Goal: Information Seeking & Learning: Learn about a topic

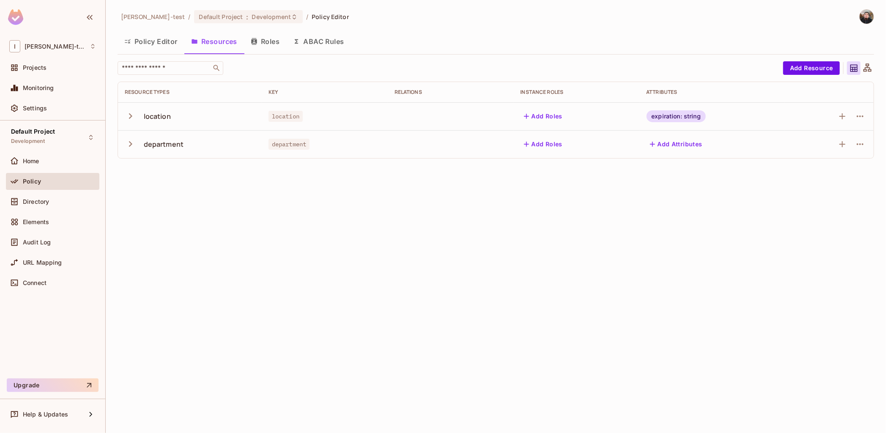
click at [479, 238] on div "Ignacio-test / Default Project : Development / Policy Editor Policy Editor Reso…" at bounding box center [496, 216] width 780 height 433
click at [184, 68] on input "text" at bounding box center [164, 68] width 89 height 8
click at [163, 115] on div "location" at bounding box center [157, 116] width 27 height 9
click at [134, 123] on button "button" at bounding box center [132, 116] width 15 height 18
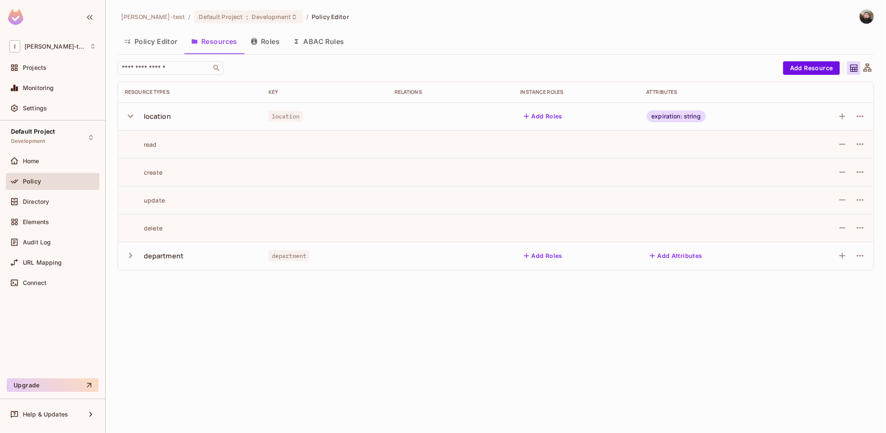
click at [134, 123] on button "button" at bounding box center [132, 116] width 15 height 18
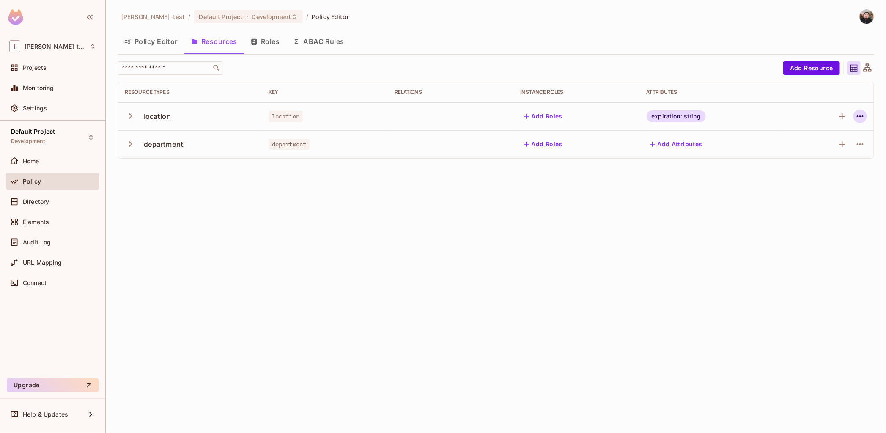
click at [860, 116] on icon "button" at bounding box center [860, 116] width 7 height 2
click at [840, 117] on icon "button" at bounding box center [842, 116] width 10 height 10
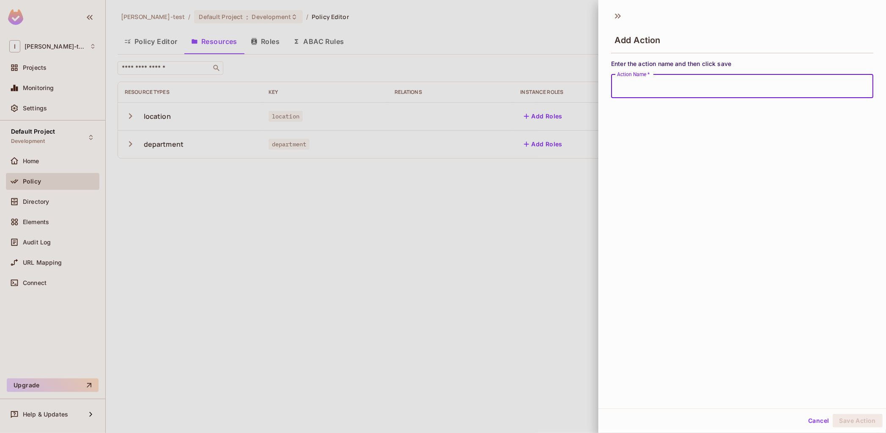
click at [739, 94] on input "Action Name   *" at bounding box center [742, 86] width 262 height 24
type input "********"
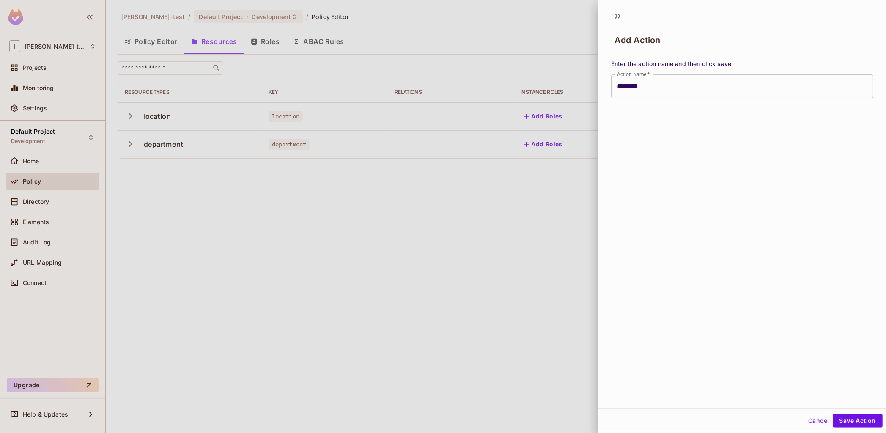
click at [547, 239] on div at bounding box center [443, 216] width 886 height 433
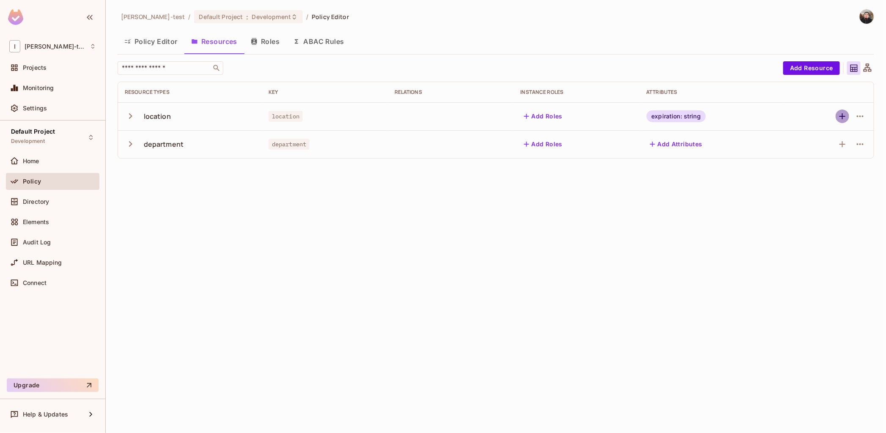
click at [840, 114] on icon "button" at bounding box center [842, 116] width 10 height 10
click at [860, 111] on icon "button" at bounding box center [860, 116] width 10 height 10
click at [869, 72] on icon at bounding box center [867, 68] width 11 height 11
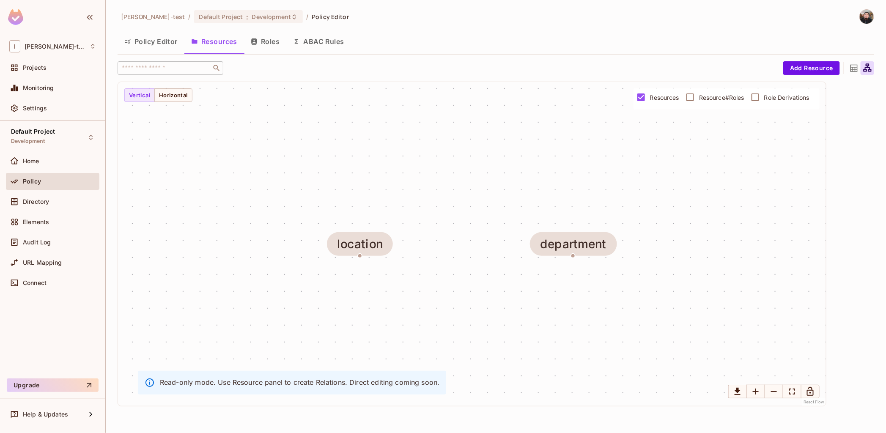
click at [856, 68] on icon at bounding box center [854, 68] width 11 height 11
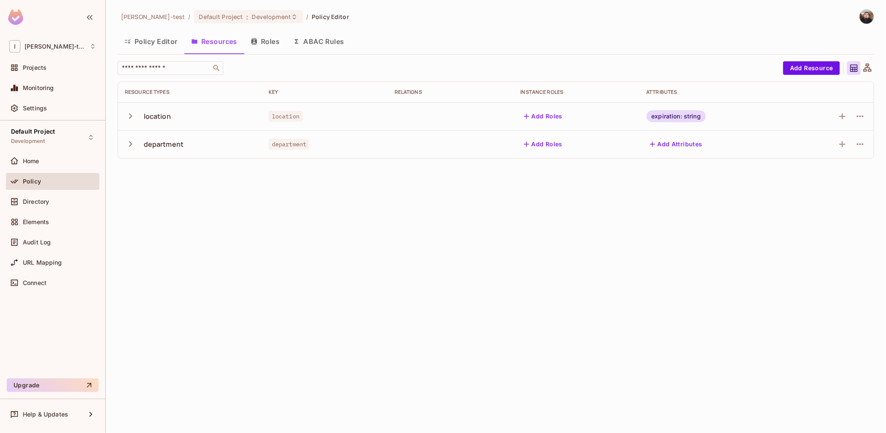
click at [870, 69] on icon at bounding box center [867, 67] width 8 height 8
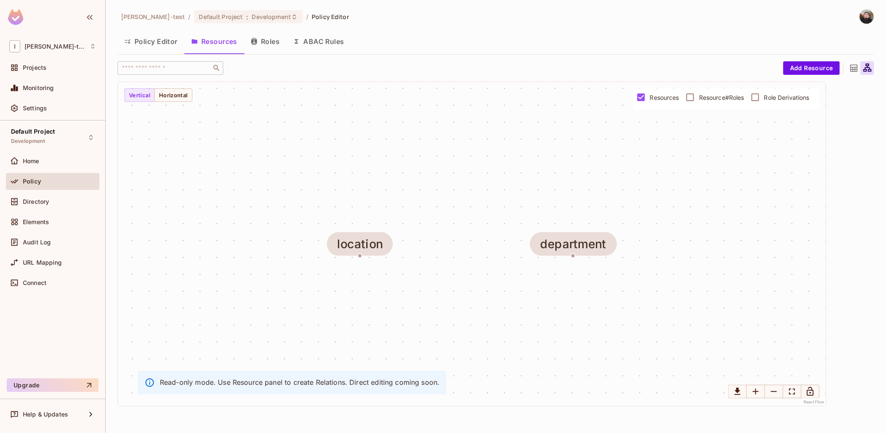
click at [719, 100] on span "Resource#Roles" at bounding box center [721, 97] width 45 height 8
click at [660, 98] on span "Resources" at bounding box center [664, 97] width 29 height 8
click at [855, 67] on icon at bounding box center [853, 68] width 7 height 7
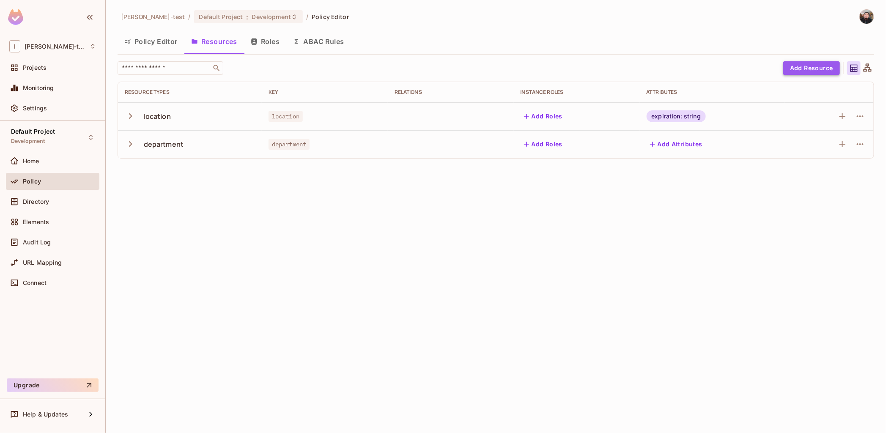
click at [802, 70] on button "Add Resource" at bounding box center [811, 68] width 57 height 14
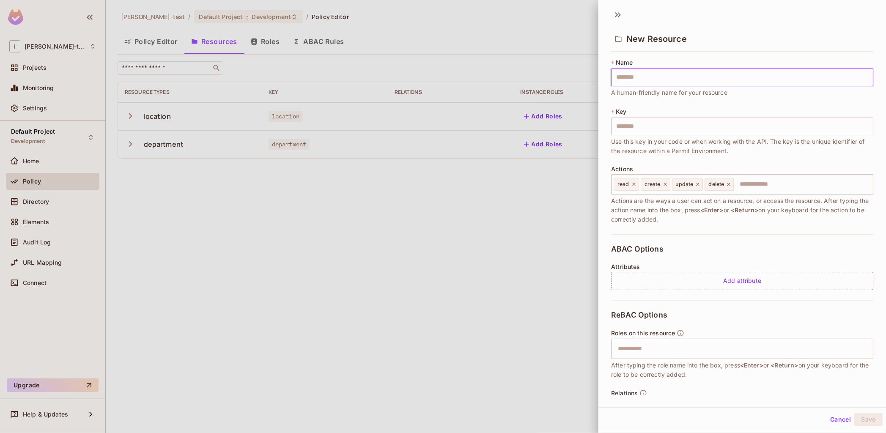
scroll to position [32, 0]
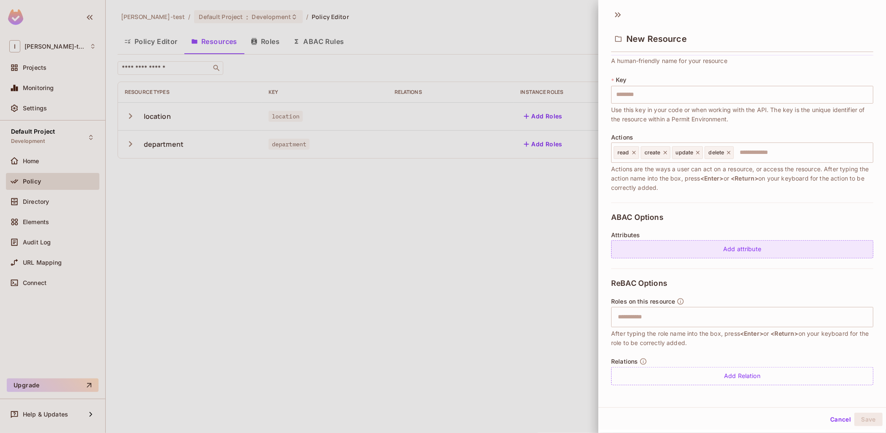
click at [749, 249] on div "Add attribute" at bounding box center [742, 249] width 262 height 18
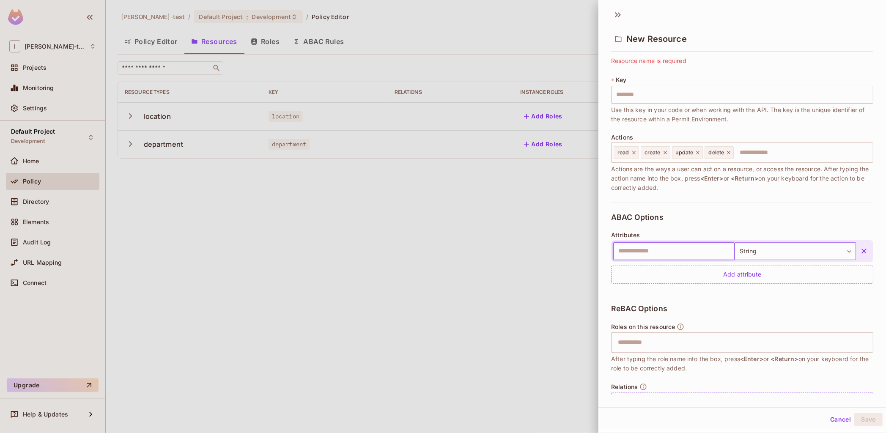
click at [780, 246] on body "I Ignacio-test Projects Monitoring Settings Default Project Development Home Po…" at bounding box center [443, 216] width 886 height 433
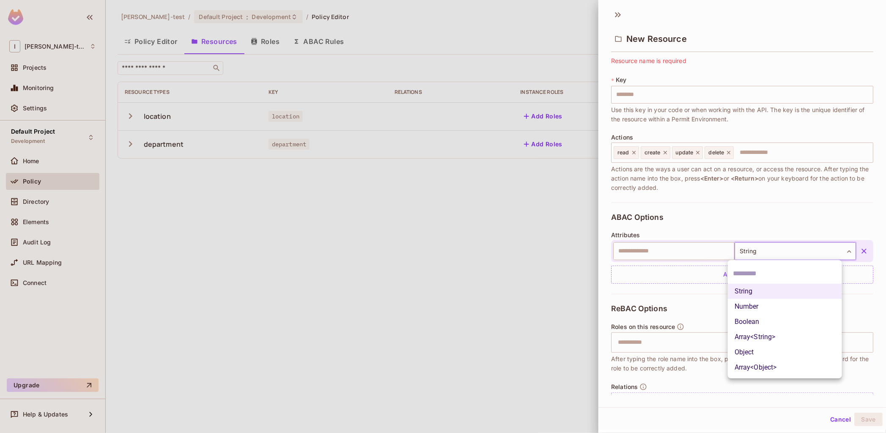
click at [780, 246] on div at bounding box center [443, 216] width 886 height 433
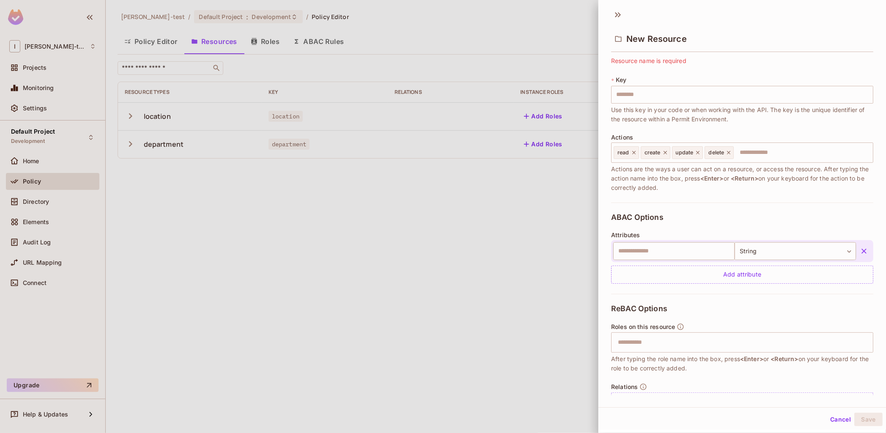
click at [860, 254] on icon "button" at bounding box center [864, 251] width 8 height 8
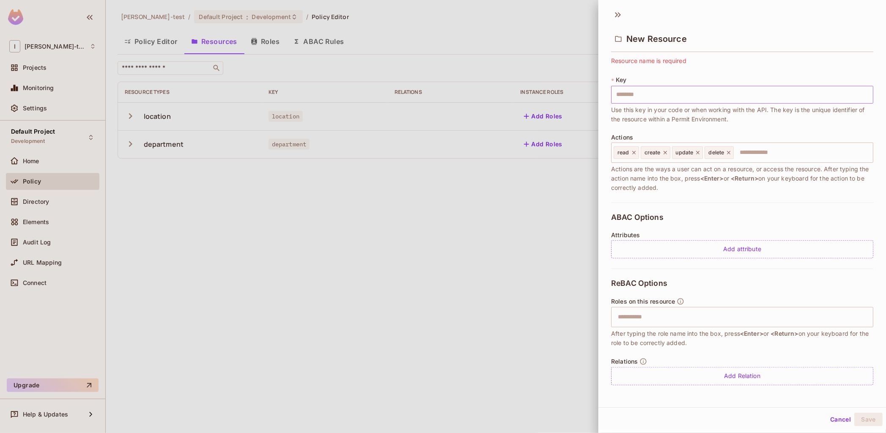
scroll to position [0, 0]
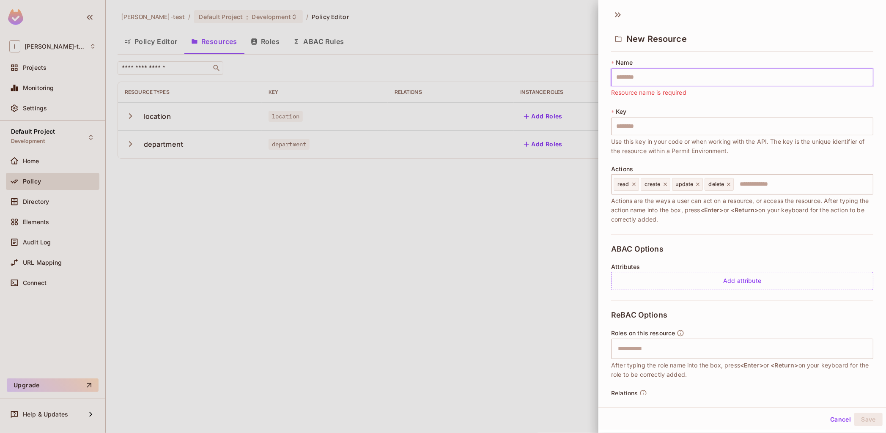
click at [658, 74] on input "text" at bounding box center [742, 77] width 262 height 18
type input "*"
type input "**"
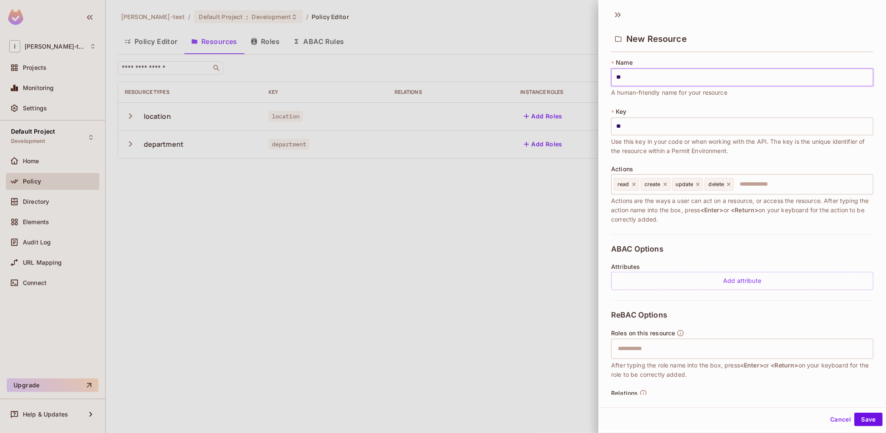
type input "***"
type input "****"
type input "*****"
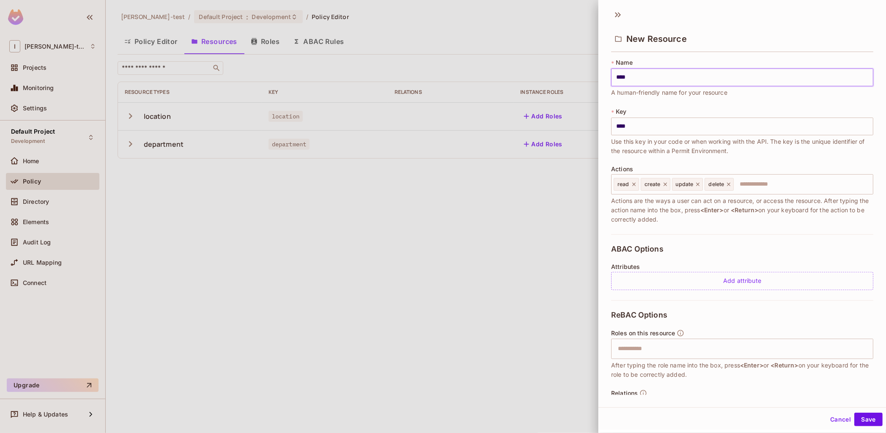
type input "*****"
type input "*******"
type input "********"
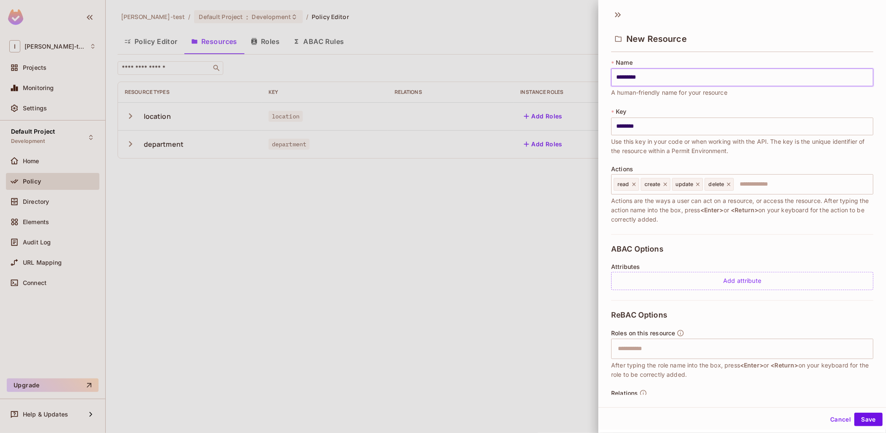
type input "**********"
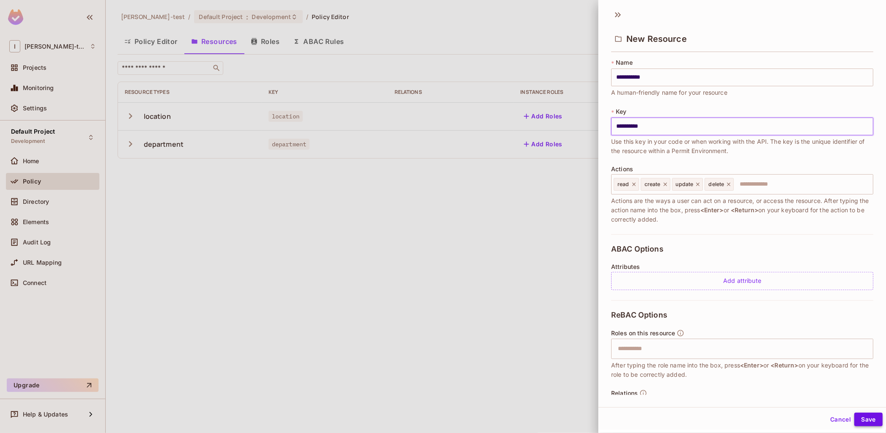
type input "**********"
click at [865, 416] on button "Save" at bounding box center [868, 420] width 28 height 14
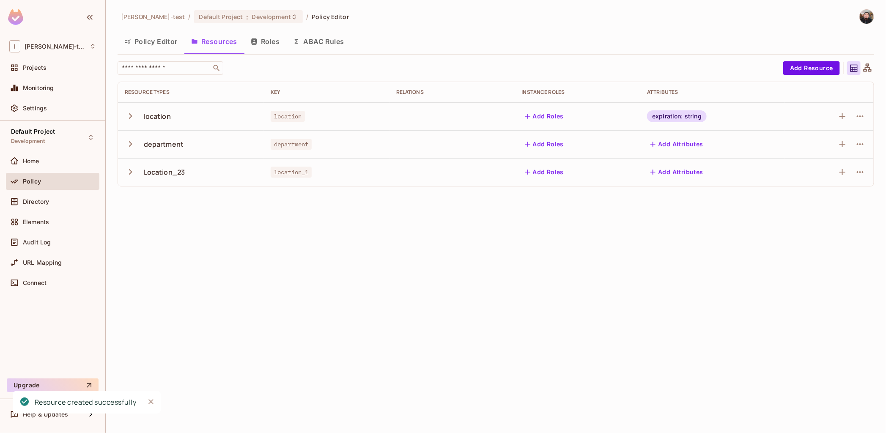
click at [164, 174] on div "Location_23" at bounding box center [164, 171] width 41 height 9
click at [130, 172] on icon "button" at bounding box center [130, 171] width 3 height 5
click at [130, 172] on icon "button" at bounding box center [130, 171] width 5 height 3
click at [865, 169] on icon "button" at bounding box center [860, 172] width 10 height 10
click at [824, 227] on div "Delete Resource" at bounding box center [826, 224] width 47 height 8
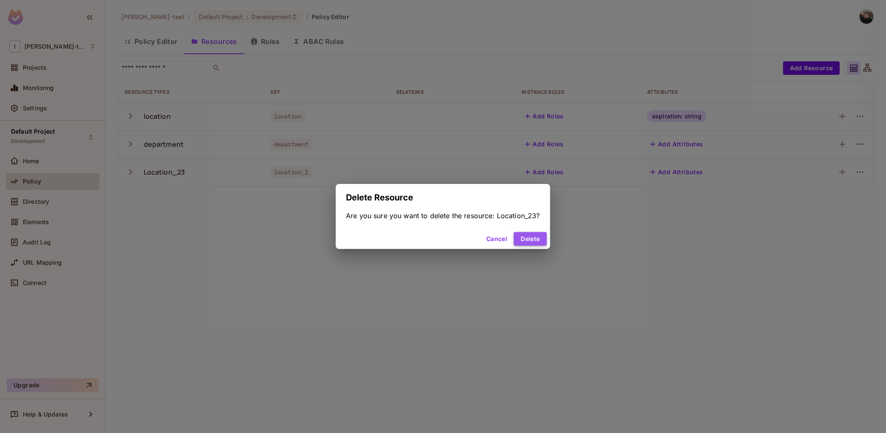
click at [535, 236] on button "Delete" at bounding box center [530, 239] width 33 height 14
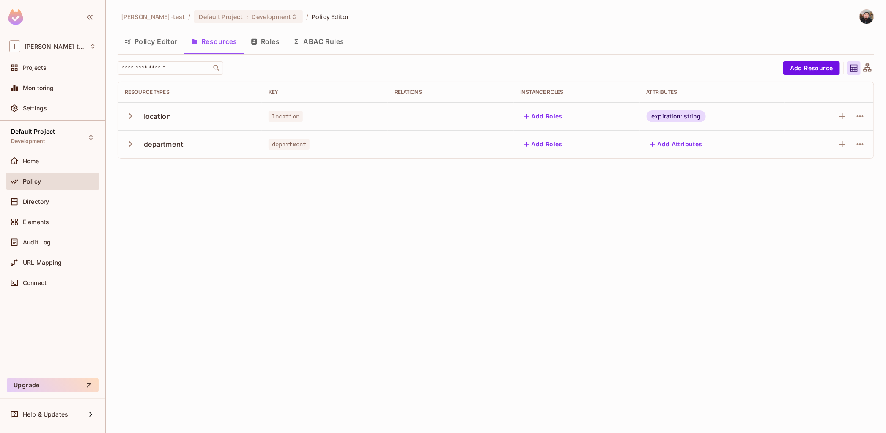
click at [511, 351] on div "Ignacio-test / Default Project : Development / Policy Editor Policy Editor Reso…" at bounding box center [496, 216] width 780 height 433
click at [868, 118] on td at bounding box center [828, 116] width 89 height 28
click at [865, 117] on button "button" at bounding box center [860, 117] width 14 height 14
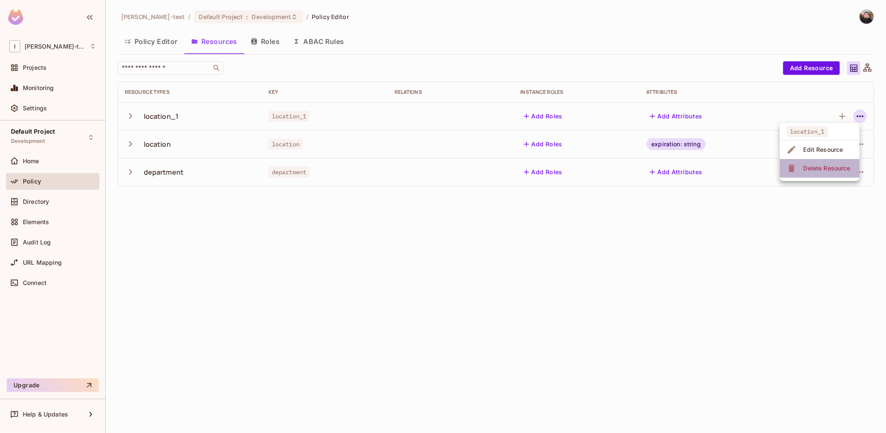
click at [805, 170] on div "Delete Resource" at bounding box center [826, 168] width 47 height 8
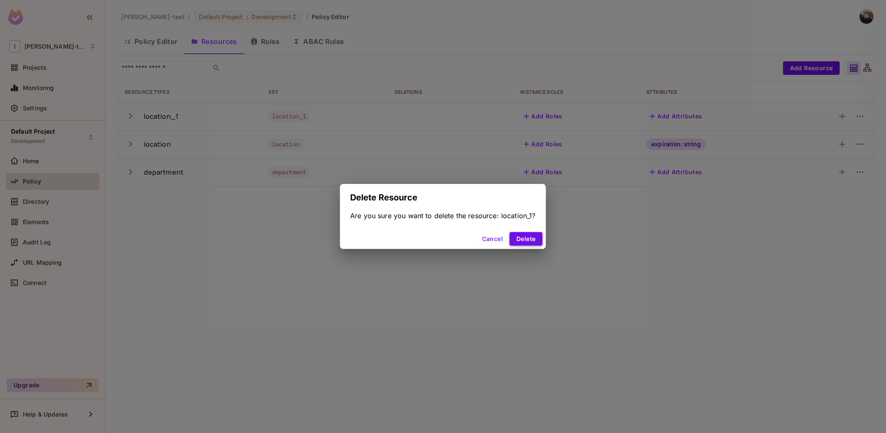
click at [534, 240] on button "Delete" at bounding box center [525, 239] width 33 height 14
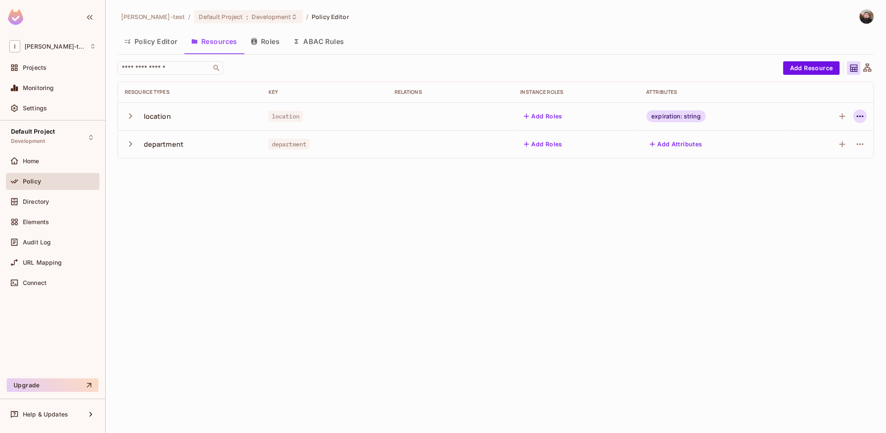
click at [856, 118] on icon "button" at bounding box center [860, 116] width 10 height 10
click at [745, 240] on div at bounding box center [443, 216] width 886 height 433
click at [861, 147] on icon "button" at bounding box center [860, 144] width 10 height 10
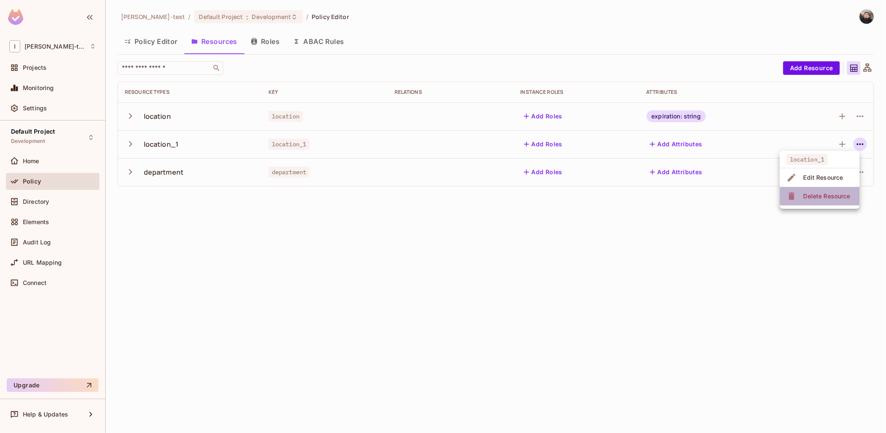
click at [838, 194] on div "Delete Resource" at bounding box center [826, 196] width 47 height 8
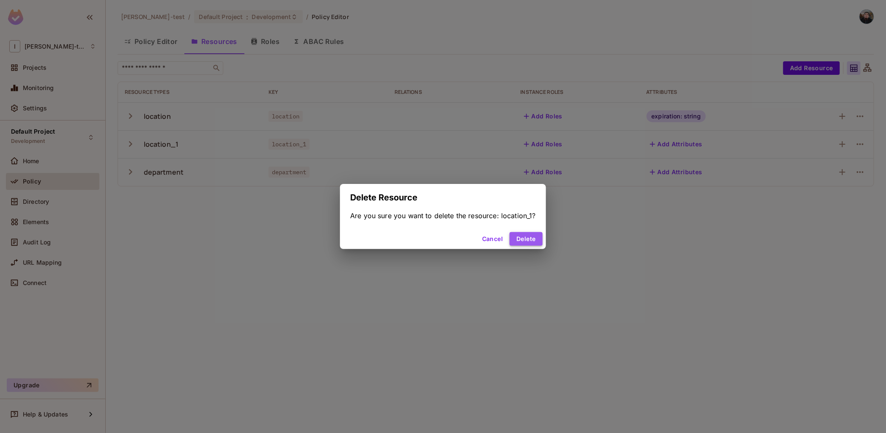
click at [525, 236] on button "Delete" at bounding box center [525, 239] width 33 height 14
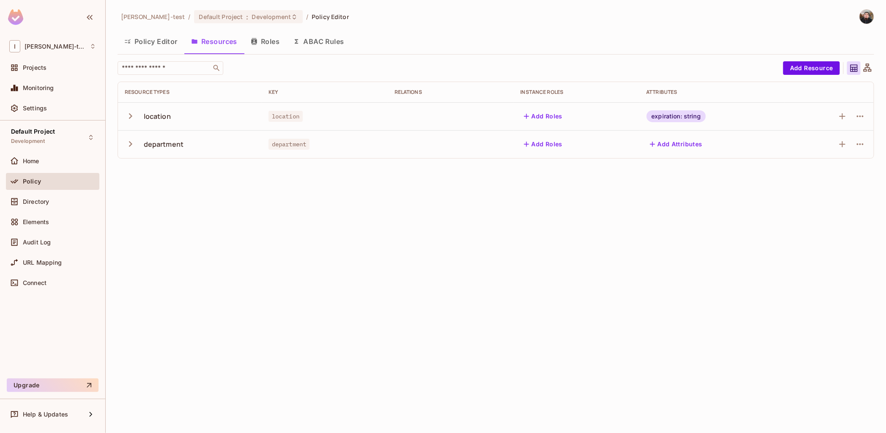
click at [48, 182] on div "Policy" at bounding box center [59, 181] width 73 height 7
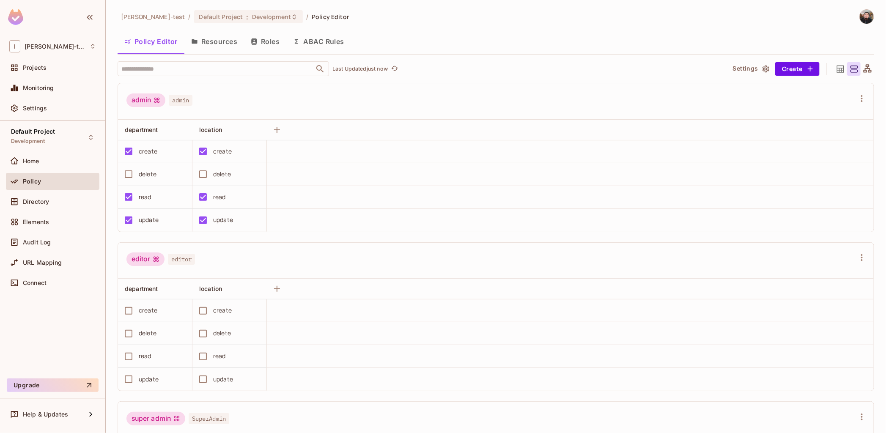
click at [15, 186] on span at bounding box center [14, 181] width 10 height 10
click at [35, 204] on span "Directory" at bounding box center [36, 201] width 26 height 7
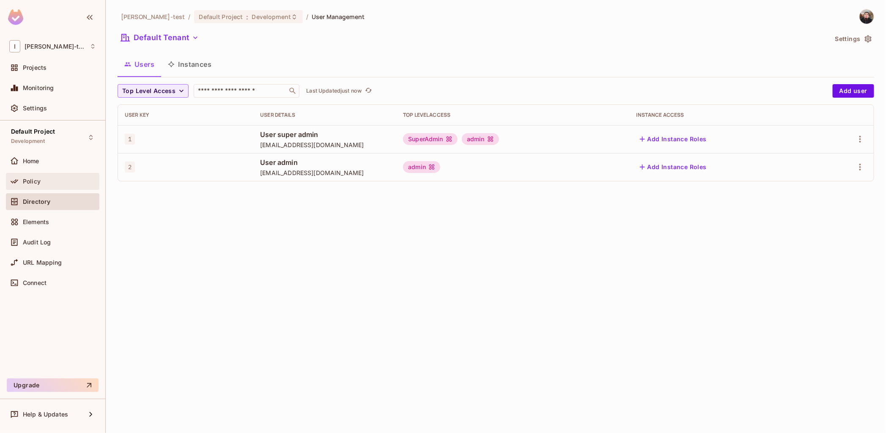
click at [30, 180] on span "Policy" at bounding box center [32, 181] width 18 height 7
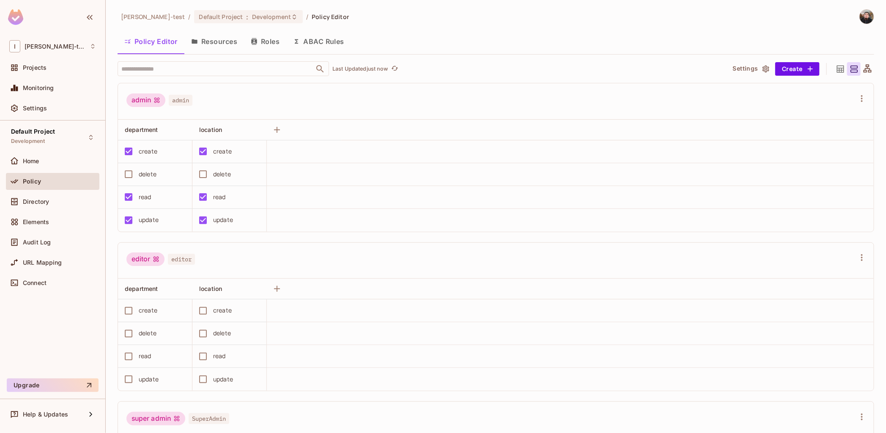
click at [208, 43] on button "Resources" at bounding box center [214, 41] width 60 height 21
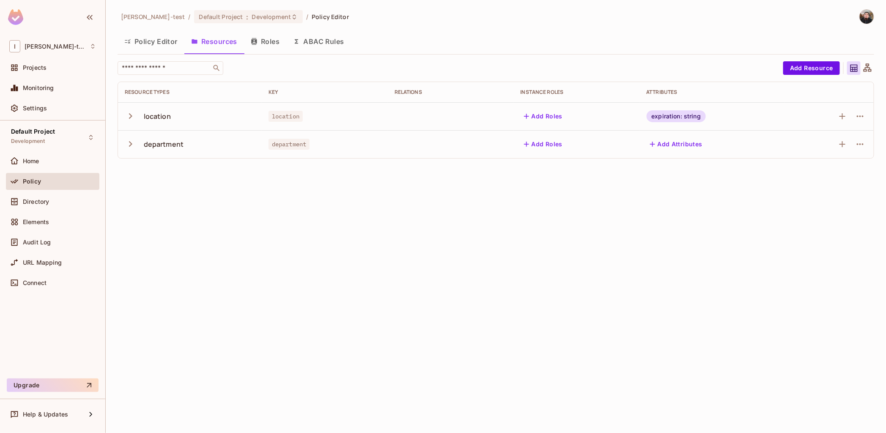
click at [159, 41] on button "Policy Editor" at bounding box center [151, 41] width 67 height 21
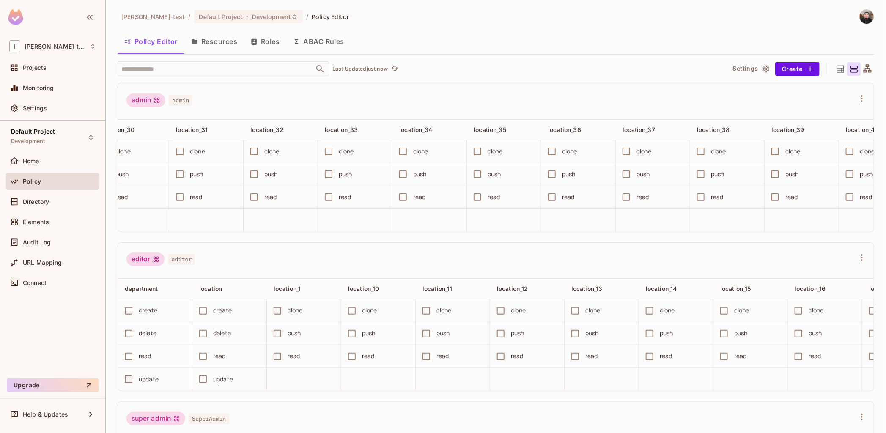
scroll to position [0, 1565]
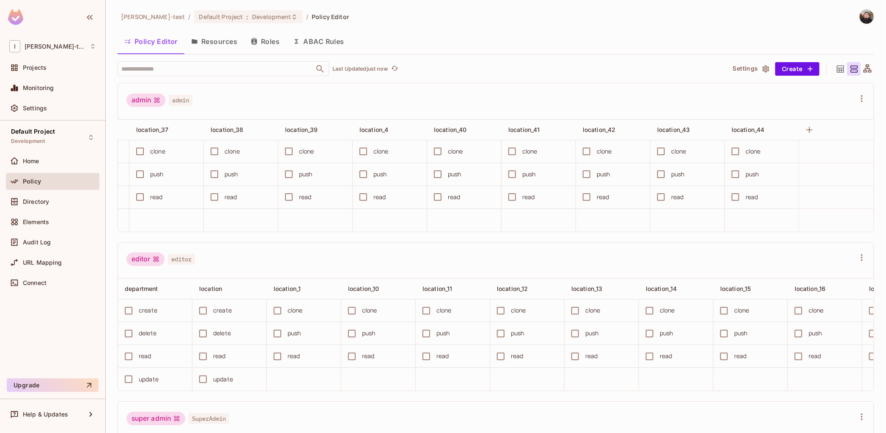
click at [222, 41] on button "Resources" at bounding box center [214, 41] width 60 height 21
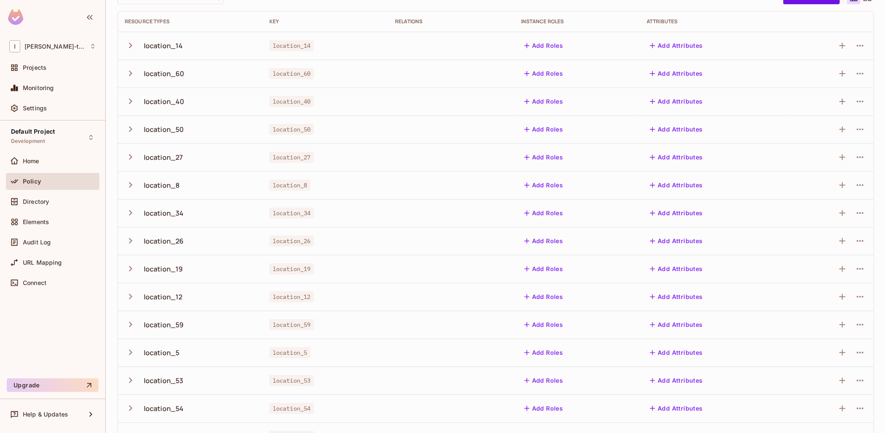
scroll to position [123, 0]
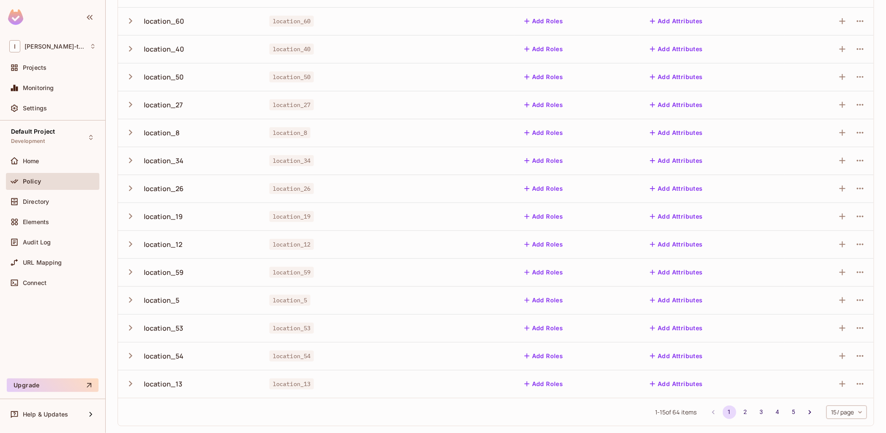
click at [131, 273] on icon "button" at bounding box center [130, 271] width 3 height 5
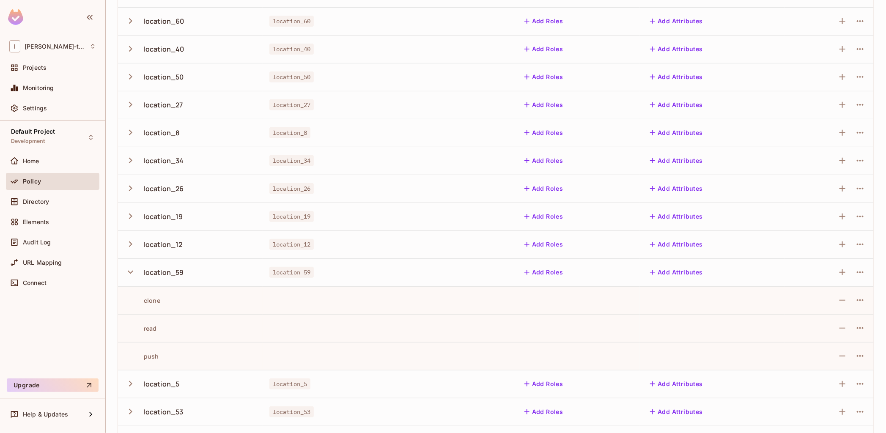
click at [131, 273] on icon "button" at bounding box center [130, 272] width 5 height 3
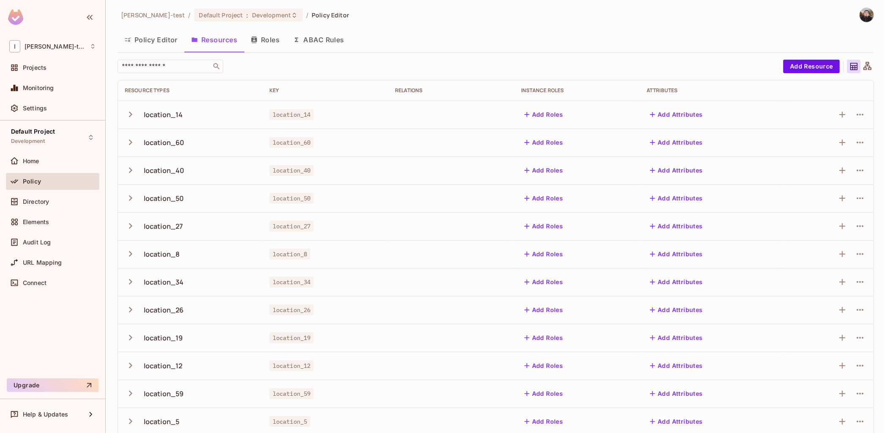
scroll to position [0, 0]
click at [150, 93] on div "Resource Types" at bounding box center [190, 92] width 131 height 7
click at [273, 91] on div "Key" at bounding box center [325, 92] width 112 height 7
click at [158, 38] on button "Policy Editor" at bounding box center [151, 41] width 67 height 21
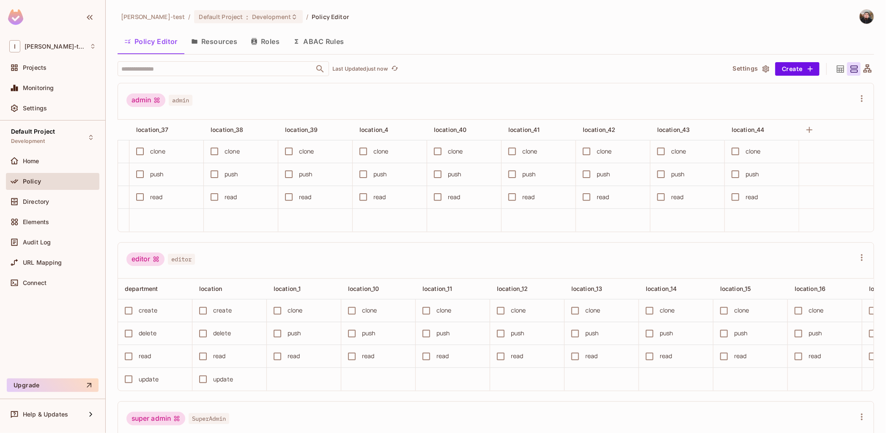
scroll to position [0, 1565]
click at [838, 70] on div at bounding box center [840, 69] width 14 height 14
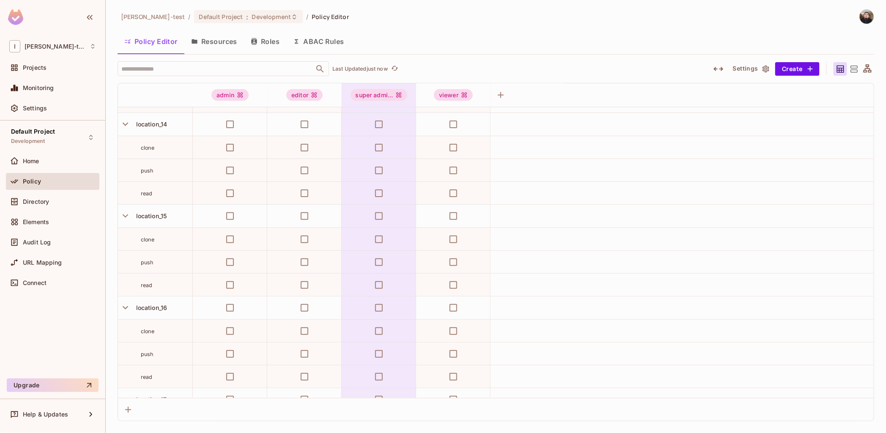
scroll to position [0, 0]
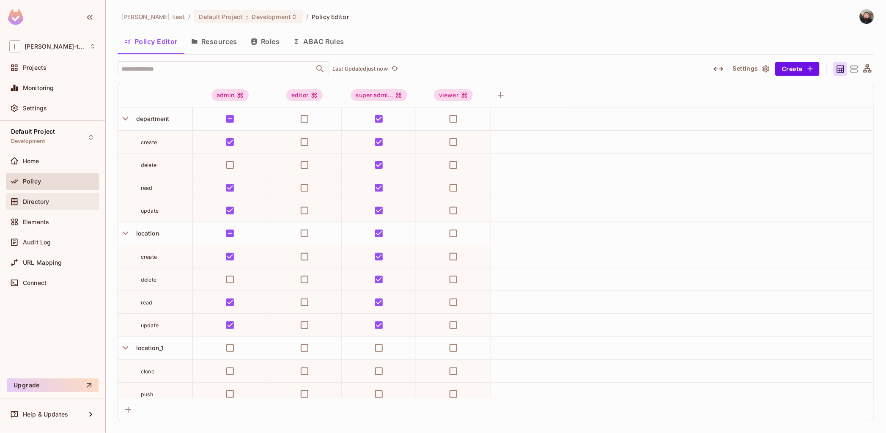
click at [43, 205] on div "Directory" at bounding box center [52, 202] width 87 height 10
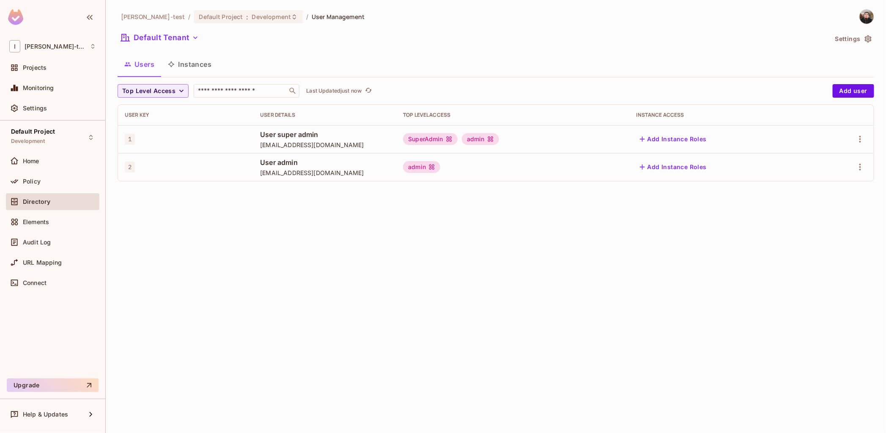
click at [47, 190] on div "Policy" at bounding box center [52, 183] width 93 height 20
click at [38, 181] on span "Policy" at bounding box center [32, 181] width 18 height 7
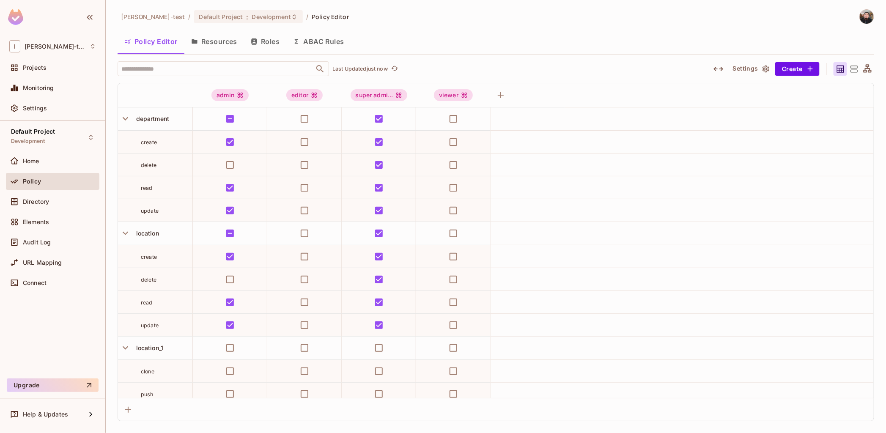
click at [216, 34] on button "Resources" at bounding box center [214, 41] width 60 height 21
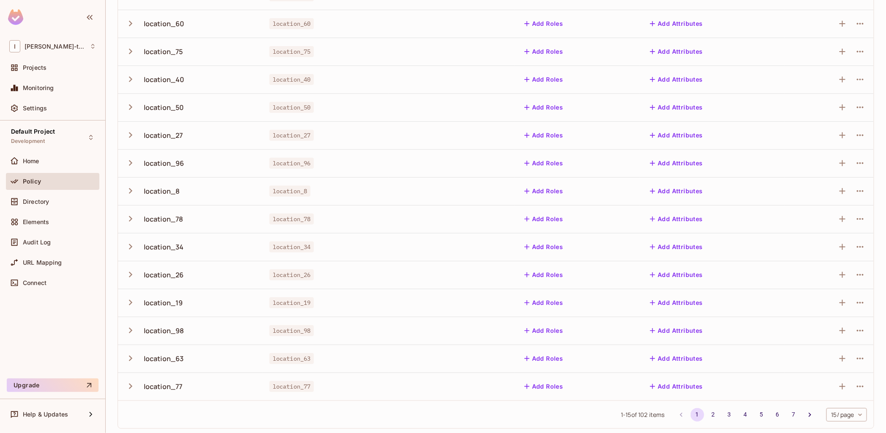
scroll to position [123, 0]
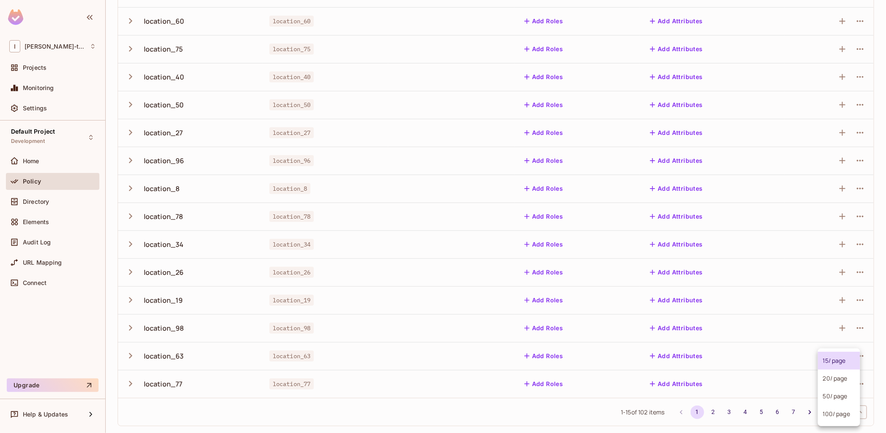
click at [839, 412] on body "I Ignacio-test Projects Monitoring Settings Default Project Development Home Po…" at bounding box center [443, 216] width 886 height 433
click at [715, 417] on div at bounding box center [443, 216] width 886 height 433
click at [739, 410] on button "4" at bounding box center [746, 412] width 14 height 14
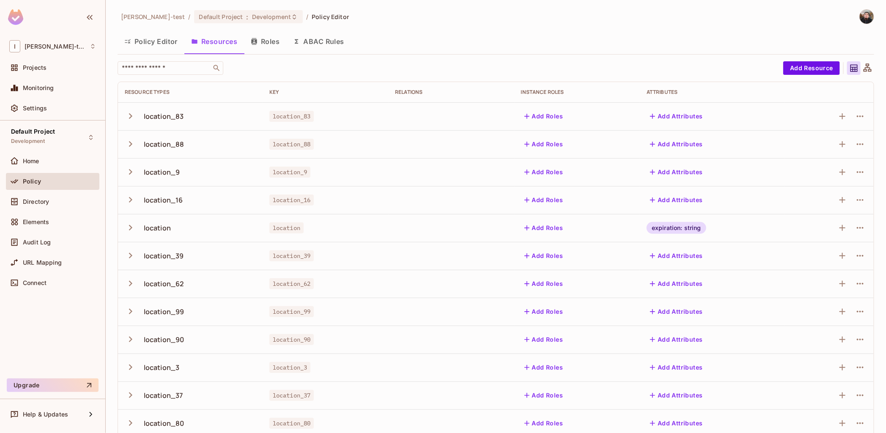
click at [278, 86] on th "Key" at bounding box center [326, 92] width 126 height 20
click at [272, 91] on div "Key" at bounding box center [325, 92] width 112 height 7
drag, startPoint x: 416, startPoint y: 83, endPoint x: 458, endPoint y: 85, distance: 41.5
click at [416, 83] on th "Relations" at bounding box center [451, 92] width 126 height 20
click at [862, 70] on icon at bounding box center [867, 68] width 11 height 11
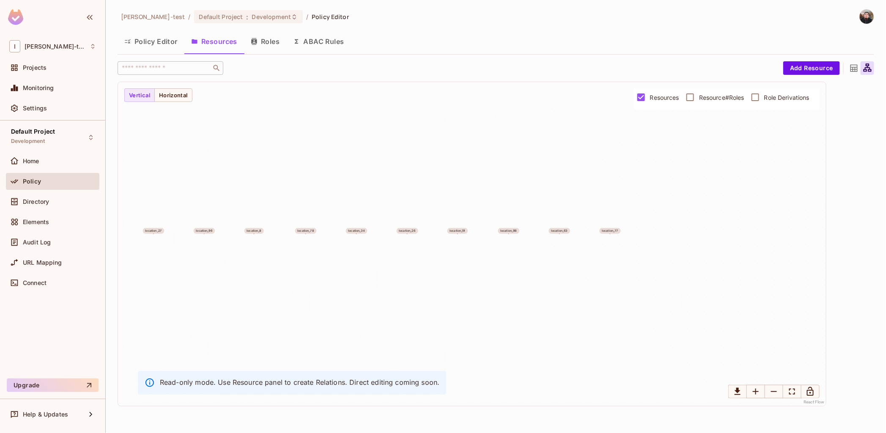
drag, startPoint x: 641, startPoint y: 341, endPoint x: 720, endPoint y: 333, distance: 79.9
click at [717, 333] on div "location_14 location_60 location_75 location_40 location_50 location_27 locatio…" at bounding box center [472, 244] width 708 height 324
drag, startPoint x: 523, startPoint y: 321, endPoint x: 574, endPoint y: 323, distance: 50.3
click at [574, 323] on div "location_14 location_60 location_75 location_40 location_50 location_27 locatio…" at bounding box center [472, 244] width 708 height 324
click at [153, 37] on button "Policy Editor" at bounding box center [151, 41] width 67 height 21
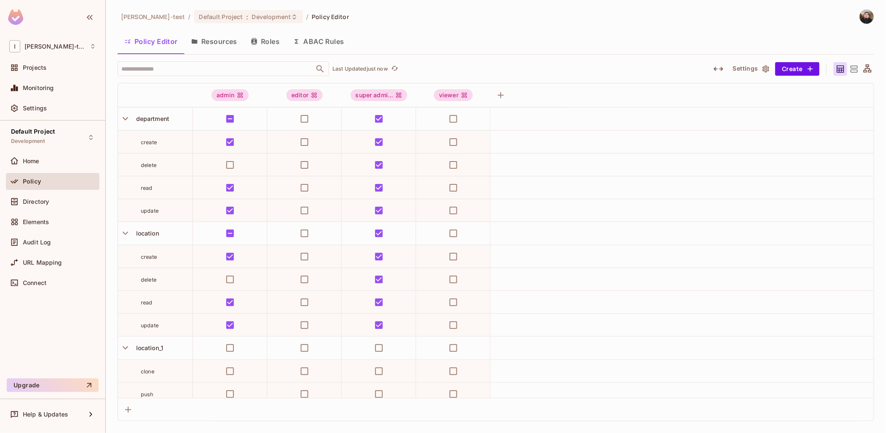
click at [851, 66] on icon at bounding box center [853, 69] width 7 height 7
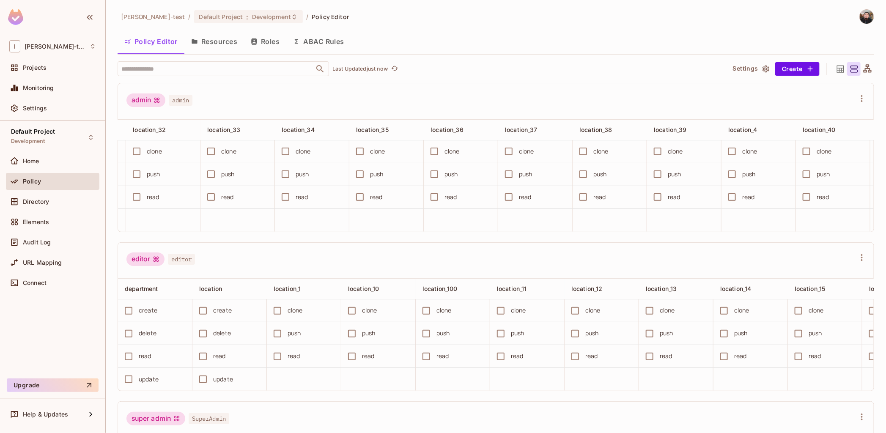
scroll to position [0, 1565]
click at [804, 130] on icon "button" at bounding box center [809, 130] width 10 height 10
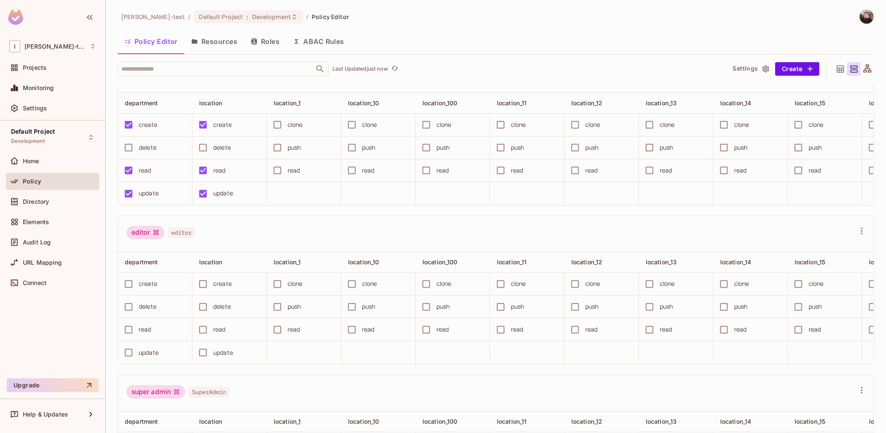
scroll to position [0, 0]
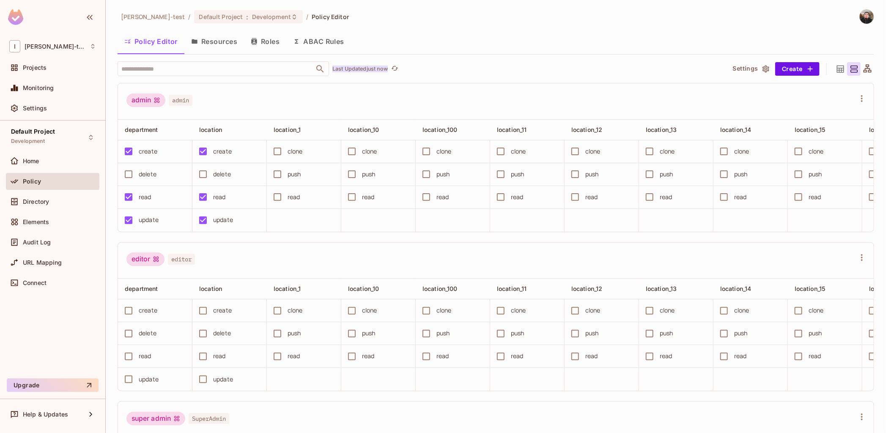
click at [382, 70] on p "Last Updated just now" at bounding box center [359, 69] width 55 height 7
click at [317, 44] on button "ABAC Rules" at bounding box center [318, 41] width 65 height 21
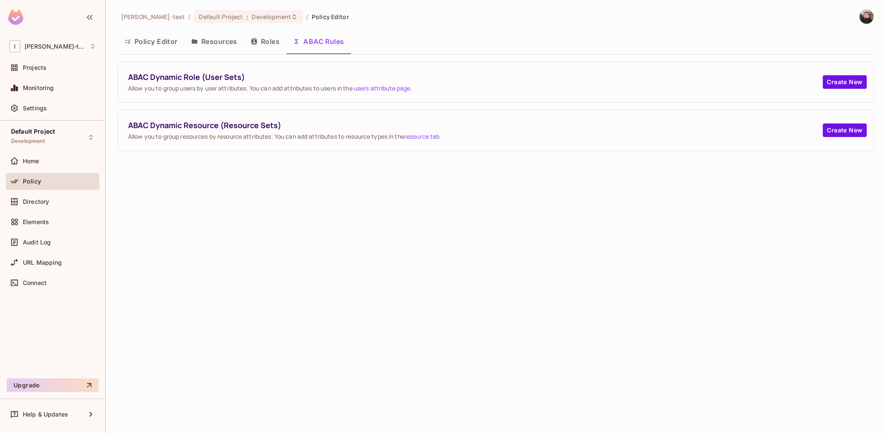
click at [211, 41] on button "Resources" at bounding box center [214, 41] width 60 height 21
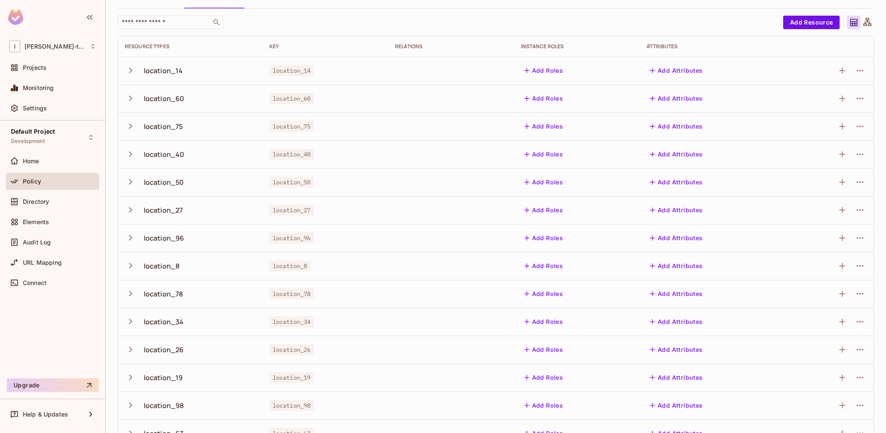
scroll to position [123, 0]
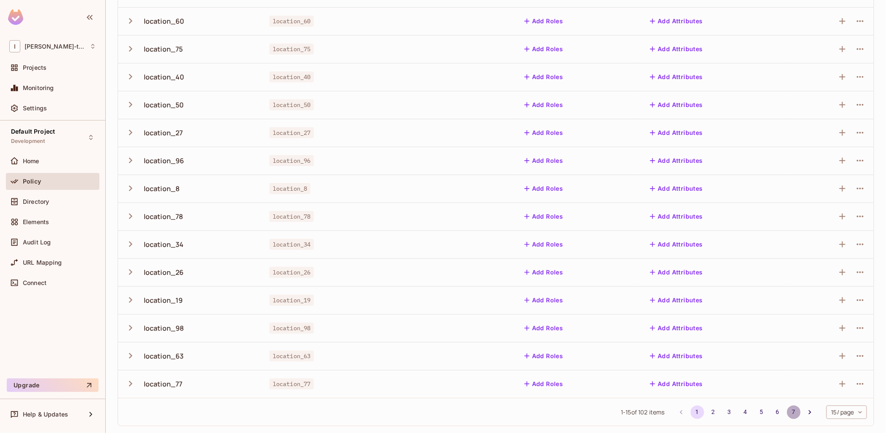
click at [789, 412] on button "7" at bounding box center [794, 412] width 14 height 14
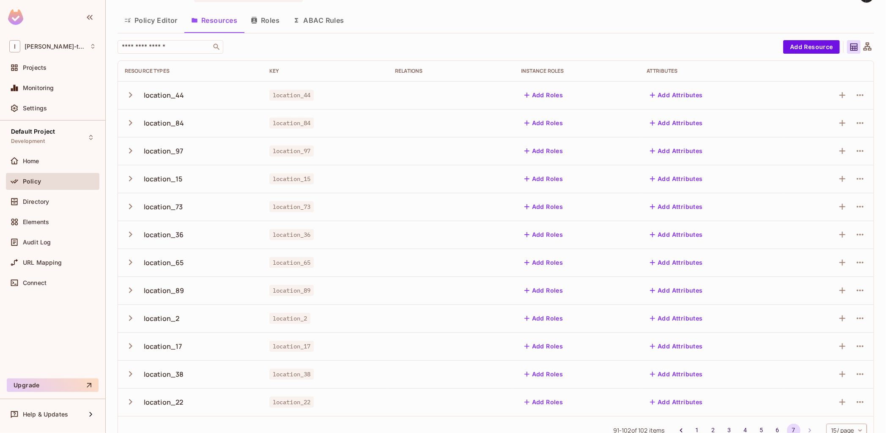
scroll to position [39, 0]
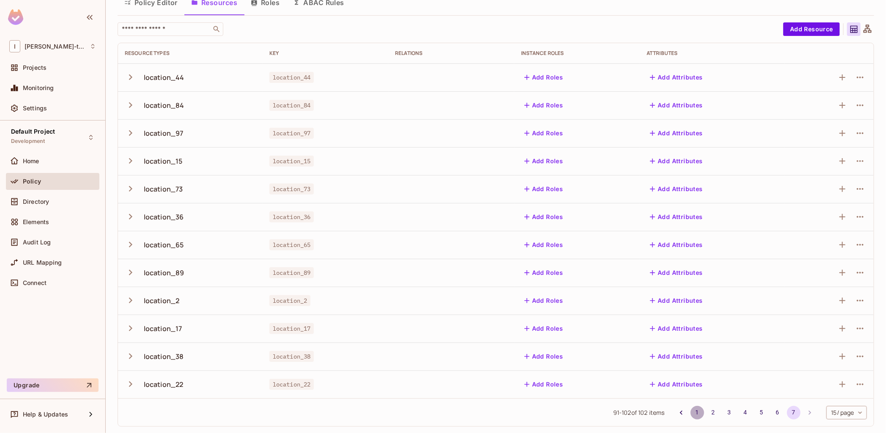
click at [690, 413] on button "1" at bounding box center [697, 413] width 14 height 14
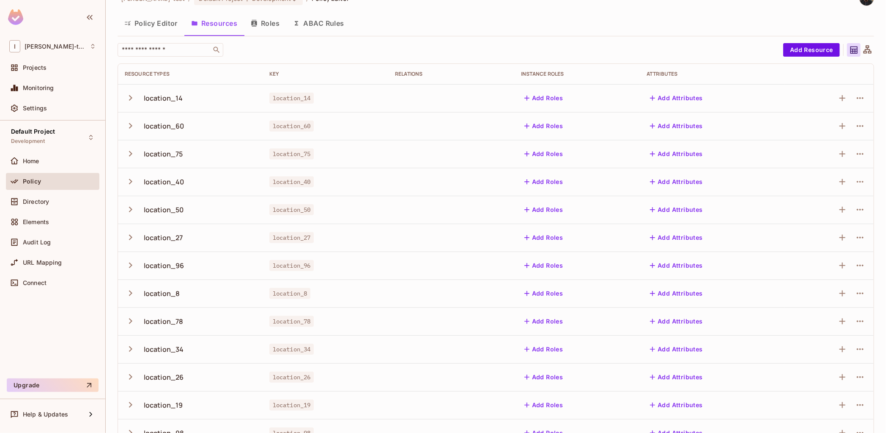
scroll to position [0, 0]
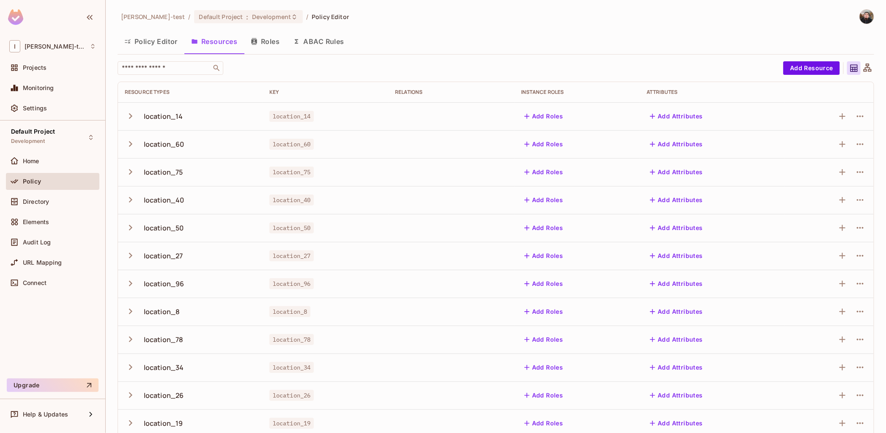
click at [128, 33] on button "Policy Editor" at bounding box center [151, 41] width 67 height 21
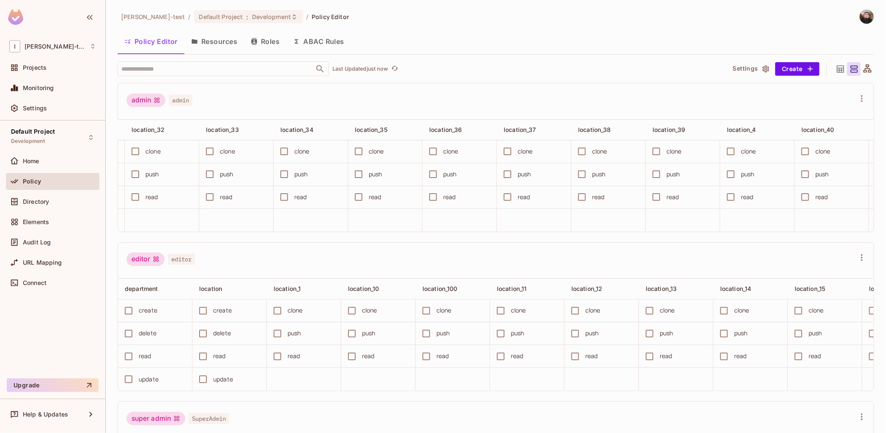
scroll to position [0, 1565]
click at [31, 83] on div "Monitoring" at bounding box center [52, 88] width 87 height 10
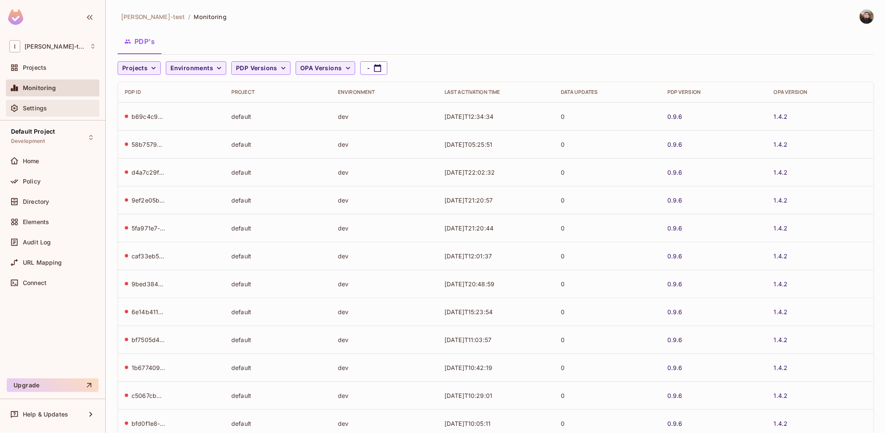
click at [33, 108] on span "Settings" at bounding box center [35, 108] width 24 height 7
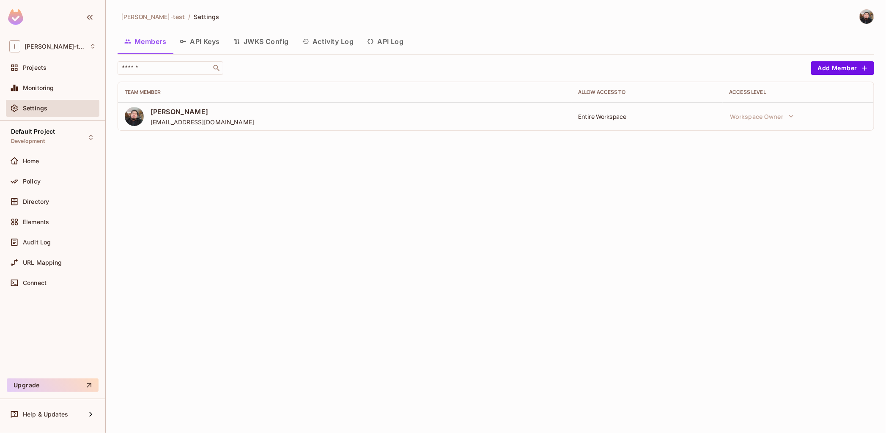
click at [217, 41] on button "API Keys" at bounding box center [200, 41] width 54 height 21
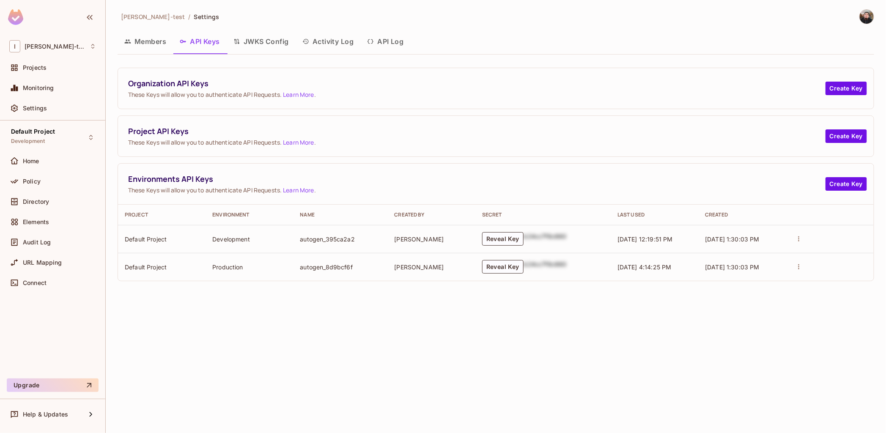
click at [254, 38] on button "JWKS Config" at bounding box center [261, 41] width 69 height 21
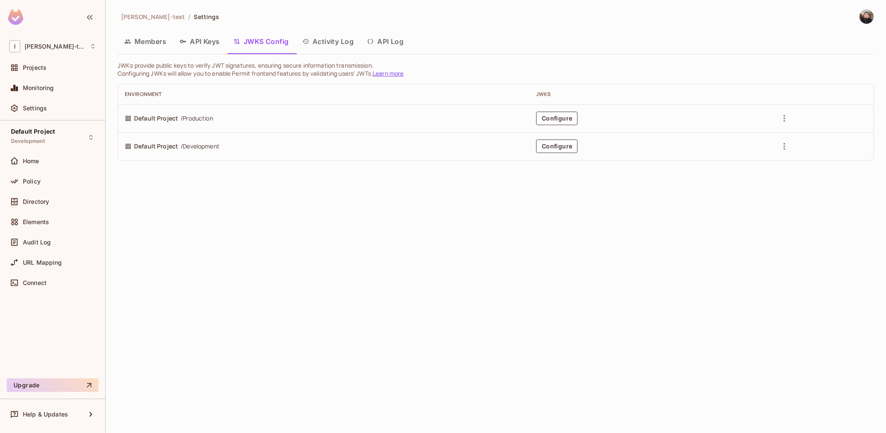
click at [341, 43] on button "Activity Log" at bounding box center [328, 41] width 65 height 21
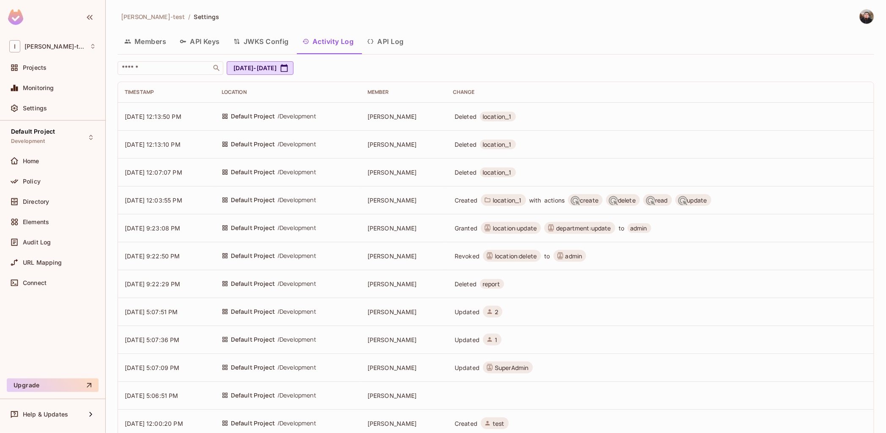
click at [337, 47] on button "Activity Log" at bounding box center [328, 41] width 65 height 21
click at [381, 41] on button "API Log" at bounding box center [385, 41] width 50 height 21
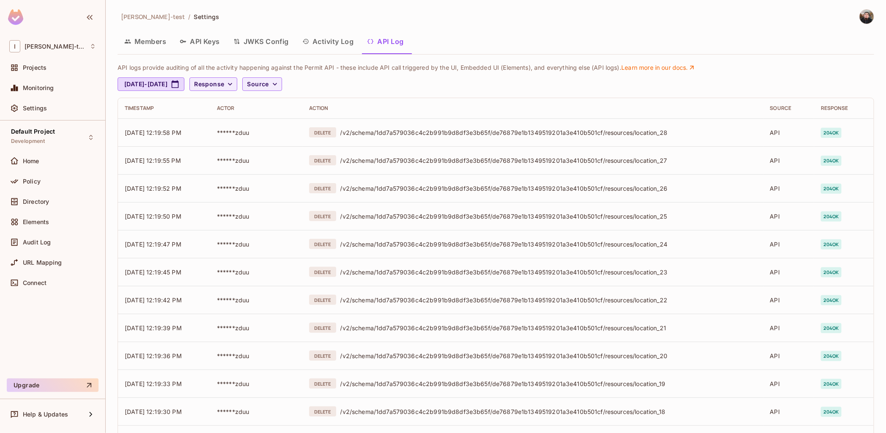
click at [332, 45] on button "Activity Log" at bounding box center [328, 41] width 65 height 21
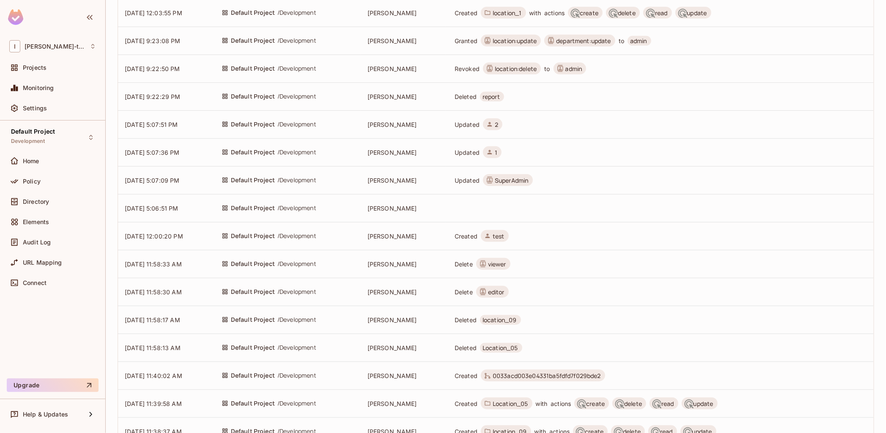
scroll to position [274, 0]
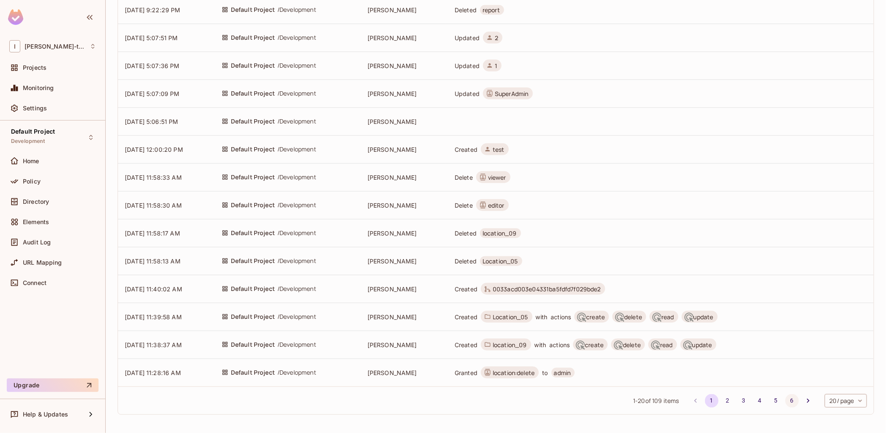
click at [785, 402] on button "6" at bounding box center [792, 401] width 14 height 14
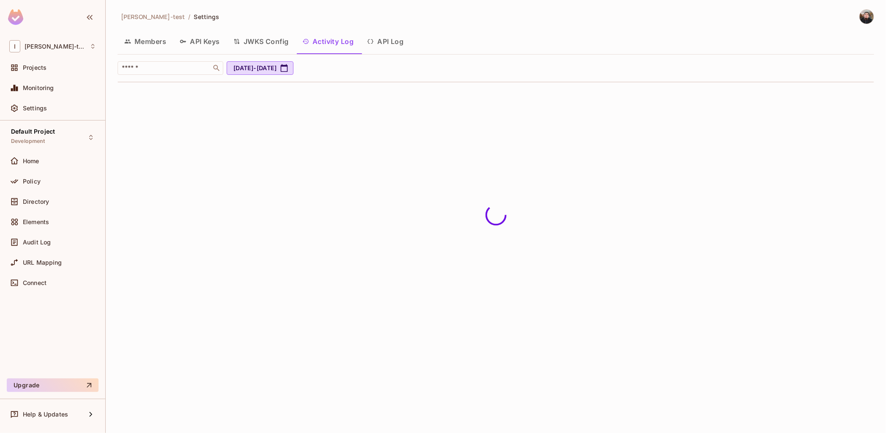
scroll to position [0, 0]
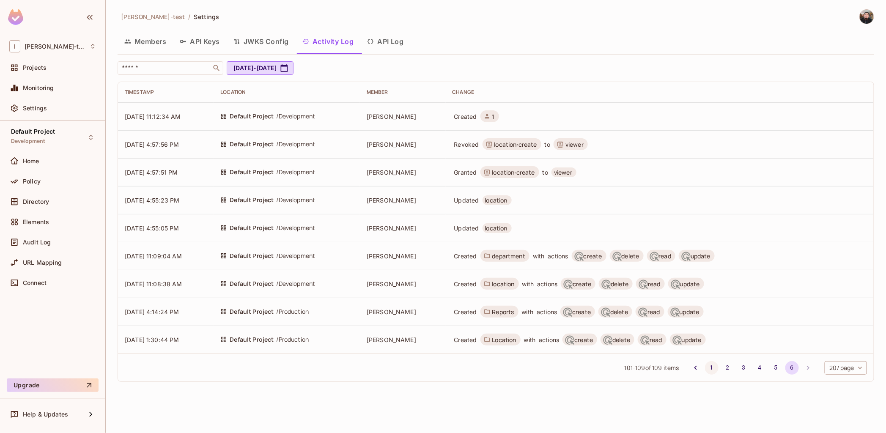
click at [715, 366] on button "1" at bounding box center [712, 368] width 14 height 14
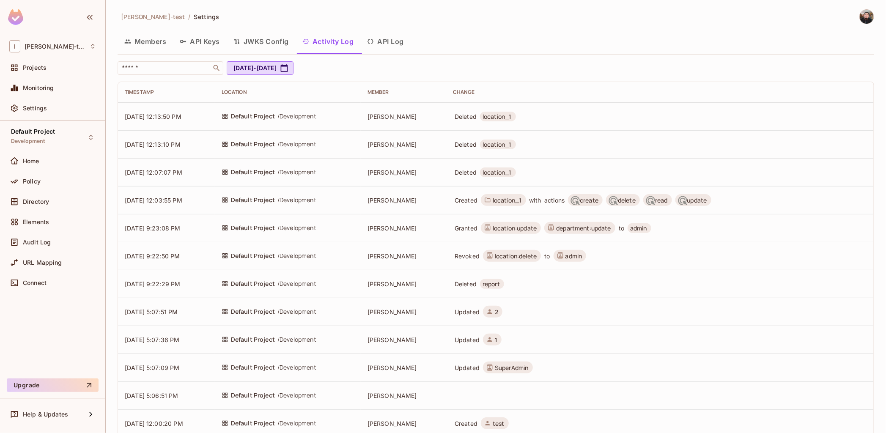
click at [383, 37] on button "API Log" at bounding box center [385, 41] width 50 height 21
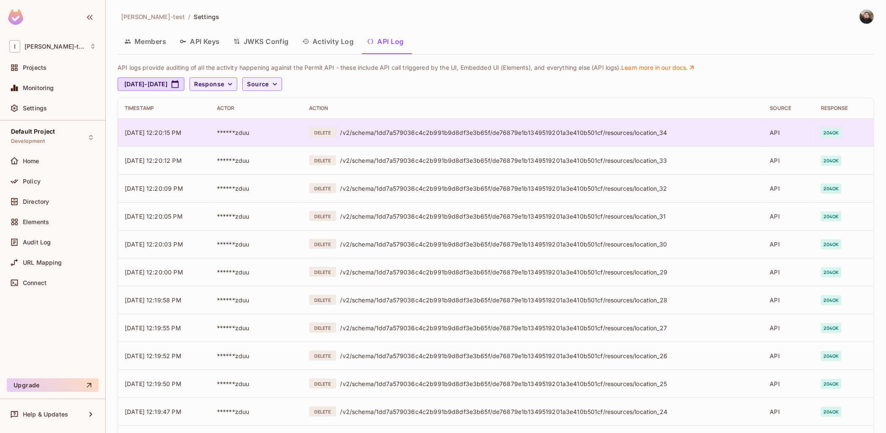
click at [236, 136] on td "******zduu" at bounding box center [256, 132] width 92 height 28
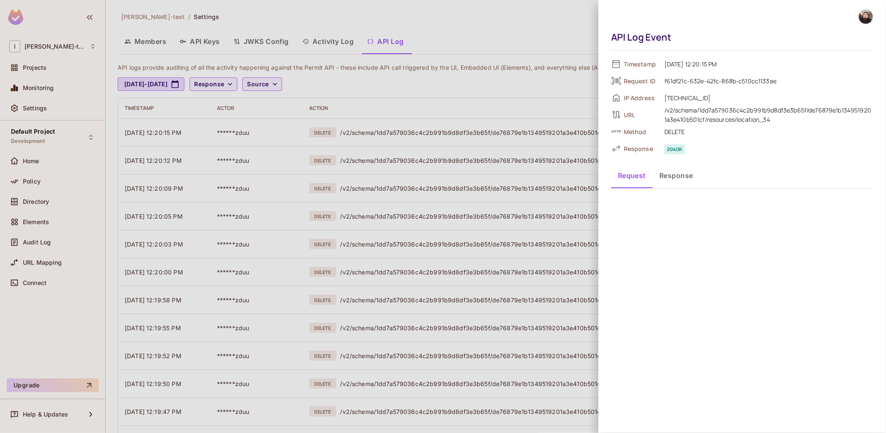
click at [519, 172] on div at bounding box center [443, 216] width 886 height 433
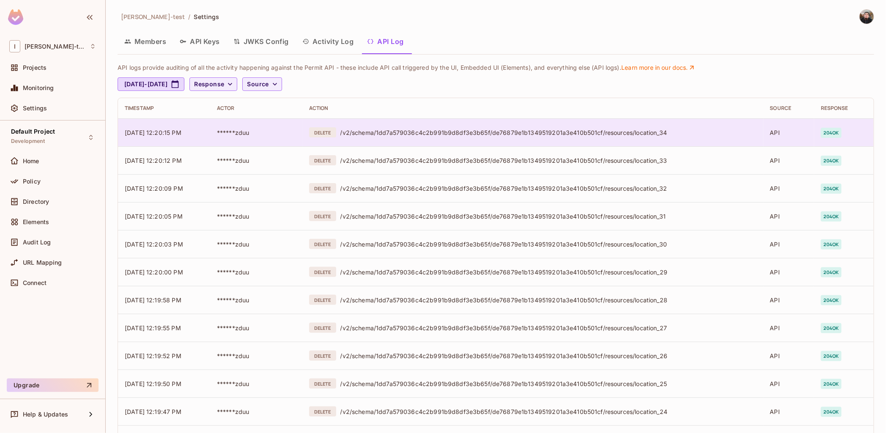
click at [226, 133] on span "******zduu" at bounding box center [233, 132] width 33 height 7
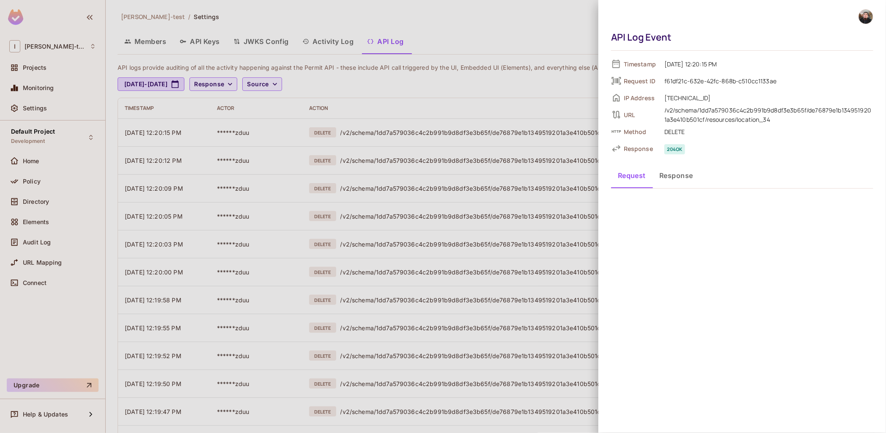
click at [687, 179] on button "Response" at bounding box center [675, 175] width 47 height 21
click at [623, 175] on button "Request" at bounding box center [631, 175] width 41 height 21
click at [489, 165] on div at bounding box center [443, 216] width 886 height 433
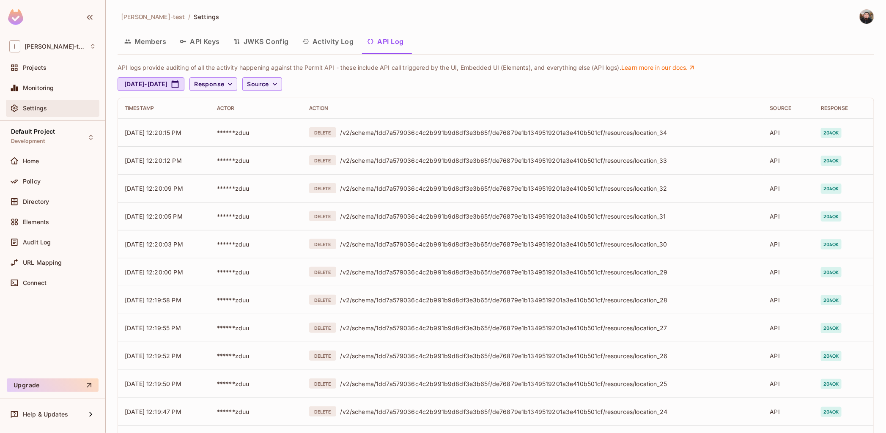
click at [46, 108] on span "Settings" at bounding box center [35, 108] width 24 height 7
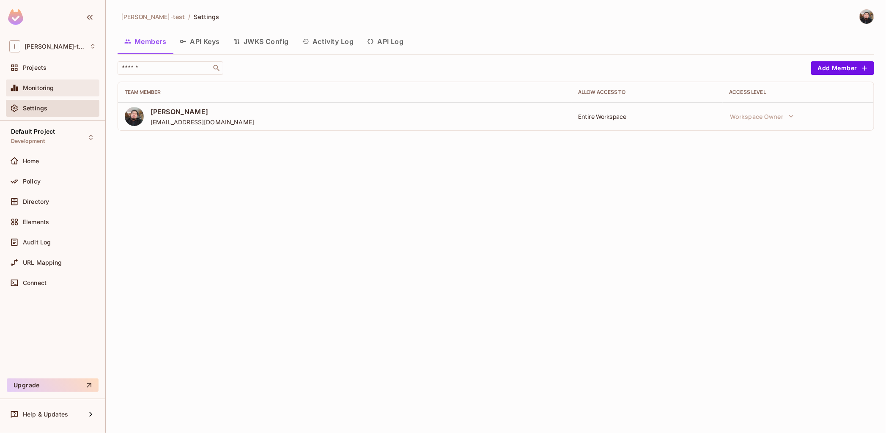
click at [49, 90] on span "Monitoring" at bounding box center [38, 88] width 31 height 7
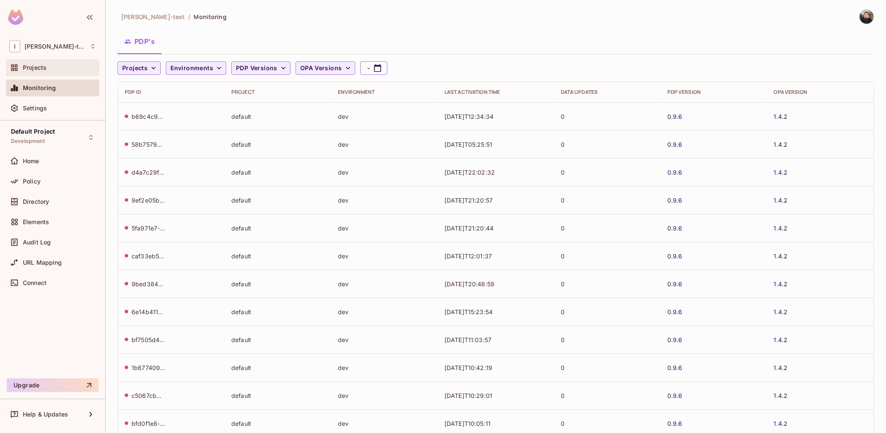
click at [45, 67] on span "Projects" at bounding box center [35, 67] width 24 height 7
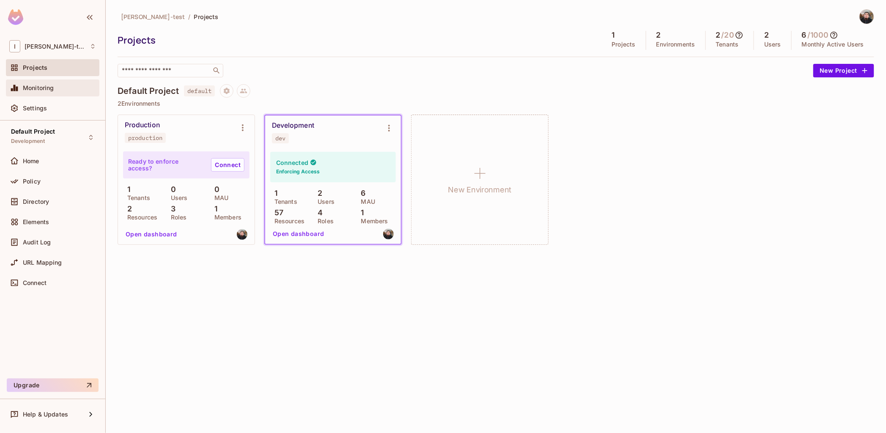
click at [38, 87] on span "Monitoring" at bounding box center [38, 88] width 31 height 7
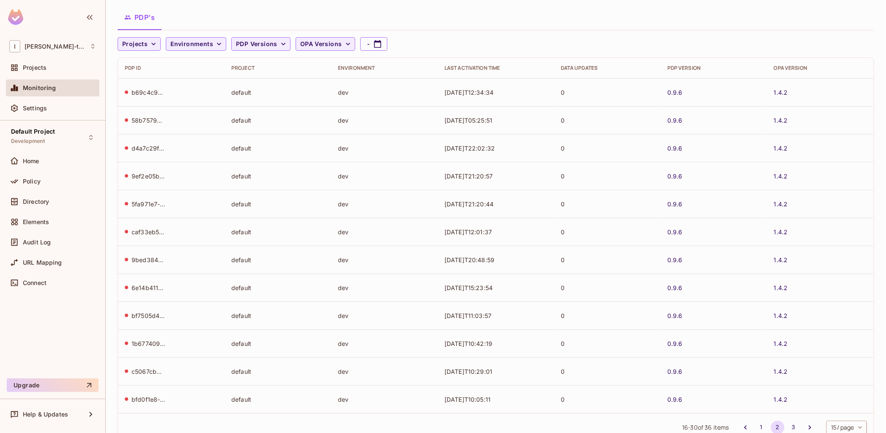
scroll to position [51, 0]
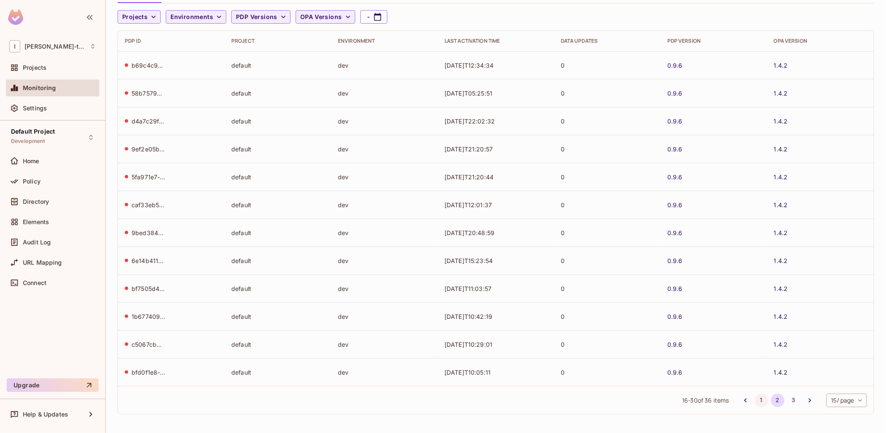
click at [755, 395] on button "1" at bounding box center [762, 401] width 14 height 14
click at [787, 399] on button "3" at bounding box center [794, 401] width 14 height 14
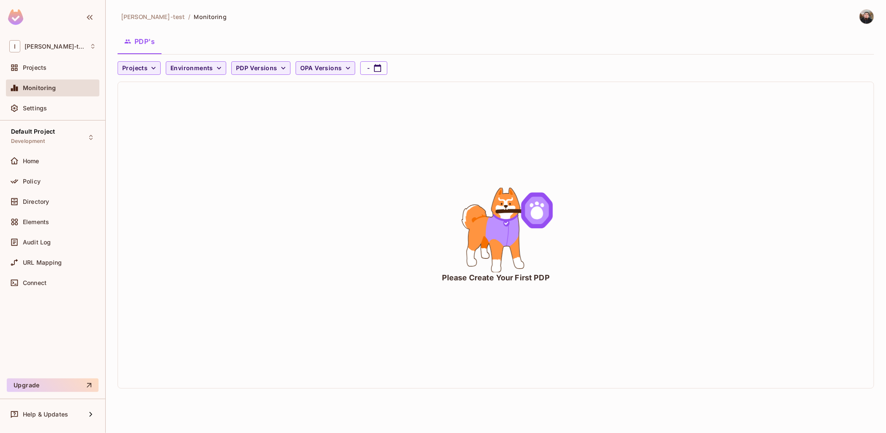
drag, startPoint x: 181, startPoint y: 142, endPoint x: 153, endPoint y: 131, distance: 29.3
click at [181, 142] on div "Please Create Your First PDP" at bounding box center [496, 235] width 756 height 306
click at [38, 64] on span "Projects" at bounding box center [35, 67] width 24 height 7
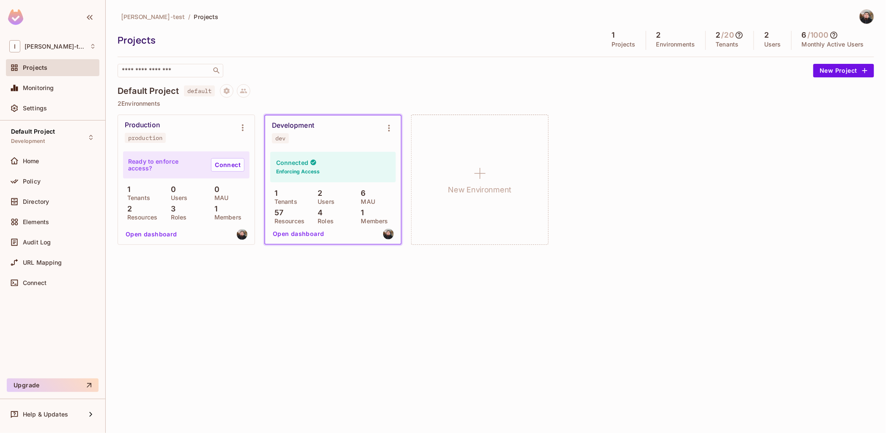
click at [338, 168] on div "Connected Enforcing Access" at bounding box center [333, 167] width 126 height 30
click at [290, 235] on button "Open dashboard" at bounding box center [298, 234] width 58 height 14
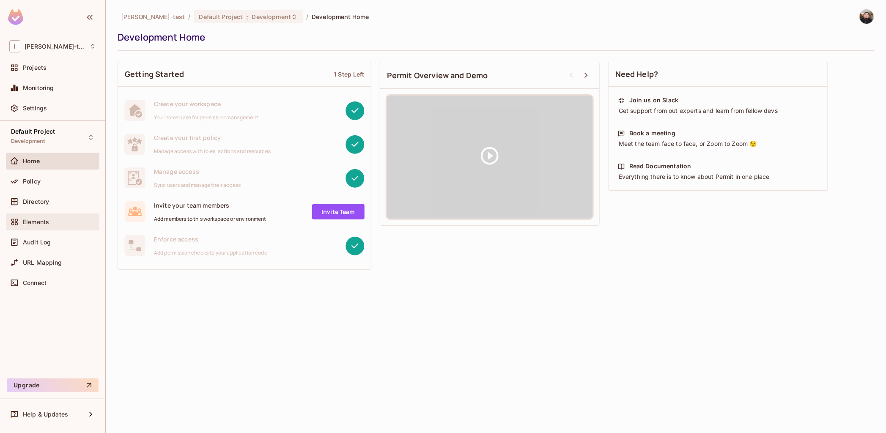
click at [38, 219] on span "Elements" at bounding box center [36, 222] width 26 height 7
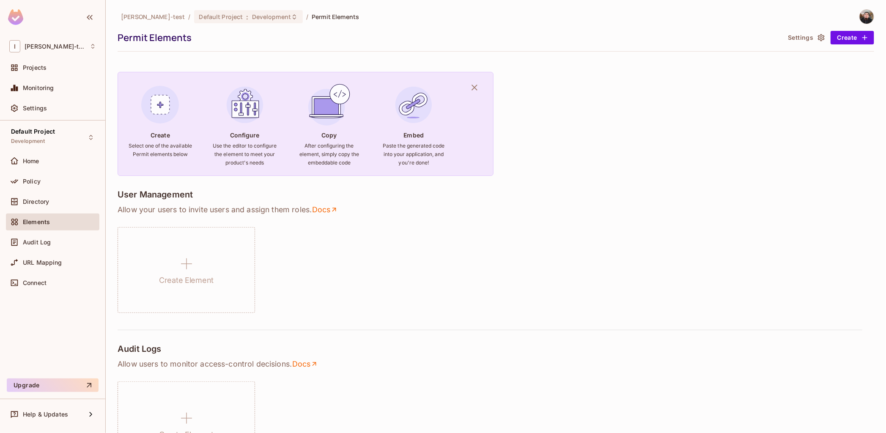
click at [249, 110] on img at bounding box center [245, 105] width 46 height 46
click at [170, 107] on img at bounding box center [160, 105] width 46 height 46
click at [162, 106] on img at bounding box center [160, 105] width 46 height 46
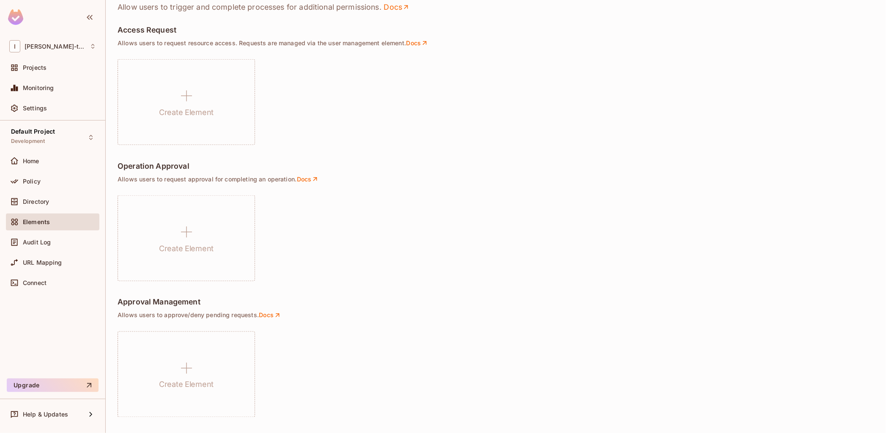
scroll to position [509, 0]
click at [49, 260] on span "URL Mapping" at bounding box center [42, 262] width 39 height 7
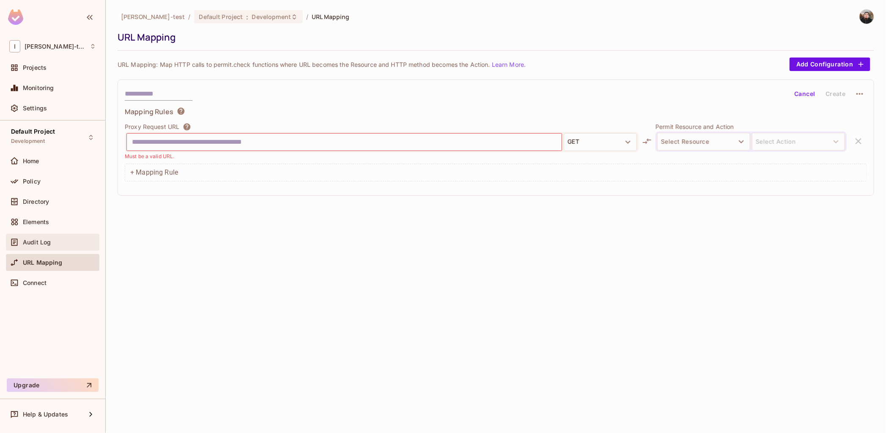
click at [47, 245] on span "Audit Log" at bounding box center [37, 242] width 28 height 7
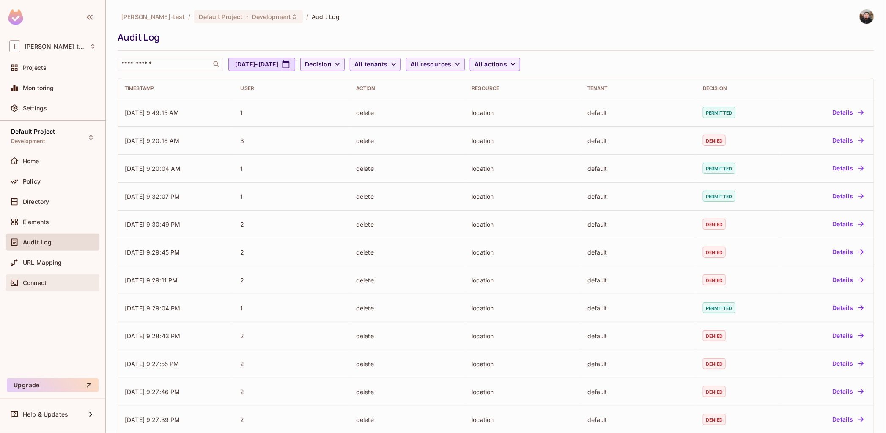
click at [34, 285] on span "Connect" at bounding box center [35, 282] width 24 height 7
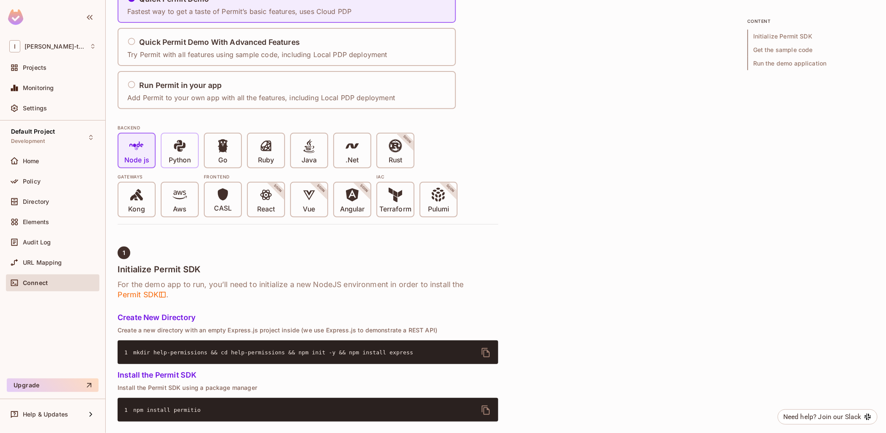
scroll to position [112, 0]
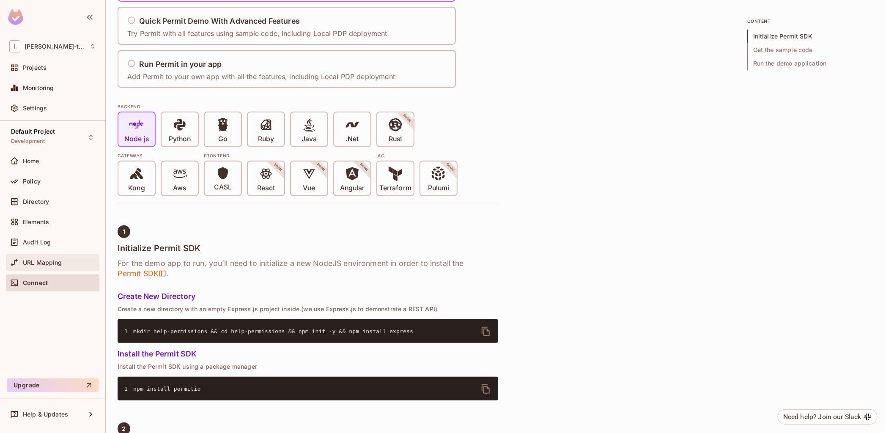
click at [63, 257] on div "URL Mapping" at bounding box center [52, 262] width 87 height 10
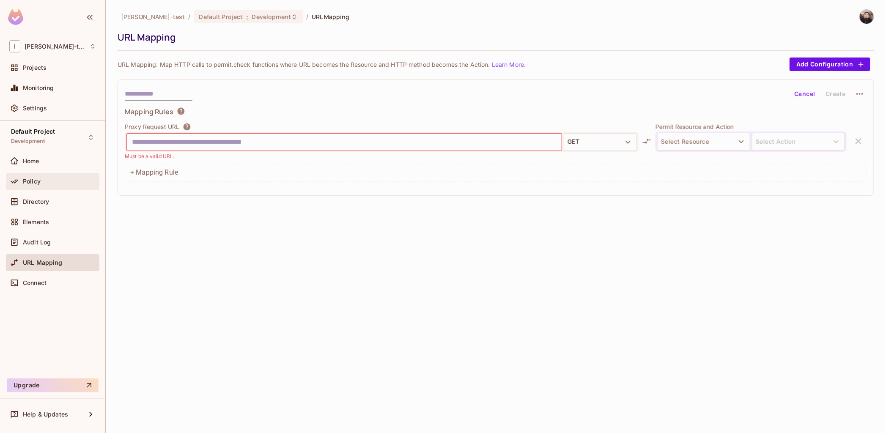
click at [34, 176] on div "Policy" at bounding box center [52, 181] width 87 height 10
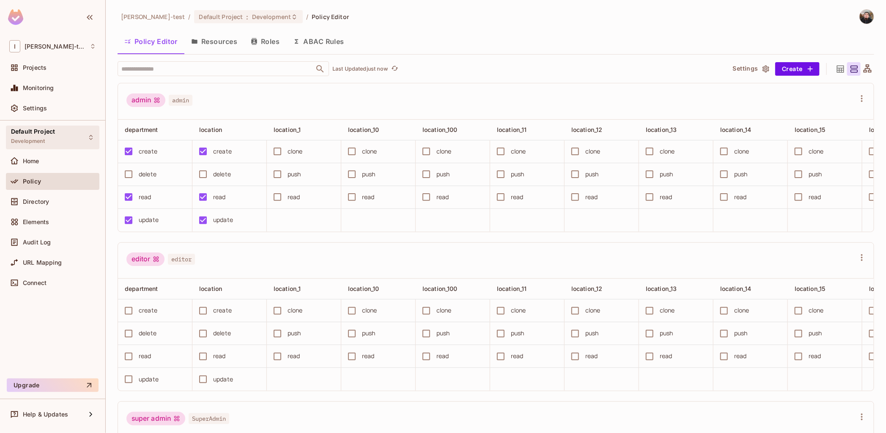
click at [44, 142] on span "Development" at bounding box center [28, 141] width 34 height 7
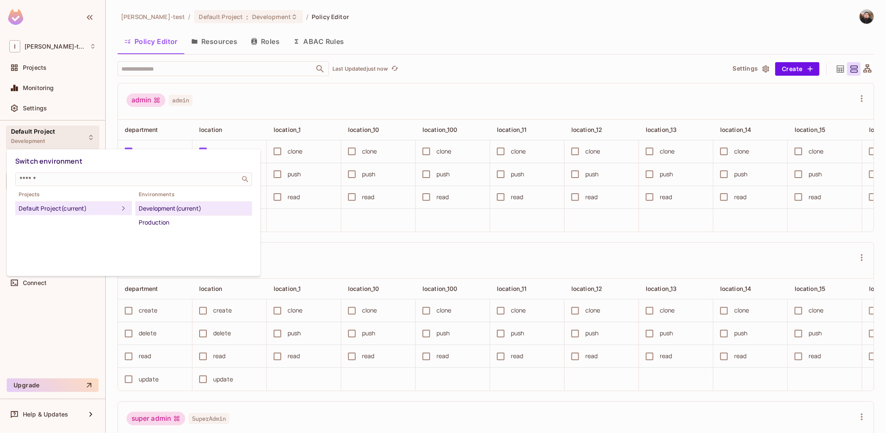
click at [270, 72] on div at bounding box center [443, 216] width 886 height 433
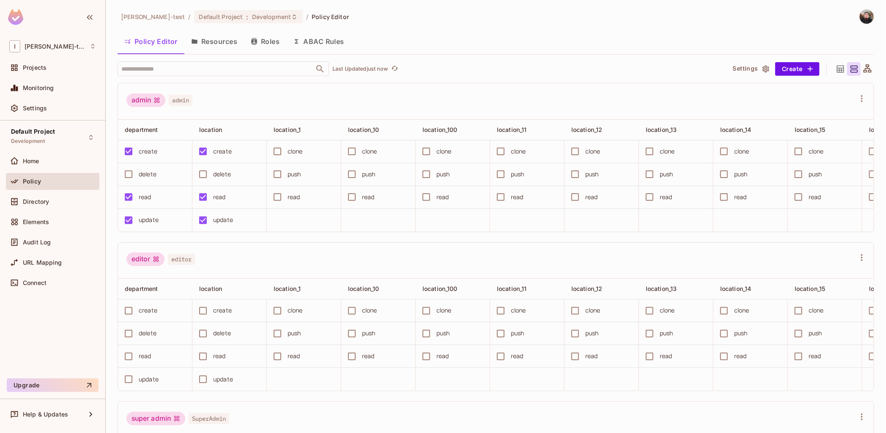
click at [230, 44] on button "Resources" at bounding box center [214, 41] width 60 height 21
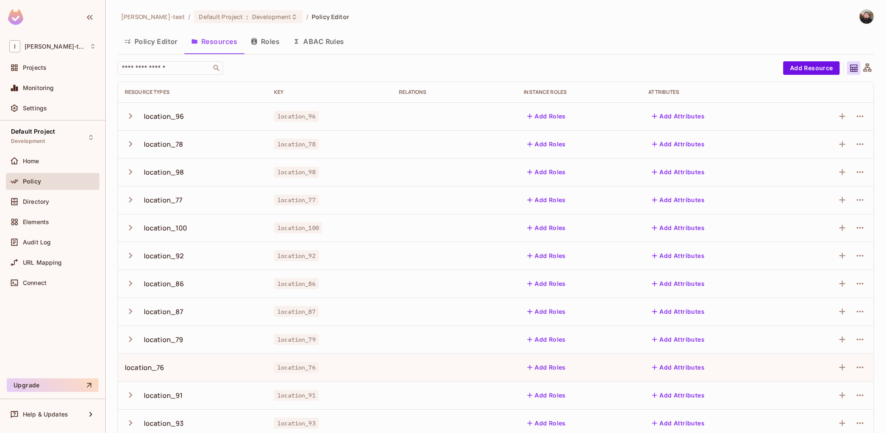
click at [145, 364] on div "location_76" at bounding box center [145, 367] width 40 height 9
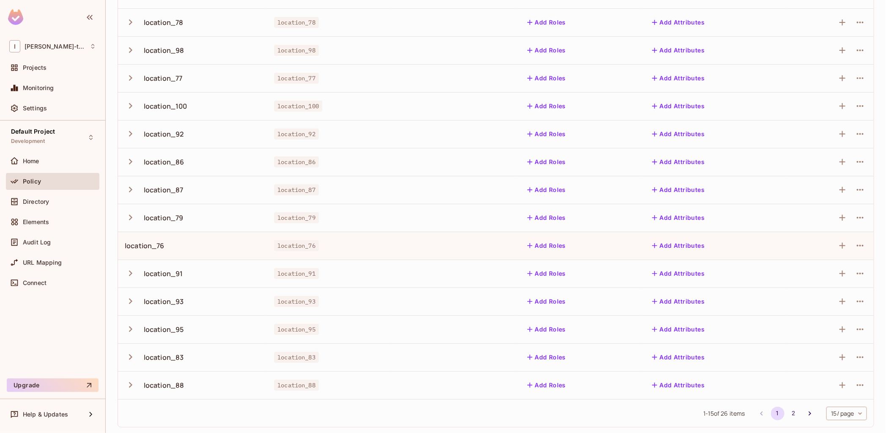
scroll to position [123, 0]
click at [187, 239] on td "location_76" at bounding box center [192, 244] width 149 height 28
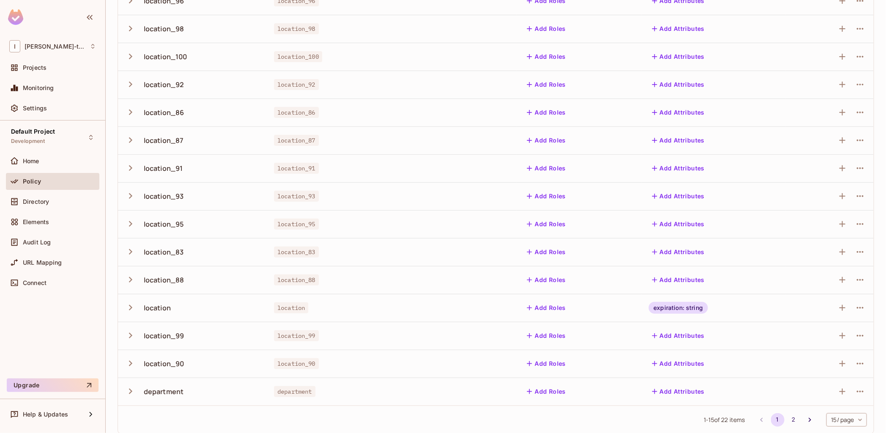
scroll to position [123, 0]
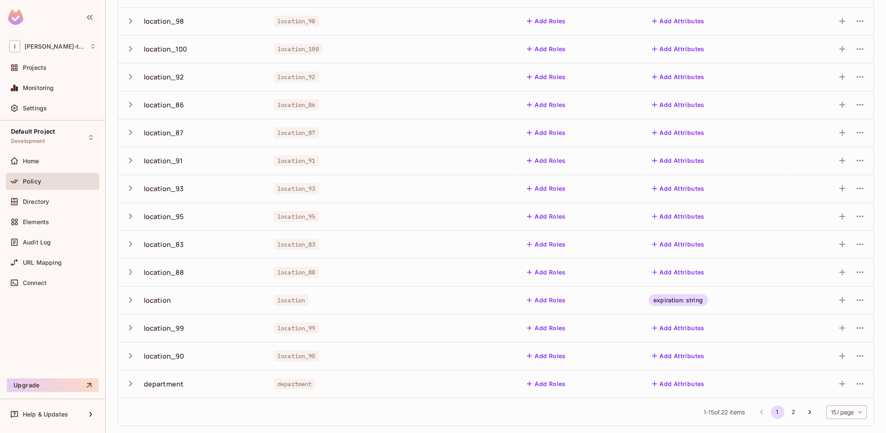
click at [323, 263] on td "location_88" at bounding box center [329, 272] width 125 height 28
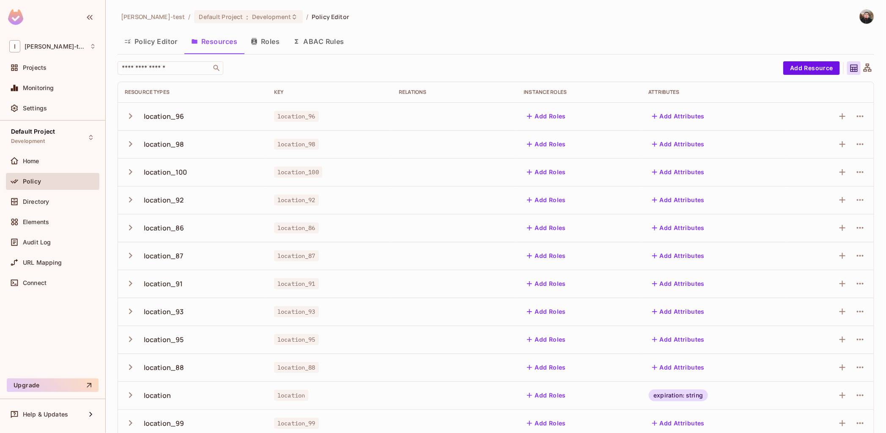
click at [356, 277] on td "location_91" at bounding box center [329, 284] width 125 height 28
drag, startPoint x: 420, startPoint y: 378, endPoint x: 417, endPoint y: 366, distance: 12.2
click at [420, 377] on td at bounding box center [454, 367] width 125 height 28
click at [829, 35] on div "Policy Editor Resources Roles ABAC Rules" at bounding box center [496, 41] width 756 height 21
click at [22, 13] on img at bounding box center [15, 17] width 15 height 16
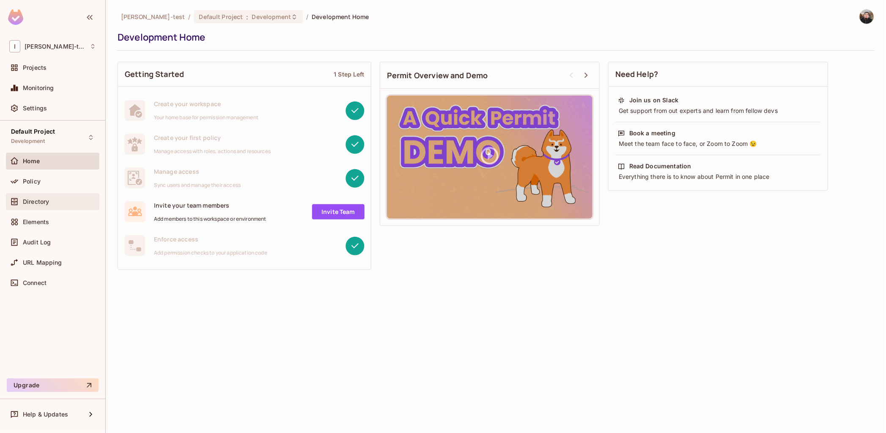
click at [44, 205] on div "Directory" at bounding box center [52, 202] width 87 height 10
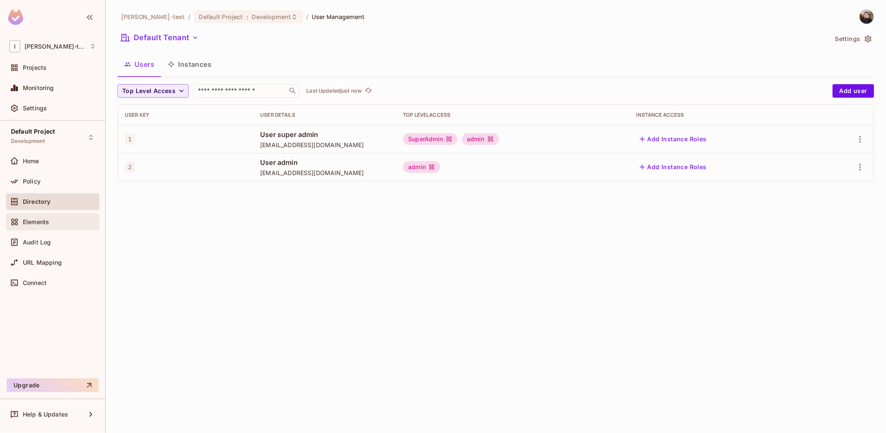
click at [37, 222] on span "Elements" at bounding box center [36, 222] width 26 height 7
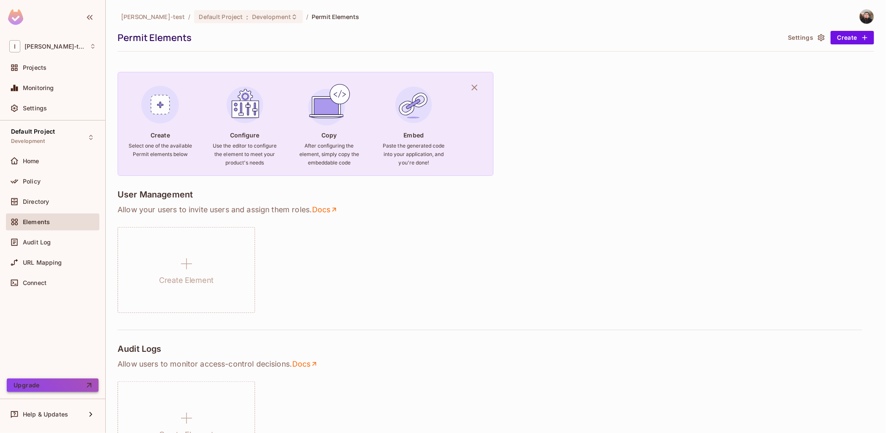
click at [40, 385] on button "Upgrade" at bounding box center [53, 385] width 92 height 14
click at [44, 205] on span "Directory" at bounding box center [36, 201] width 26 height 7
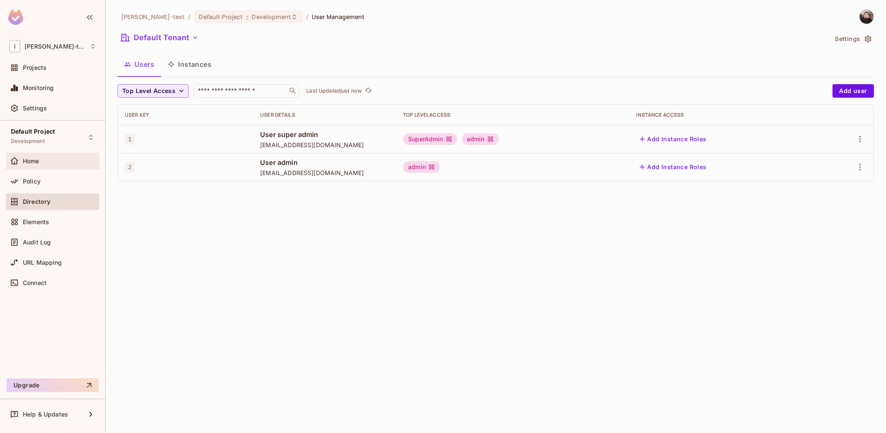
click at [32, 158] on span "Home" at bounding box center [31, 161] width 16 height 7
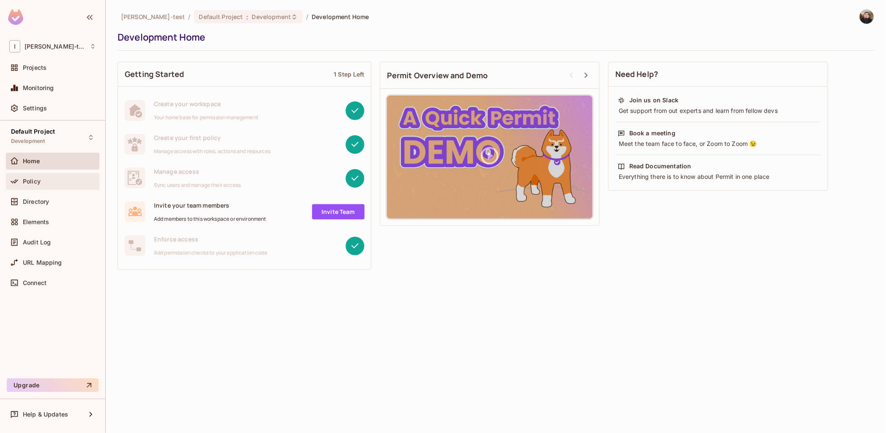
click at [14, 174] on div "Policy" at bounding box center [52, 181] width 93 height 17
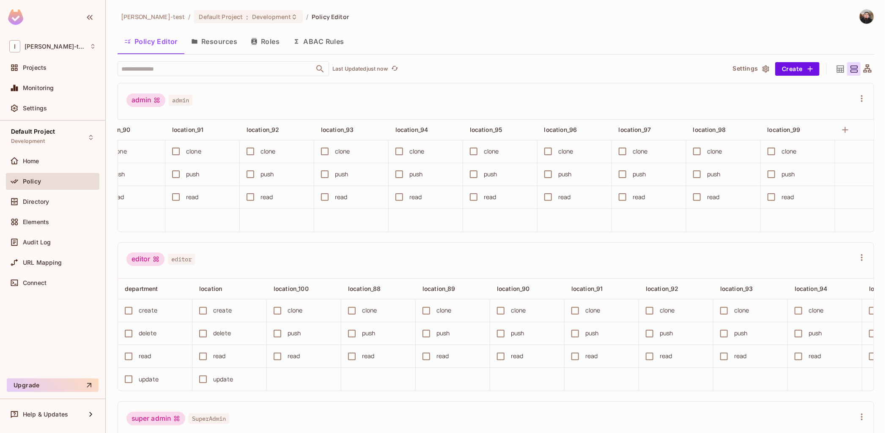
scroll to position [0, 449]
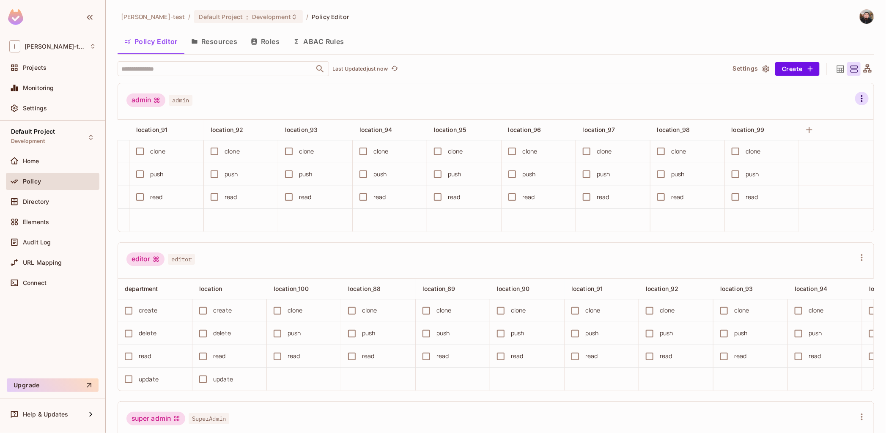
click at [855, 96] on button "button" at bounding box center [862, 99] width 14 height 14
click at [837, 70] on icon at bounding box center [840, 68] width 7 height 7
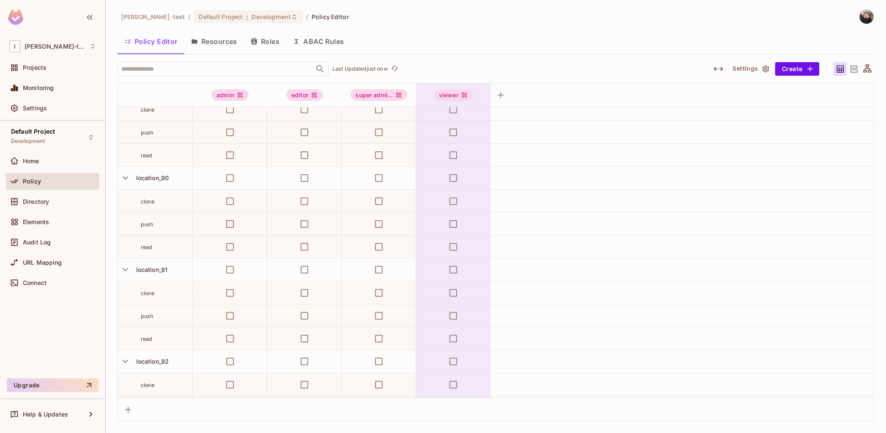
scroll to position [0, 0]
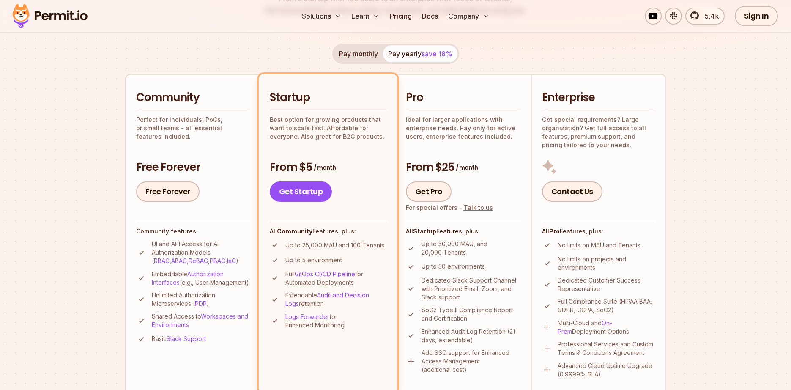
scroll to position [152, 0]
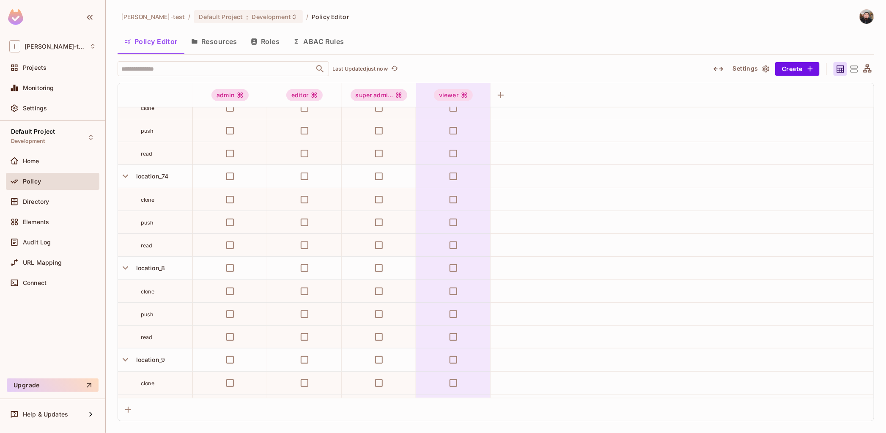
scroll to position [6730, 0]
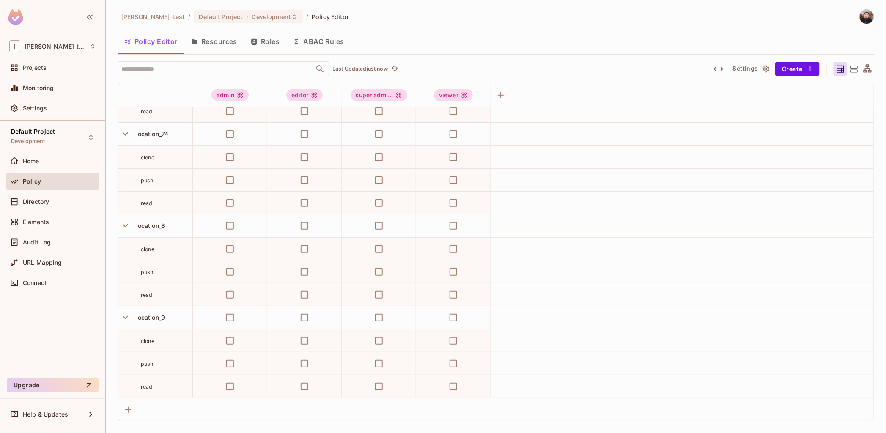
click at [747, 66] on button "Settings" at bounding box center [750, 69] width 42 height 14
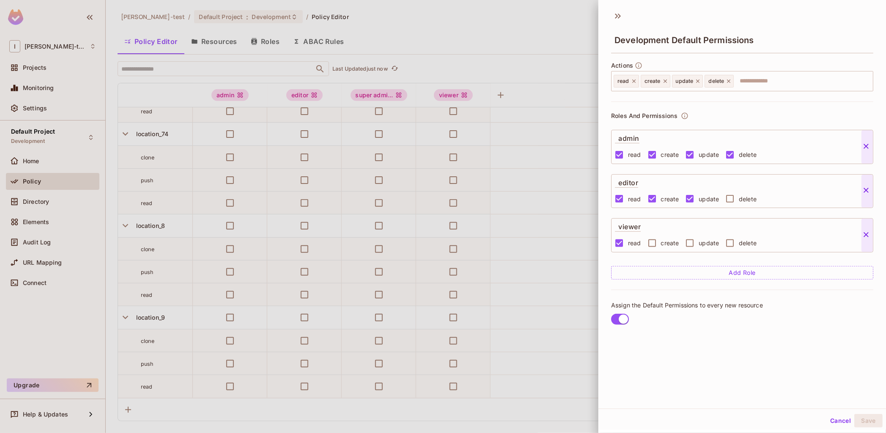
scroll to position [1, 0]
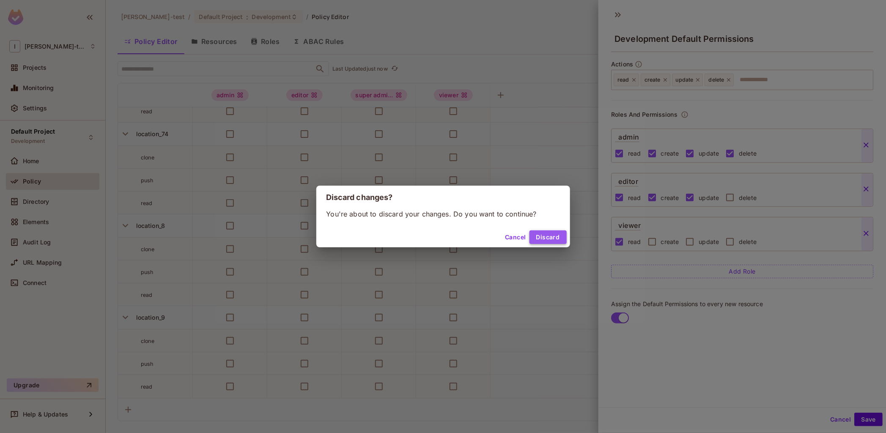
click at [532, 239] on button "Discard" at bounding box center [547, 237] width 37 height 14
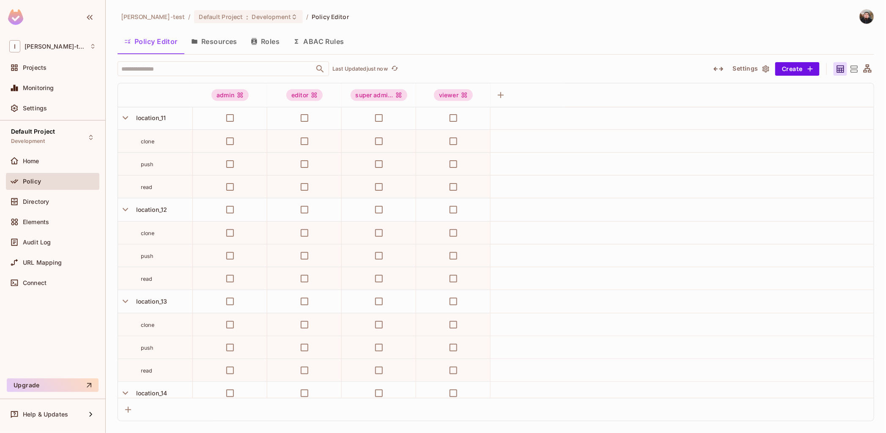
scroll to position [0, 0]
click at [229, 44] on button "Resources" at bounding box center [214, 41] width 60 height 21
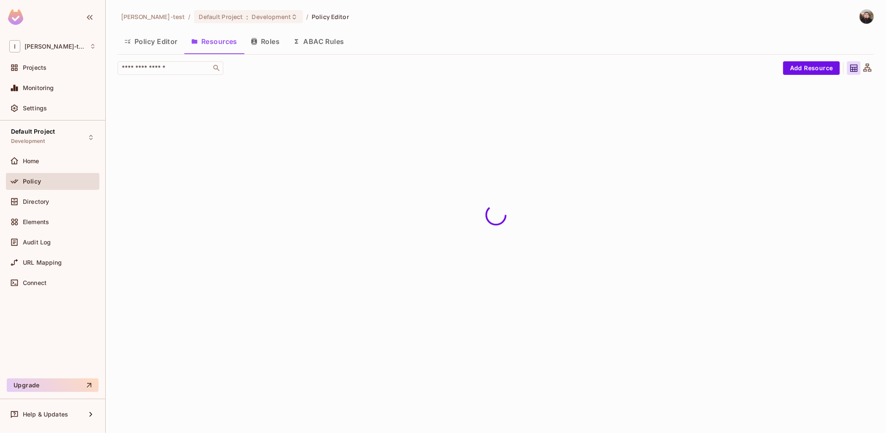
click at [260, 42] on button "Roles" at bounding box center [265, 41] width 42 height 21
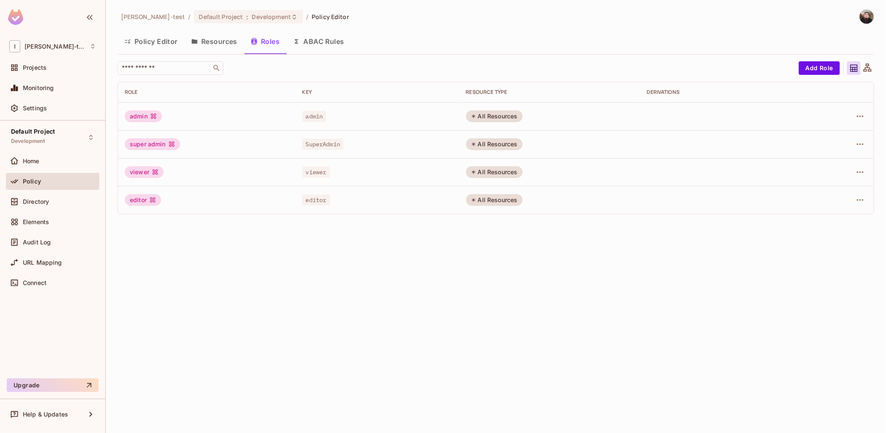
click at [159, 39] on button "Policy Editor" at bounding box center [151, 41] width 67 height 21
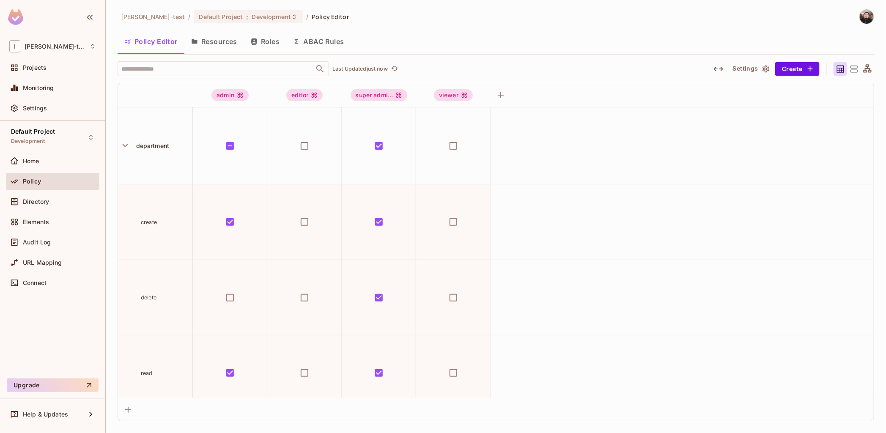
click at [206, 37] on button "Resources" at bounding box center [214, 41] width 60 height 21
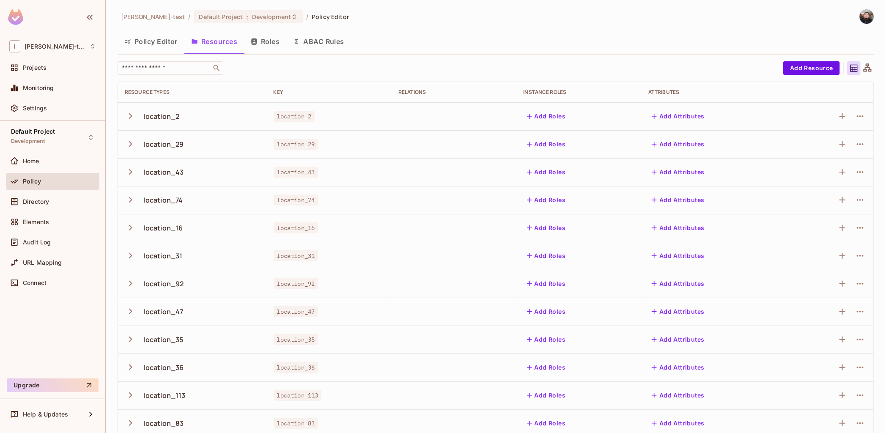
click at [772, 27] on div "[PERSON_NAME]-test / Default Project : Development / Policy Editor Policy Edito…" at bounding box center [496, 282] width 756 height 547
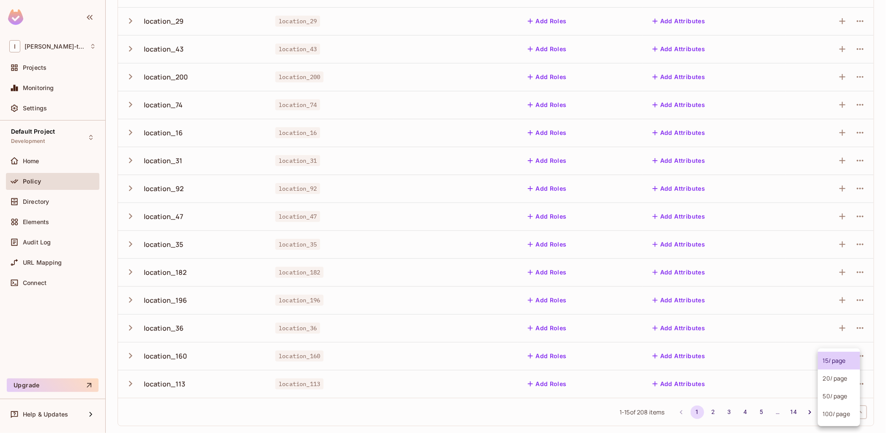
click at [839, 412] on body "I [PERSON_NAME]-test Projects Monitoring Settings Default Project Development H…" at bounding box center [443, 216] width 886 height 433
click at [491, 419] on div at bounding box center [443, 216] width 886 height 433
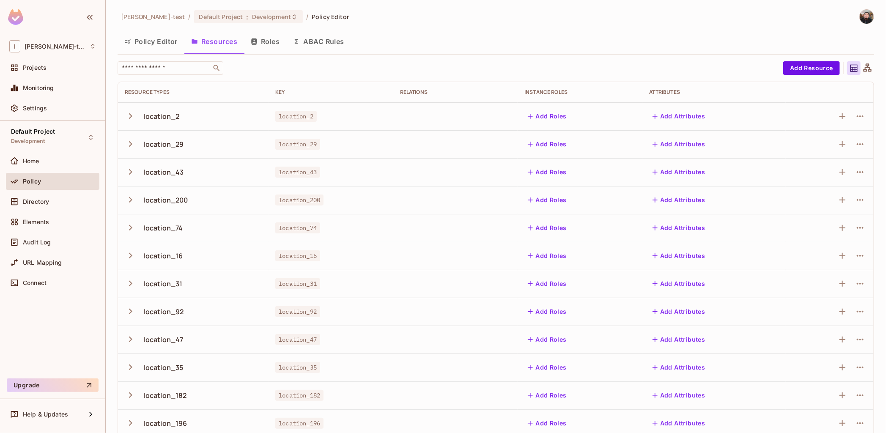
click at [863, 66] on icon at bounding box center [867, 67] width 8 height 8
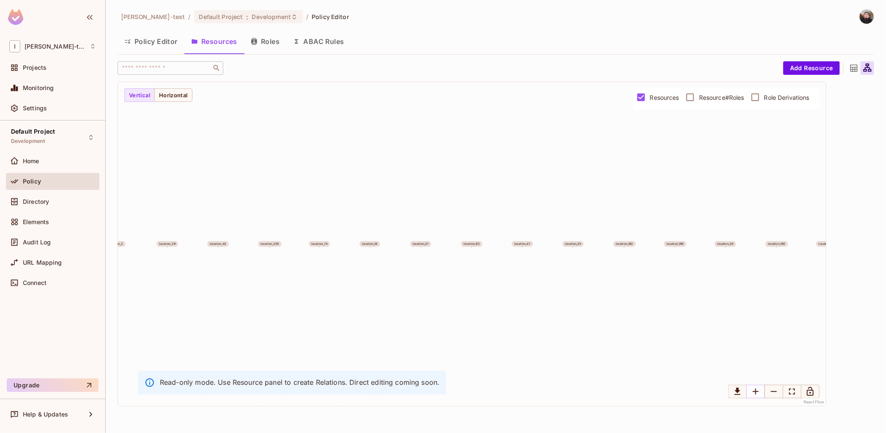
click at [749, 393] on button "Zoom In" at bounding box center [755, 392] width 19 height 14
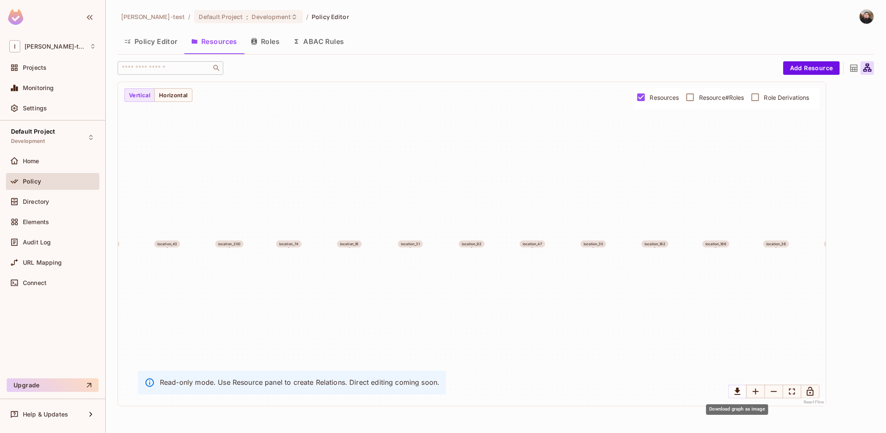
click at [737, 394] on icon "Download graph as image" at bounding box center [737, 391] width 10 height 10
click at [774, 391] on icon "Zoom Out" at bounding box center [774, 391] width 10 height 10
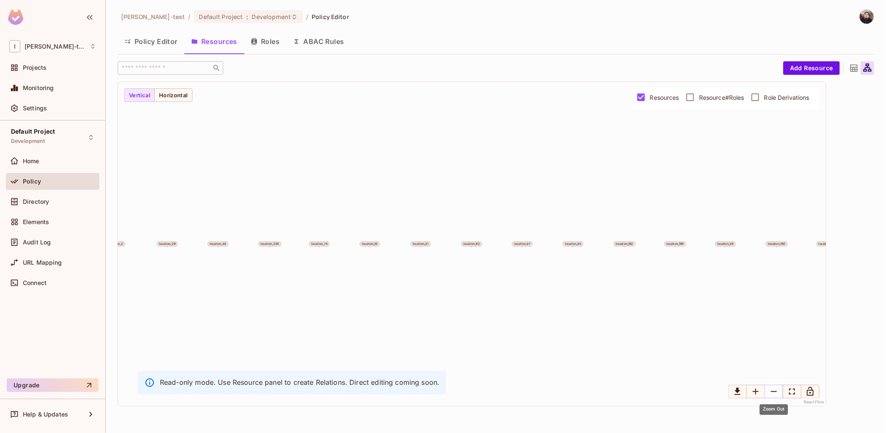
click at [774, 391] on icon "Zoom Out" at bounding box center [774, 391] width 10 height 10
click at [791, 391] on icon "Fit View" at bounding box center [792, 391] width 10 height 10
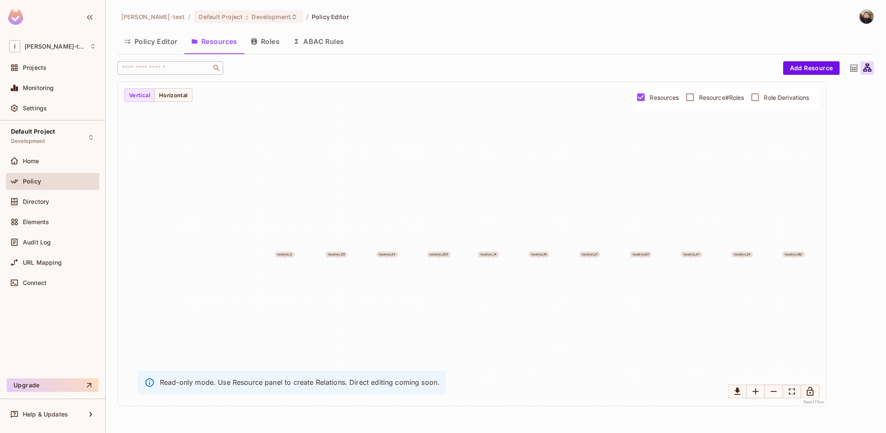
drag, startPoint x: 507, startPoint y: 252, endPoint x: 684, endPoint y: 261, distance: 176.9
click at [684, 261] on div "location_2 location_29 location_43 location_200 location_74 location_16 locatio…" at bounding box center [472, 244] width 708 height 324
drag, startPoint x: 474, startPoint y: 261, endPoint x: 307, endPoint y: 240, distance: 169.2
click at [263, 238] on div "location_2 location_29 location_43 location_200 location_74 location_16 locatio…" at bounding box center [472, 244] width 708 height 324
drag, startPoint x: 614, startPoint y: 256, endPoint x: 604, endPoint y: 204, distance: 53.1
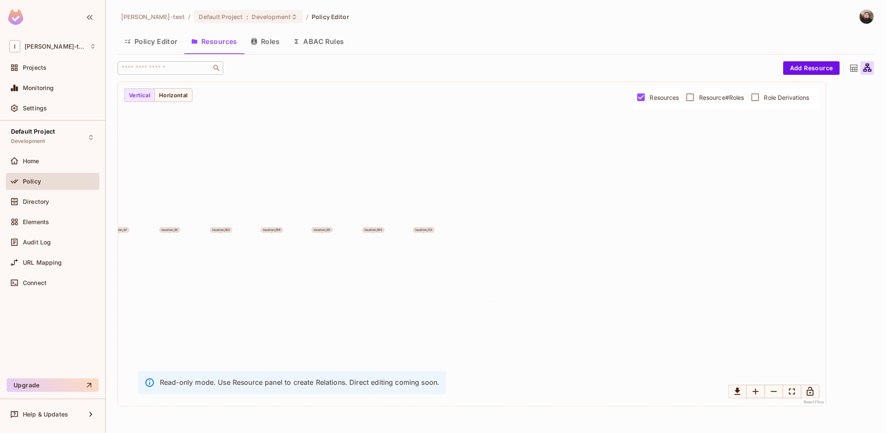
click at [451, 256] on div "location_2 location_29 location_43 location_200 location_74 location_16 locatio…" at bounding box center [472, 244] width 708 height 324
click at [856, 69] on icon at bounding box center [854, 68] width 11 height 11
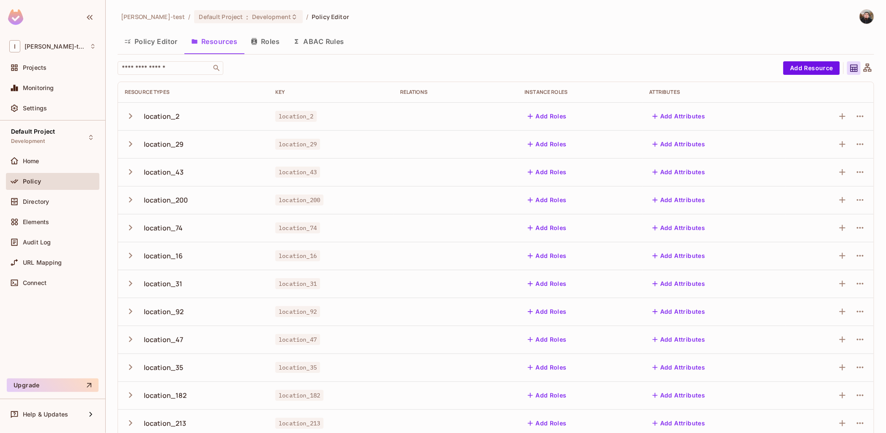
click at [267, 90] on th "Resource Types" at bounding box center [193, 92] width 151 height 20
click at [129, 120] on icon "button" at bounding box center [130, 115] width 11 height 11
click at [132, 118] on icon "button" at bounding box center [130, 115] width 11 height 11
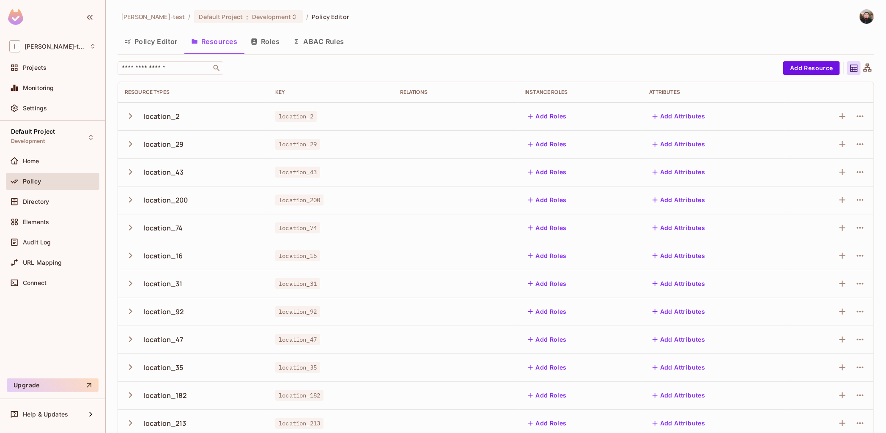
click at [128, 205] on button "button" at bounding box center [132, 200] width 15 height 18
click at [127, 205] on icon "button" at bounding box center [130, 199] width 11 height 11
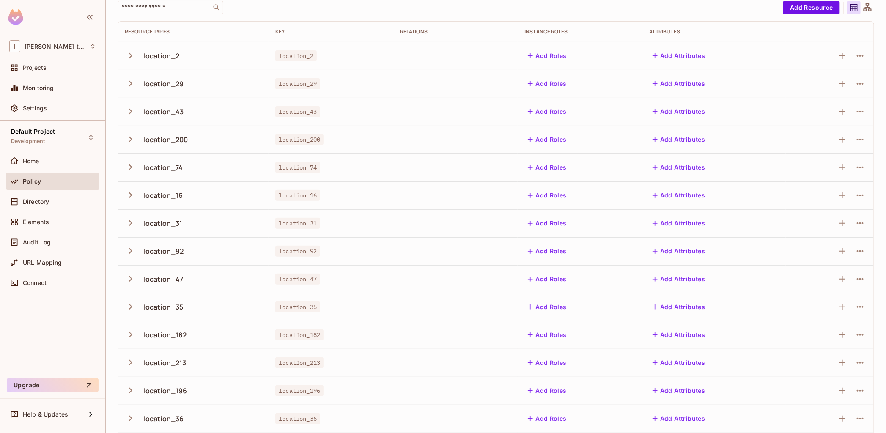
scroll to position [123, 0]
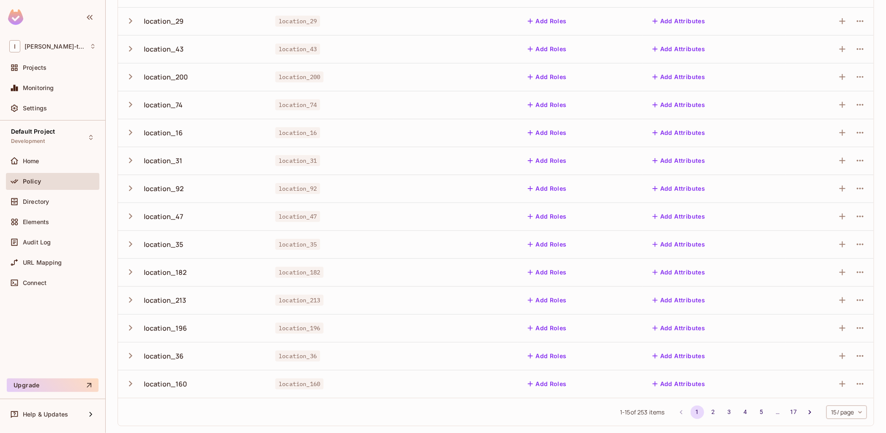
click at [129, 272] on icon "button" at bounding box center [130, 271] width 11 height 11
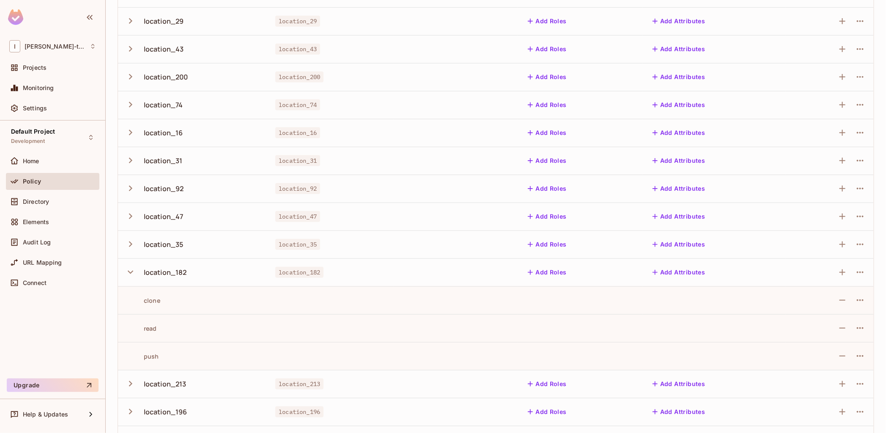
click at [129, 272] on icon "button" at bounding box center [130, 272] width 5 height 3
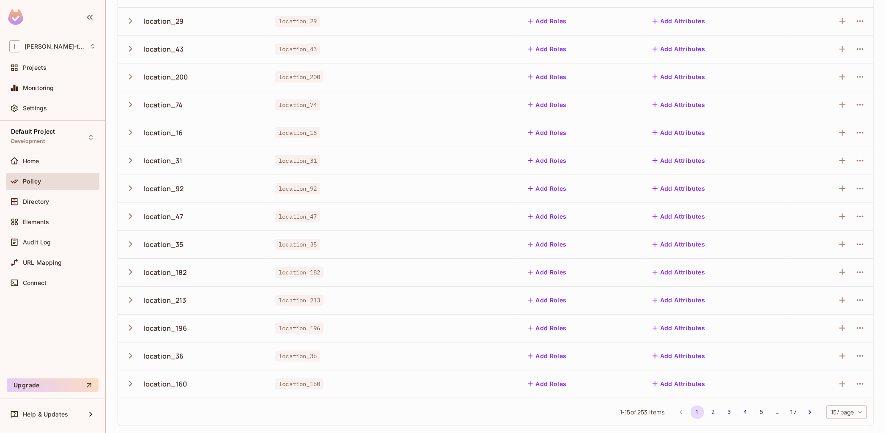
click at [840, 408] on body "I Ignacio-test Projects Monitoring Settings Default Project Development Home Po…" at bounding box center [443, 216] width 886 height 433
click at [542, 410] on div at bounding box center [443, 216] width 886 height 433
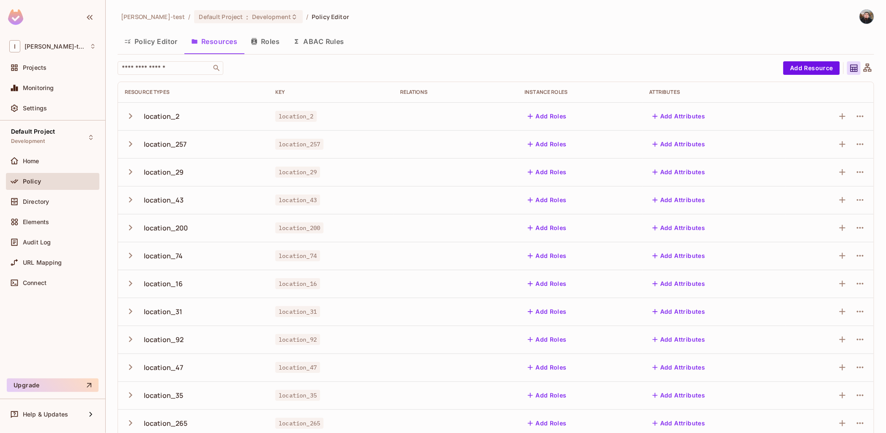
click at [43, 189] on div "Policy" at bounding box center [52, 181] width 93 height 17
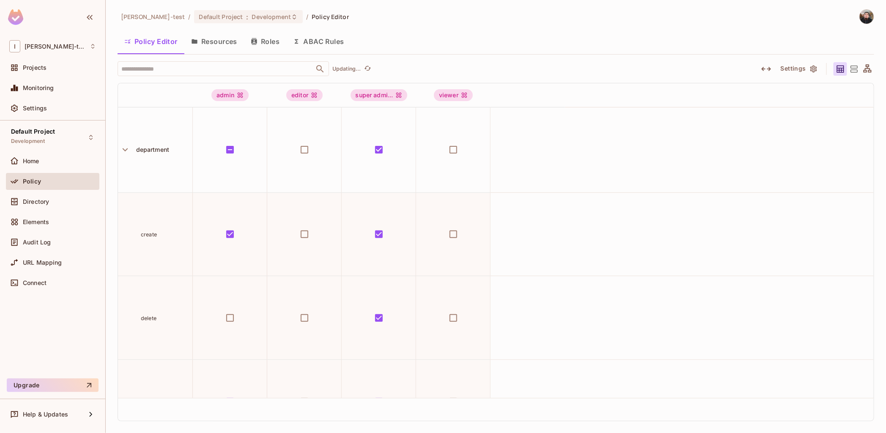
click at [217, 43] on button "Resources" at bounding box center [214, 41] width 60 height 21
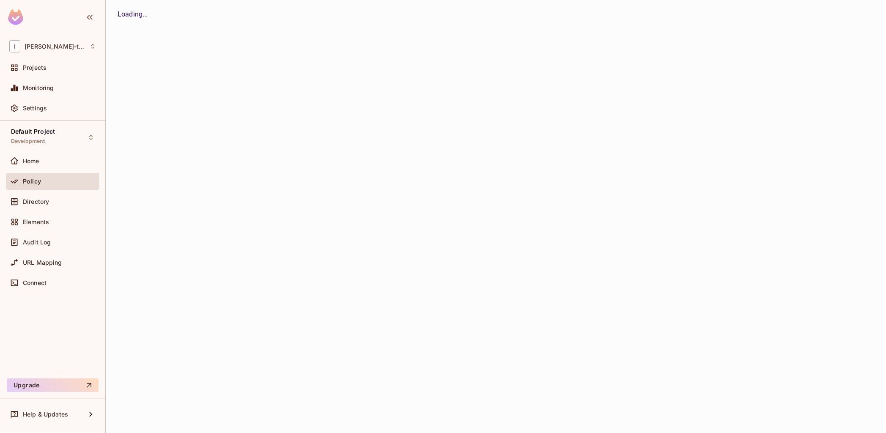
click at [201, 39] on div "Ignacio-test / Default Project : Development / Policy Editor Policy Editor Reso…" at bounding box center [496, 216] width 780 height 433
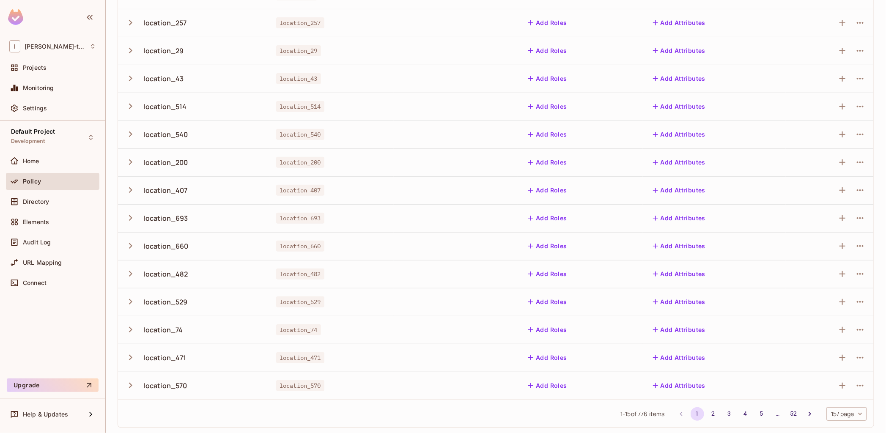
scroll to position [123, 0]
click at [787, 410] on button "52" at bounding box center [794, 412] width 14 height 14
click at [131, 243] on icon "button" at bounding box center [130, 243] width 11 height 11
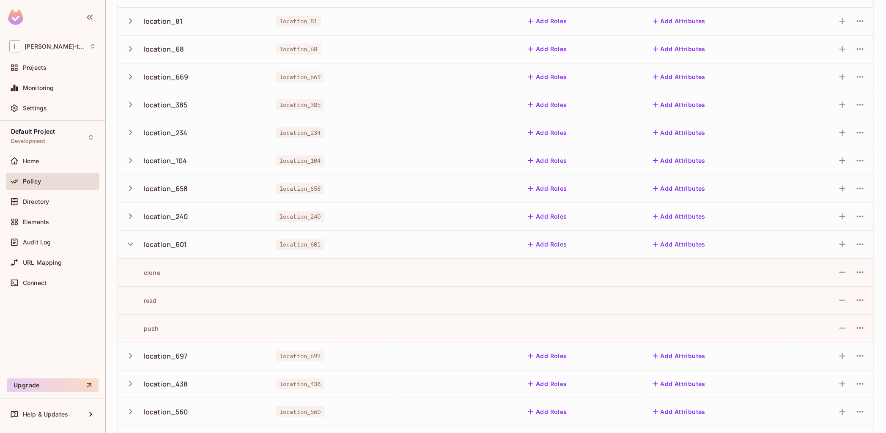
click at [131, 240] on icon "button" at bounding box center [130, 243] width 11 height 11
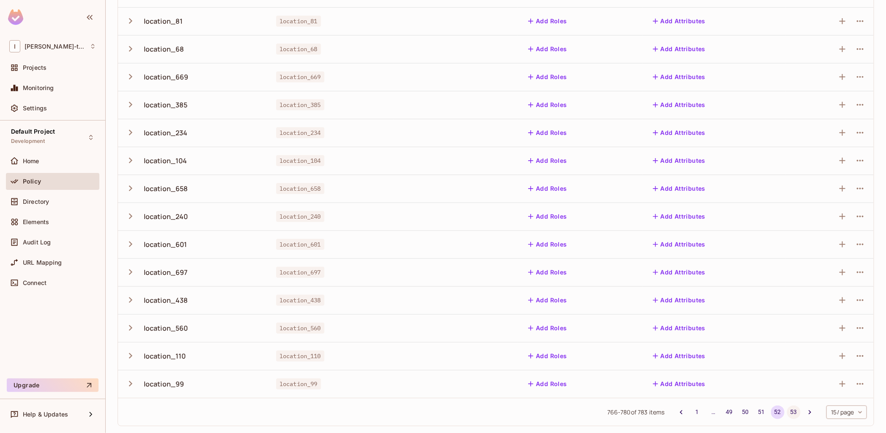
click at [787, 415] on button "53" at bounding box center [794, 412] width 14 height 14
click at [787, 415] on button "54" at bounding box center [794, 412] width 14 height 14
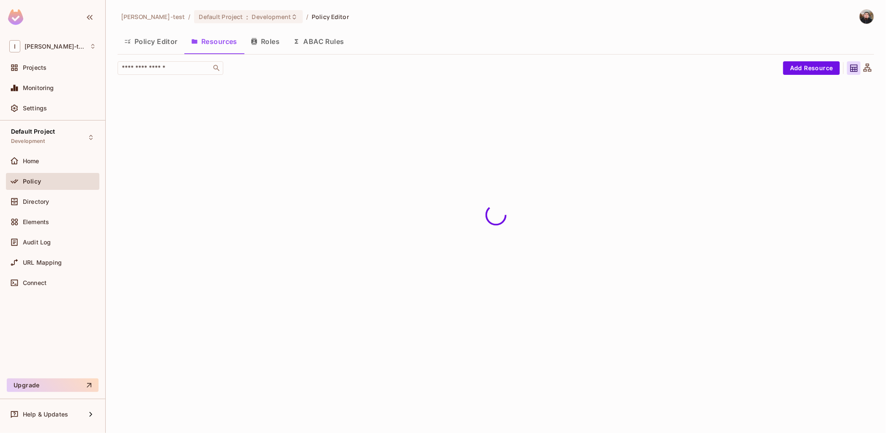
scroll to position [0, 0]
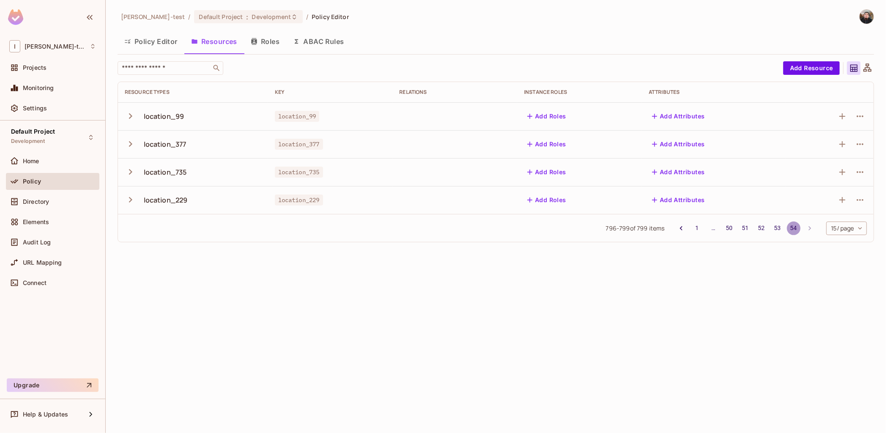
click at [792, 229] on button "54" at bounding box center [794, 229] width 14 height 14
click at [780, 227] on button "53" at bounding box center [778, 229] width 14 height 14
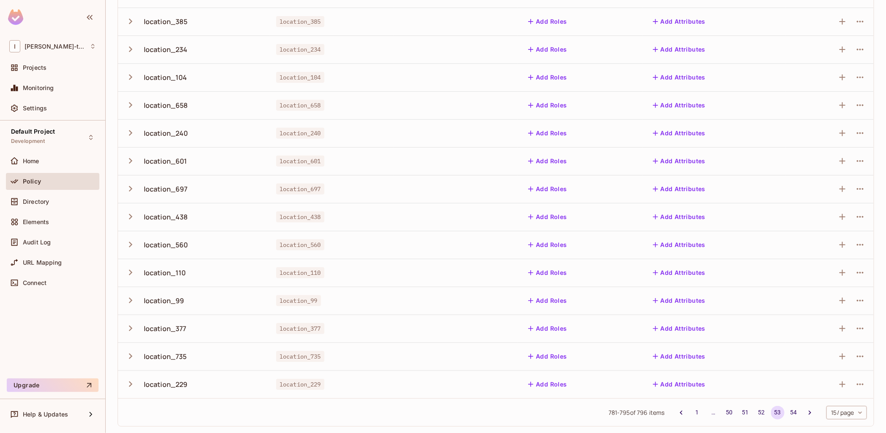
scroll to position [123, 0]
click at [787, 413] on button "54" at bounding box center [794, 412] width 14 height 14
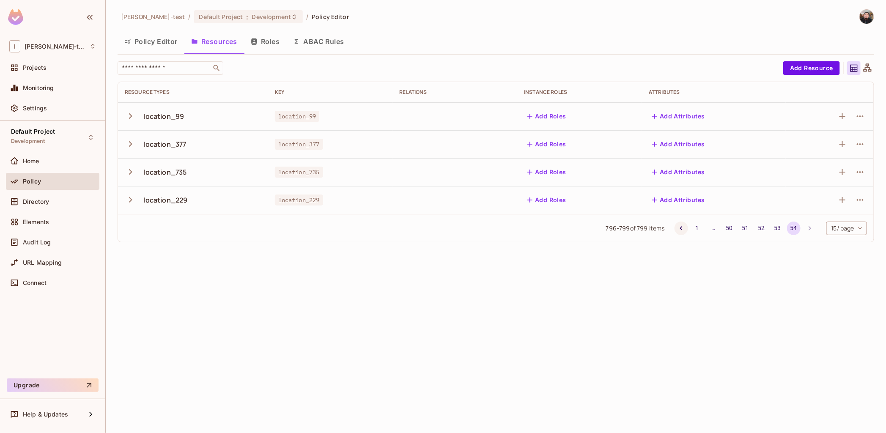
click at [680, 229] on icon "Go to previous page" at bounding box center [681, 228] width 8 height 8
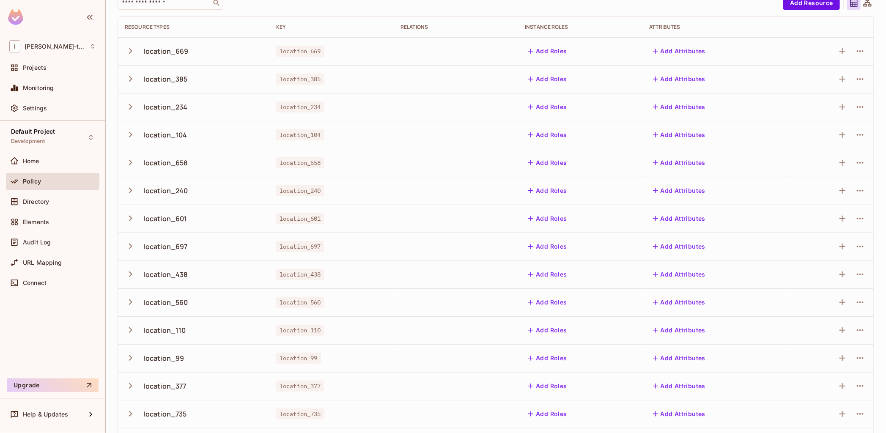
scroll to position [123, 0]
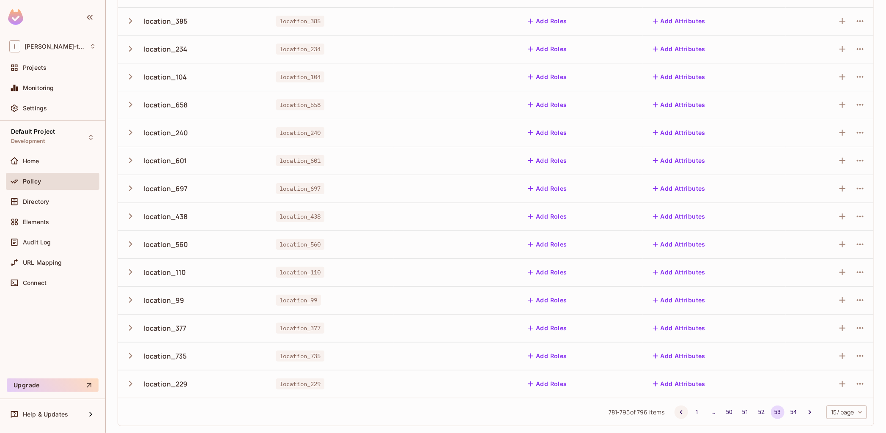
click at [675, 413] on button "Go to previous page" at bounding box center [681, 412] width 14 height 14
click at [755, 412] on button "51" at bounding box center [762, 412] width 14 height 14
click at [792, 413] on li "55" at bounding box center [794, 412] width 16 height 14
click at [788, 415] on button "55" at bounding box center [794, 412] width 14 height 14
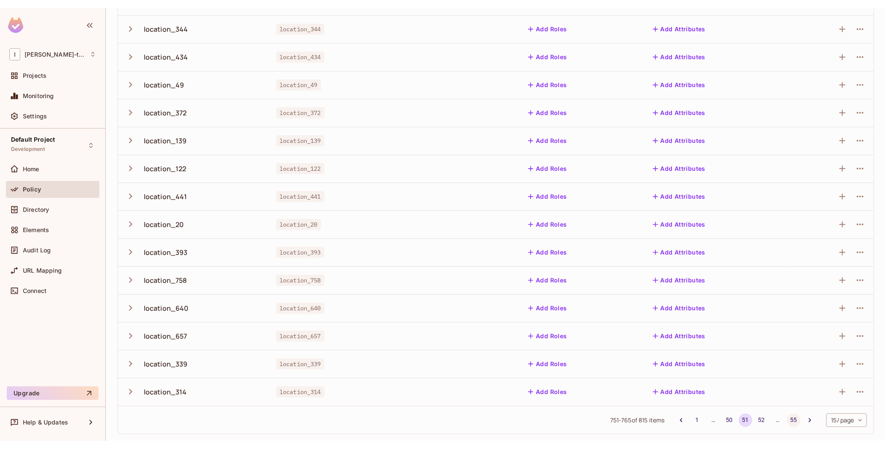
scroll to position [0, 0]
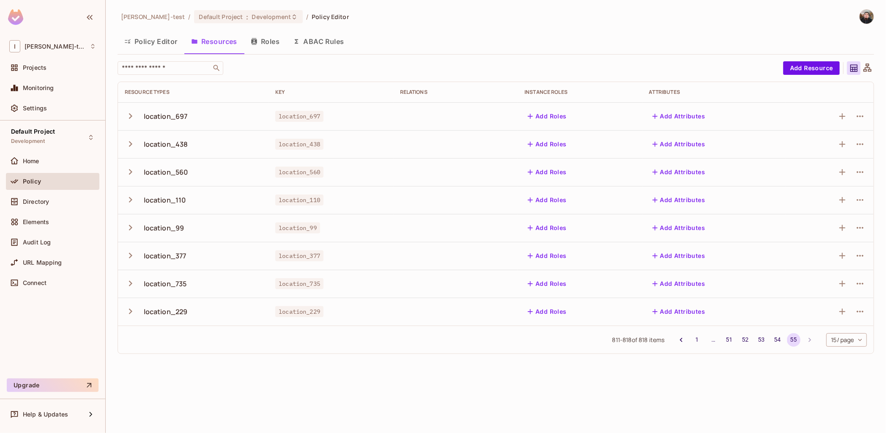
drag, startPoint x: 145, startPoint y: 117, endPoint x: 134, endPoint y: 117, distance: 11.0
click at [145, 117] on div "location_697" at bounding box center [166, 116] width 44 height 9
click at [128, 117] on icon "button" at bounding box center [130, 115] width 11 height 11
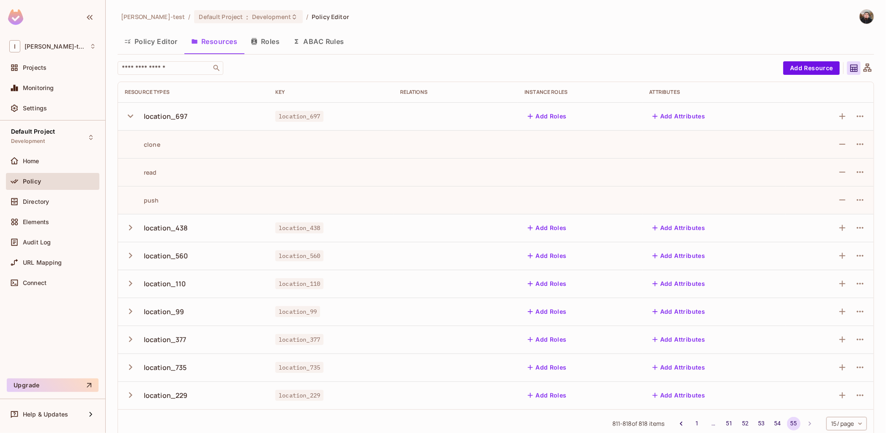
click at [132, 119] on icon "button" at bounding box center [130, 115] width 11 height 11
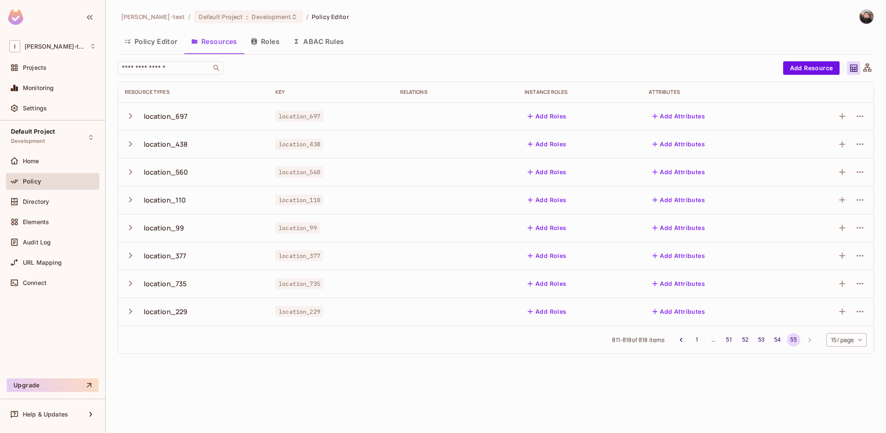
click at [517, 45] on div "Policy Editor Resources Roles ABAC Rules" at bounding box center [496, 41] width 756 height 21
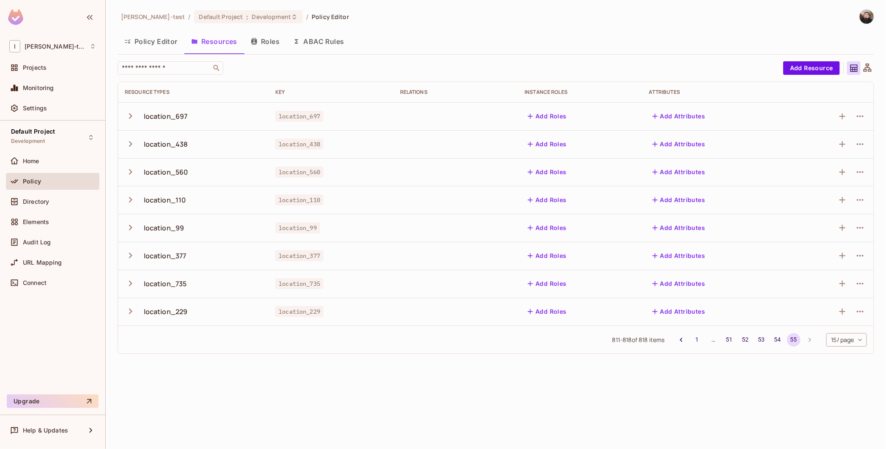
click at [523, 39] on div "Policy Editor Resources Roles ABAC Rules" at bounding box center [496, 41] width 756 height 21
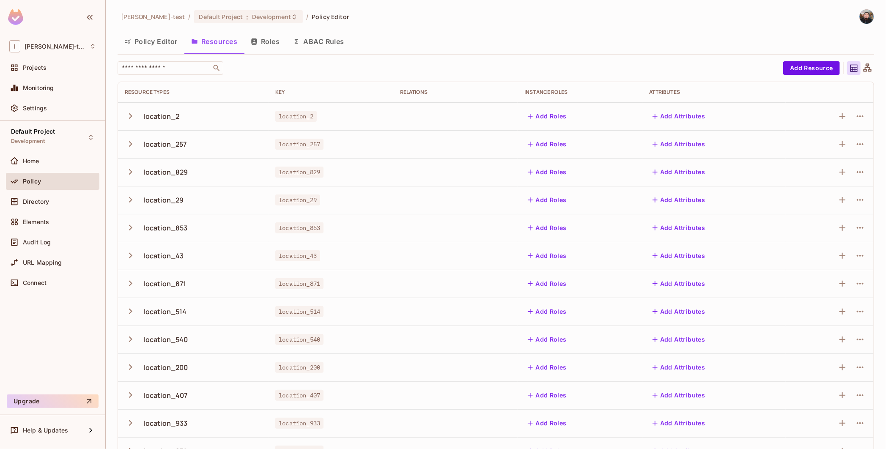
scroll to position [107, 0]
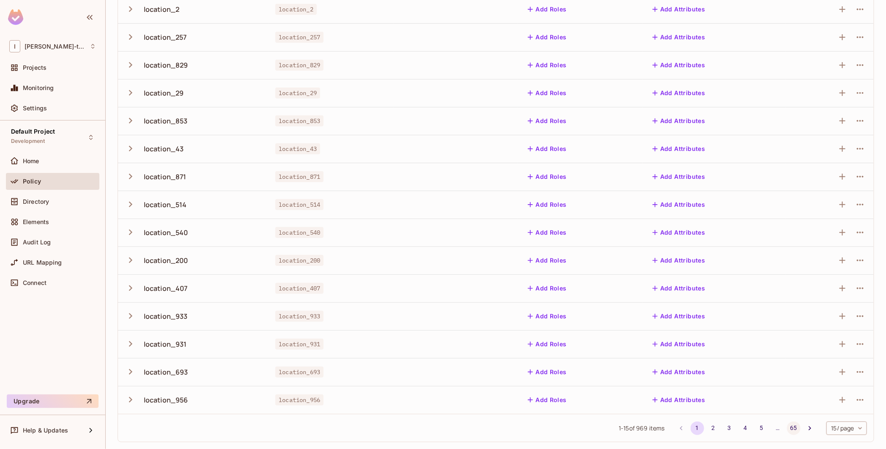
click at [788, 427] on button "65" at bounding box center [794, 429] width 14 height 14
click at [787, 434] on button "66" at bounding box center [794, 429] width 14 height 14
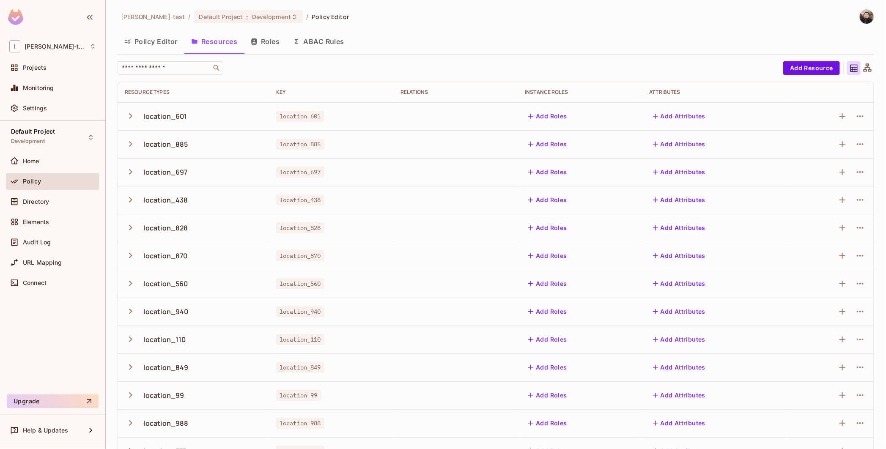
click at [230, 168] on div "location_697" at bounding box center [194, 172] width 138 height 18
drag, startPoint x: 199, startPoint y: 172, endPoint x: 120, endPoint y: 177, distance: 79.6
click at [120, 177] on td "location_697" at bounding box center [193, 172] width 151 height 28
click at [305, 175] on span "location_697" at bounding box center [300, 172] width 48 height 11
click at [305, 175] on body "I Ignacio-test Projects Monitoring Settings Default Project Development Home Po…" at bounding box center [443, 224] width 886 height 449
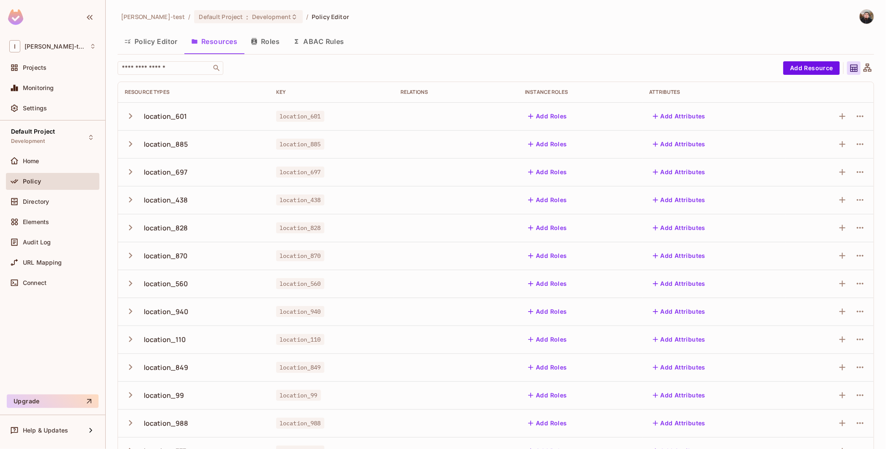
click at [394, 221] on td at bounding box center [456, 228] width 124 height 28
click at [429, 19] on div "Ignacio-test / Default Project : Development / Policy Editor" at bounding box center [496, 16] width 756 height 15
click at [442, 203] on td at bounding box center [456, 200] width 124 height 28
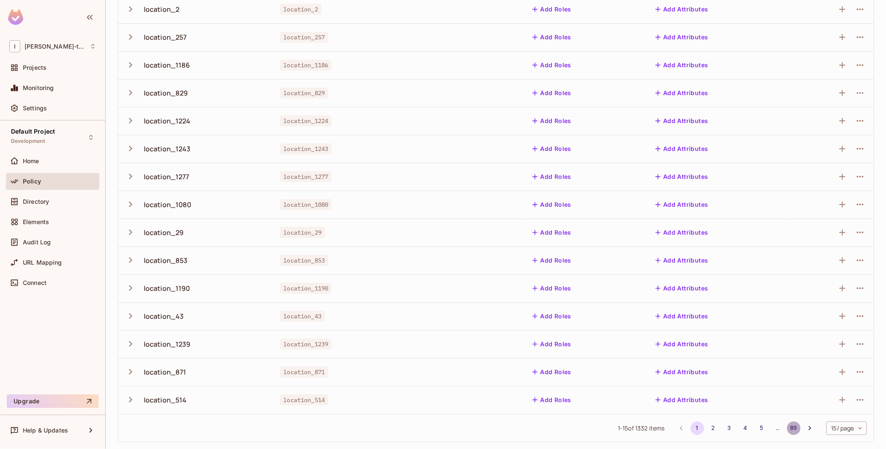
click at [787, 428] on button "89" at bounding box center [794, 429] width 14 height 14
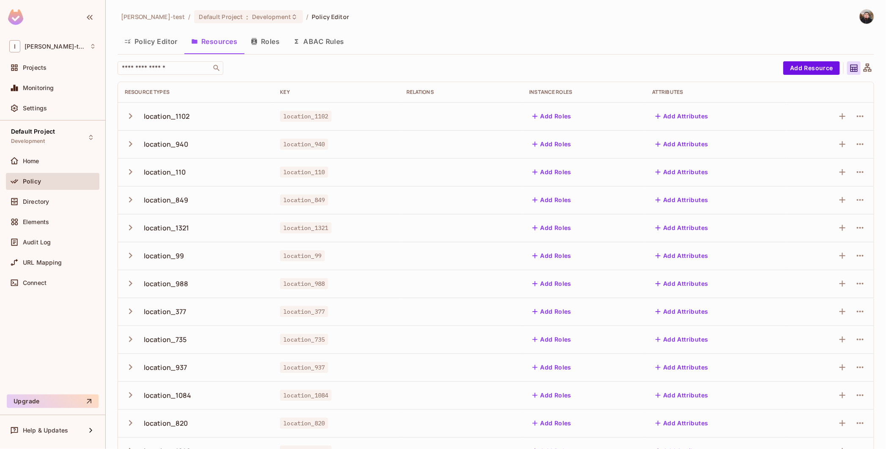
click at [127, 111] on icon "button" at bounding box center [130, 115] width 11 height 11
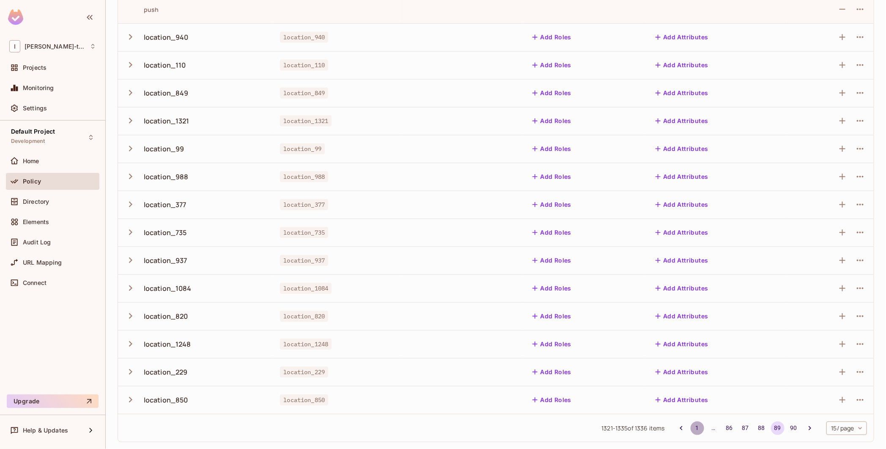
click at [690, 426] on button "1" at bounding box center [697, 429] width 14 height 14
click at [787, 433] on button "89" at bounding box center [794, 429] width 14 height 14
click at [787, 433] on button "90" at bounding box center [794, 429] width 14 height 14
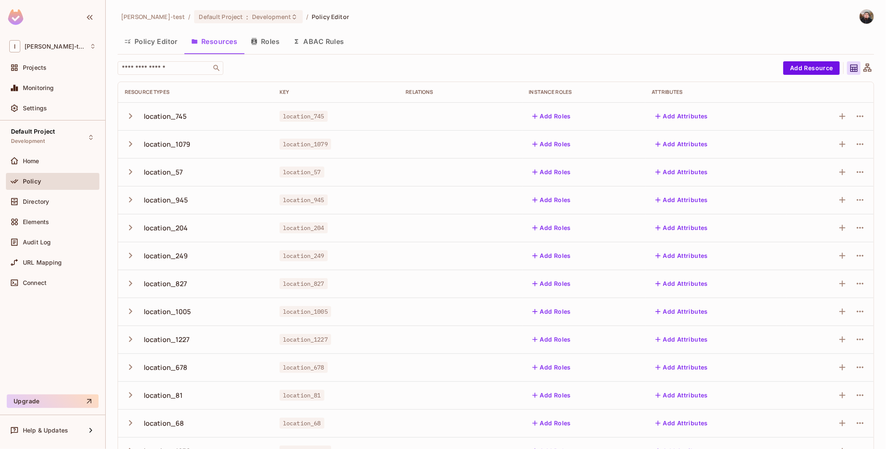
scroll to position [107, 0]
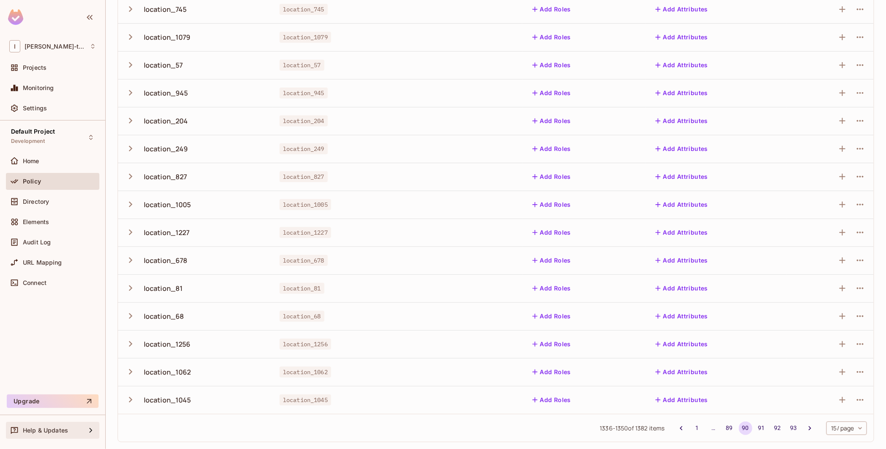
click at [66, 425] on div "Help & Updates" at bounding box center [52, 430] width 87 height 10
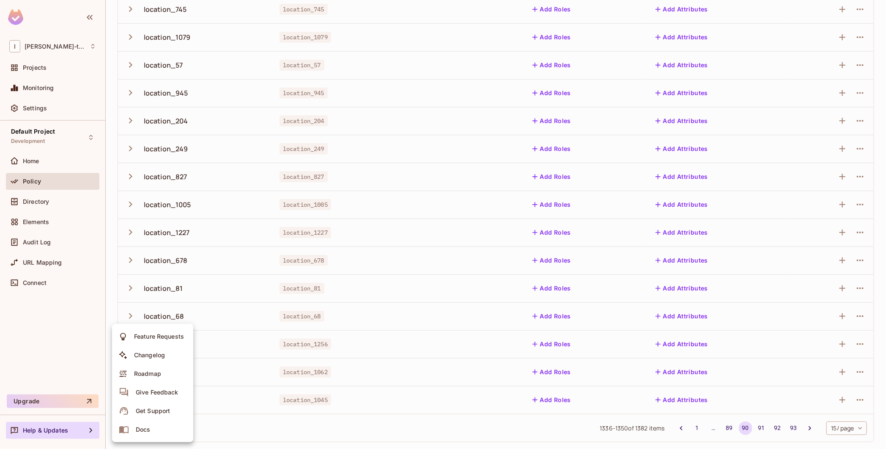
click at [157, 413] on div "Get Support" at bounding box center [153, 411] width 34 height 8
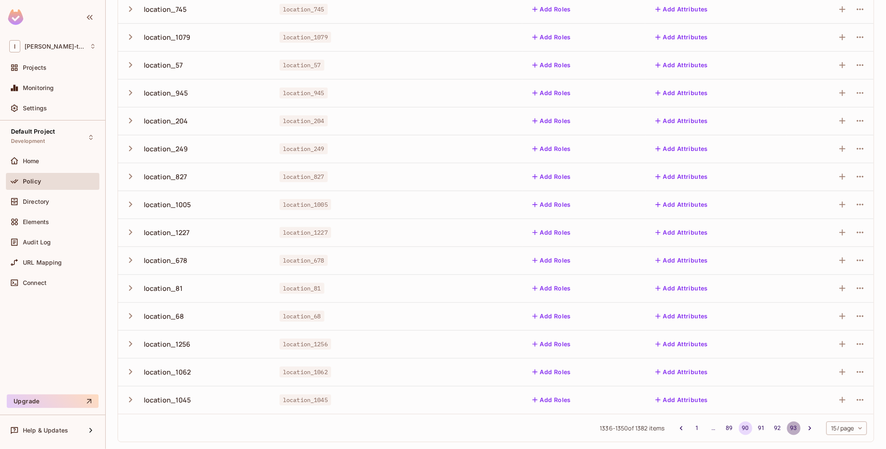
click at [787, 425] on button "93" at bounding box center [794, 429] width 14 height 14
click at [788, 428] on button "136" at bounding box center [792, 429] width 15 height 14
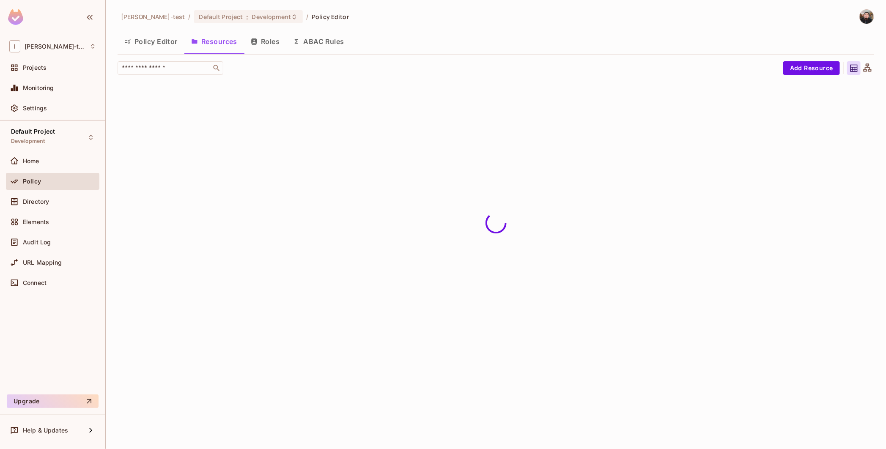
scroll to position [0, 0]
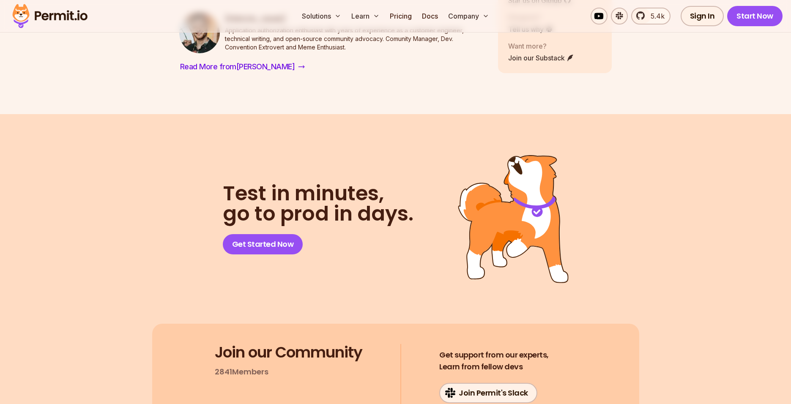
scroll to position [1725, 0]
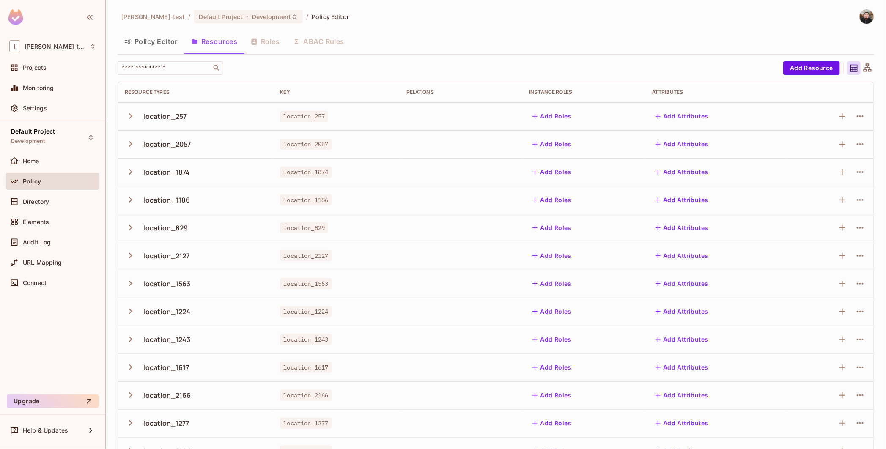
scroll to position [107, 0]
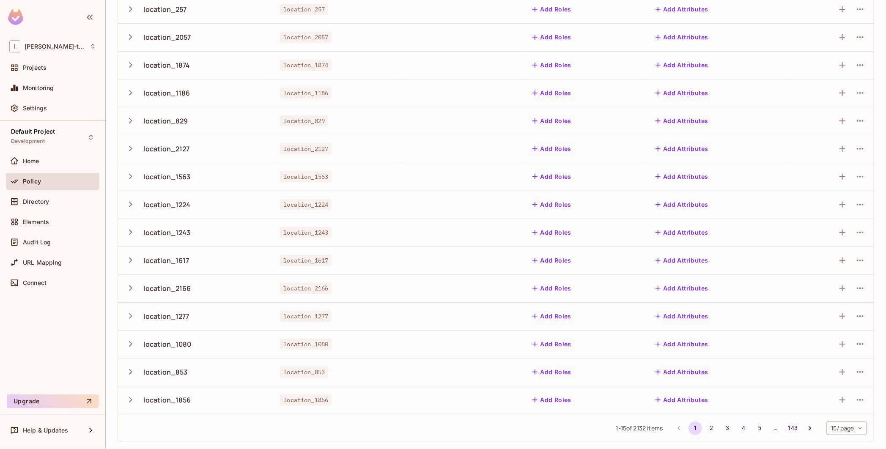
click at [398, 392] on td "location_1856" at bounding box center [336, 400] width 126 height 28
click at [405, 414] on div "1 - 15 of 2132 items 1 2 3 4 5 … 143 15 / page ** ​" at bounding box center [496, 428] width 756 height 28
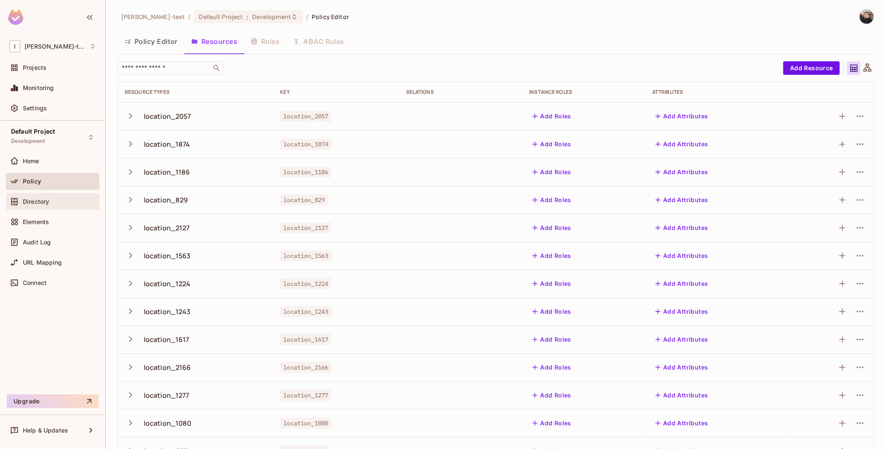
click at [20, 200] on div at bounding box center [16, 202] width 14 height 10
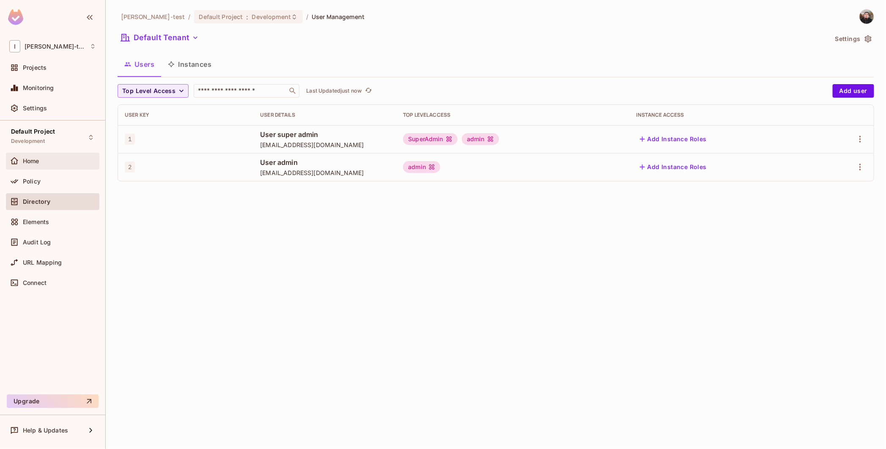
click at [46, 167] on div "Home" at bounding box center [52, 161] width 93 height 17
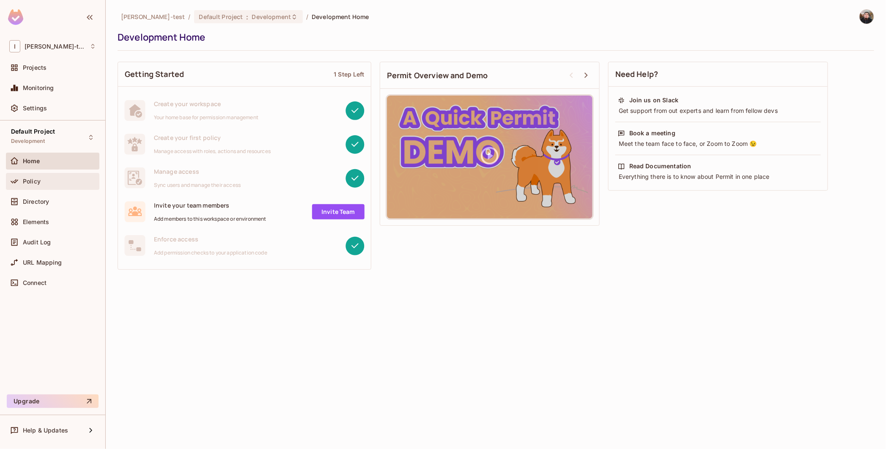
click at [14, 181] on icon at bounding box center [14, 181] width 8 height 8
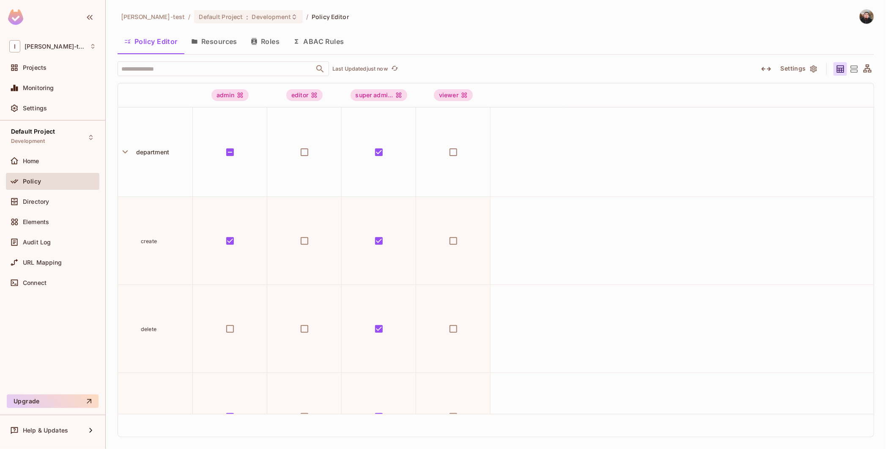
click at [857, 71] on icon at bounding box center [854, 69] width 11 height 11
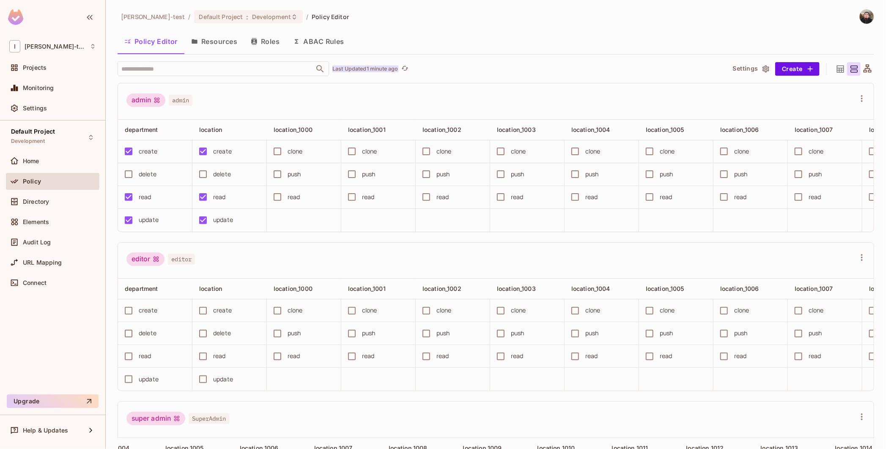
click at [394, 72] on p "Last Updated 1 minute ago" at bounding box center [365, 69] width 66 height 7
click at [405, 69] on div "​ Last Updated 1 minute ago" at bounding box center [418, 68] width 601 height 15
click at [361, 104] on div "admin admin" at bounding box center [490, 101] width 728 height 16
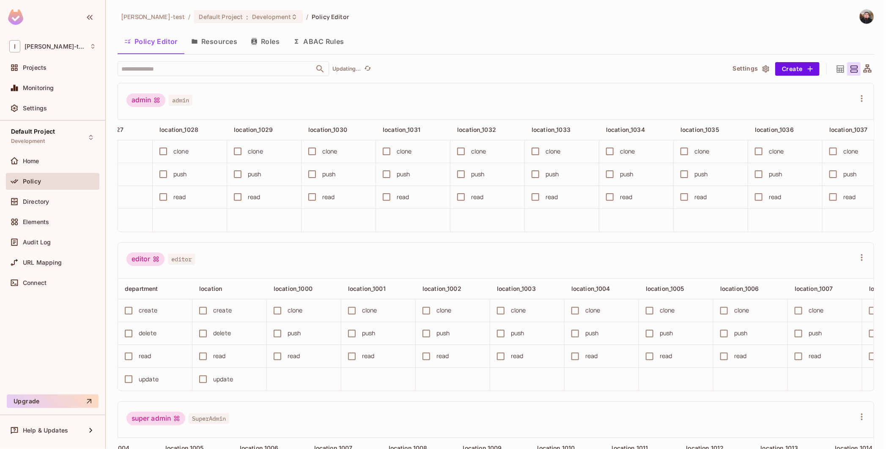
scroll to position [0, 1565]
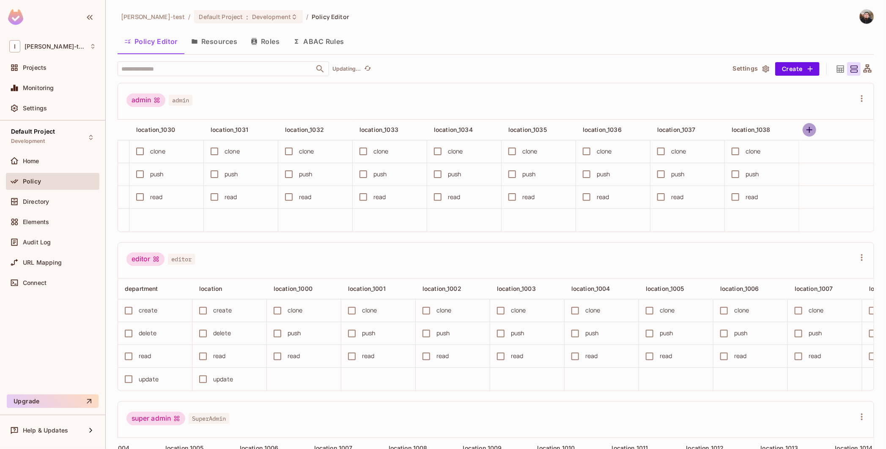
click at [804, 132] on icon "button" at bounding box center [809, 130] width 10 height 10
